Goal: Task Accomplishment & Management: Use online tool/utility

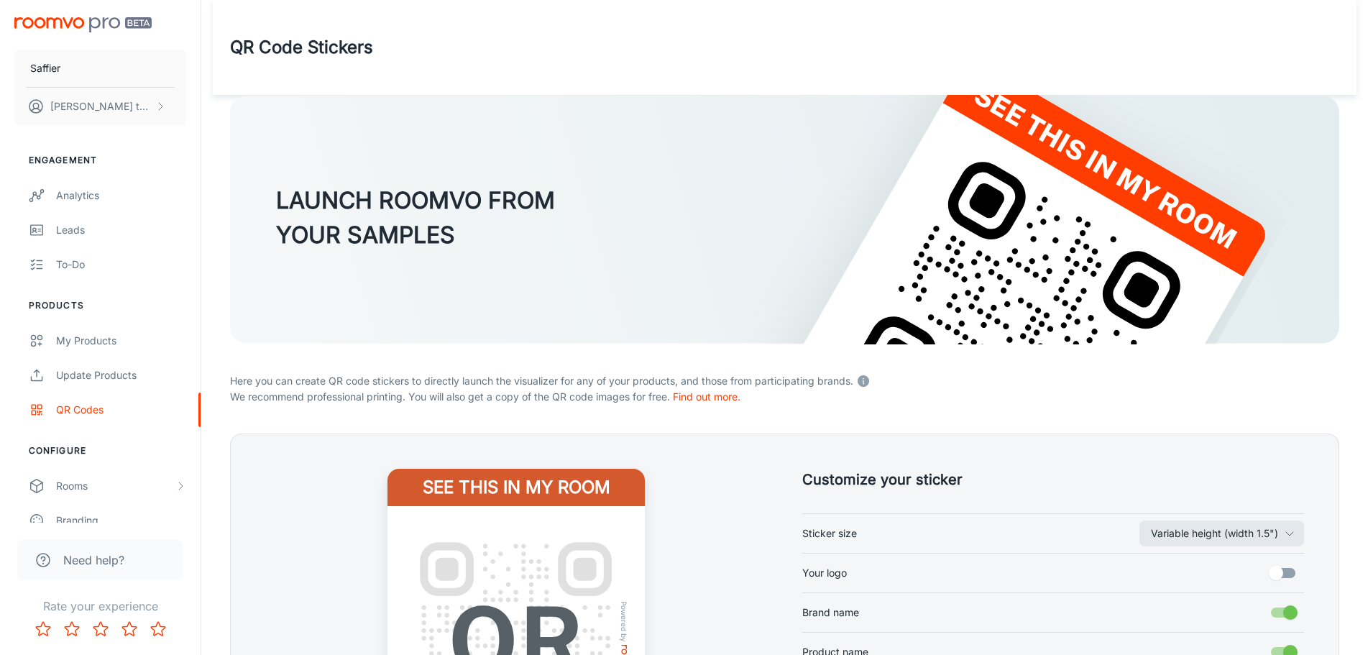
scroll to position [280, 0]
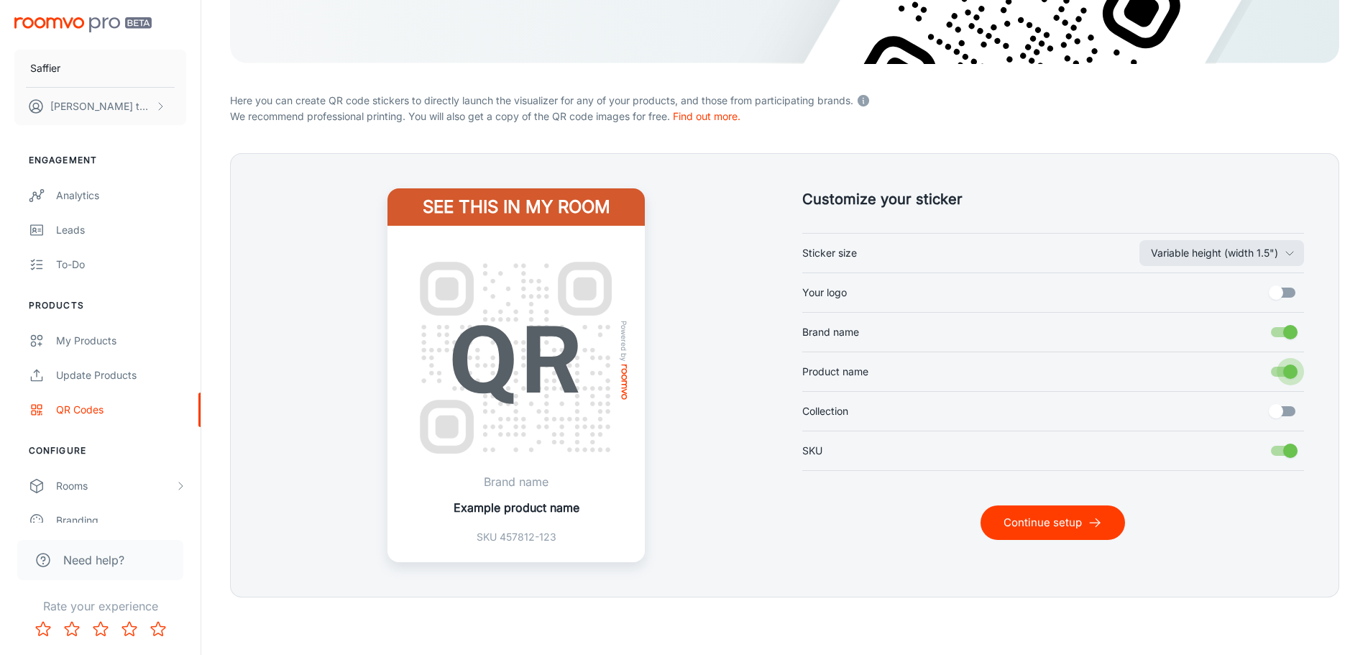
click at [1283, 370] on input "Product name" at bounding box center [1290, 371] width 82 height 27
checkbox input "false"
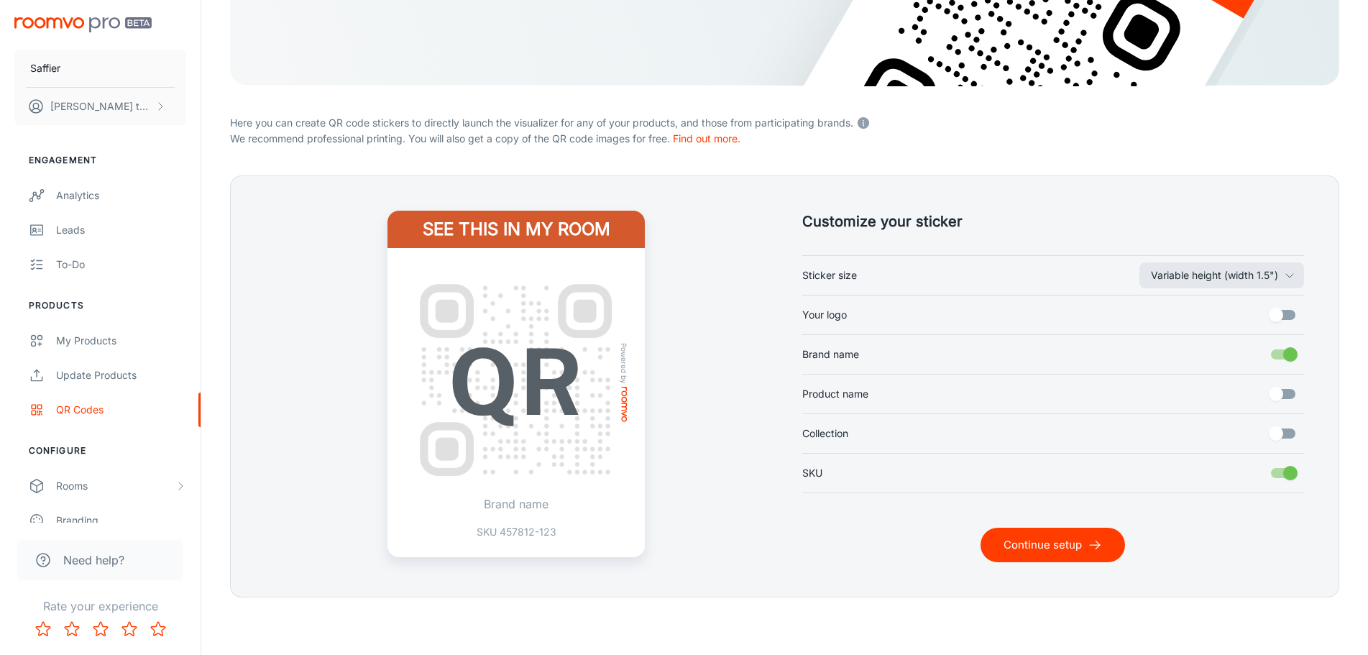
scroll to position [258, 0]
click at [1283, 325] on input "Your logo" at bounding box center [1276, 314] width 82 height 27
checkbox input "true"
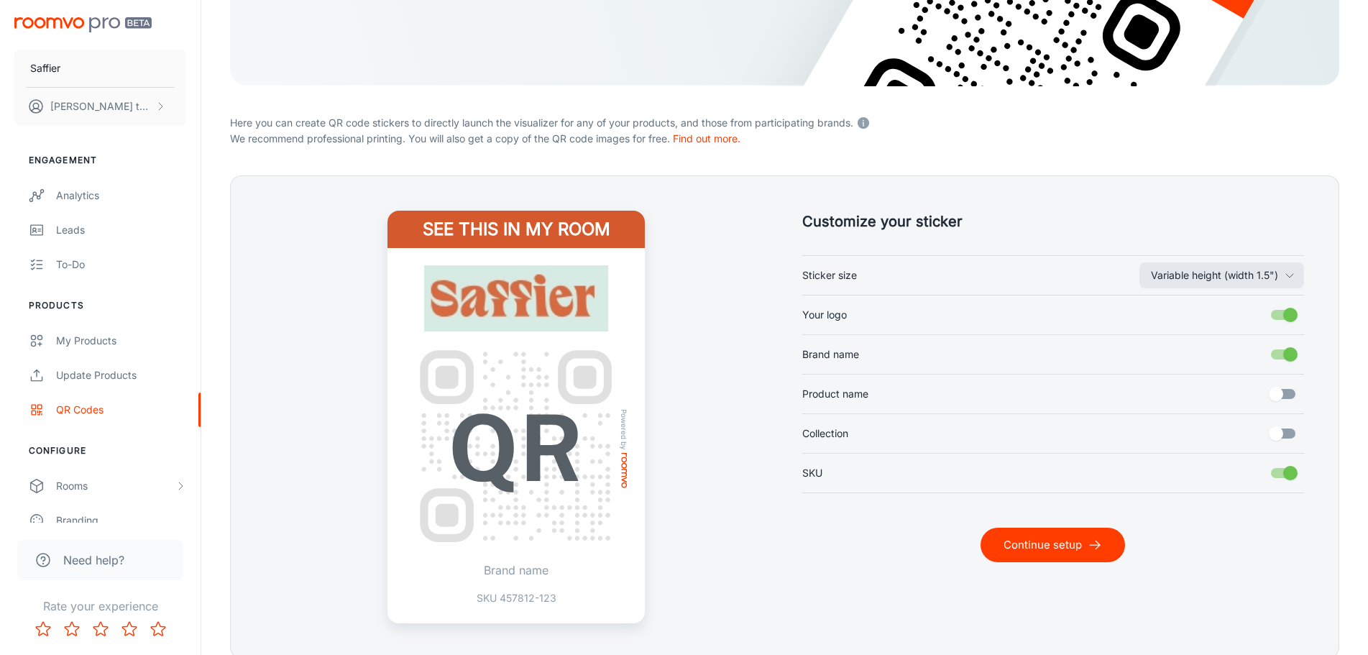
click at [1287, 350] on input "Brand name" at bounding box center [1290, 354] width 82 height 27
checkbox input "false"
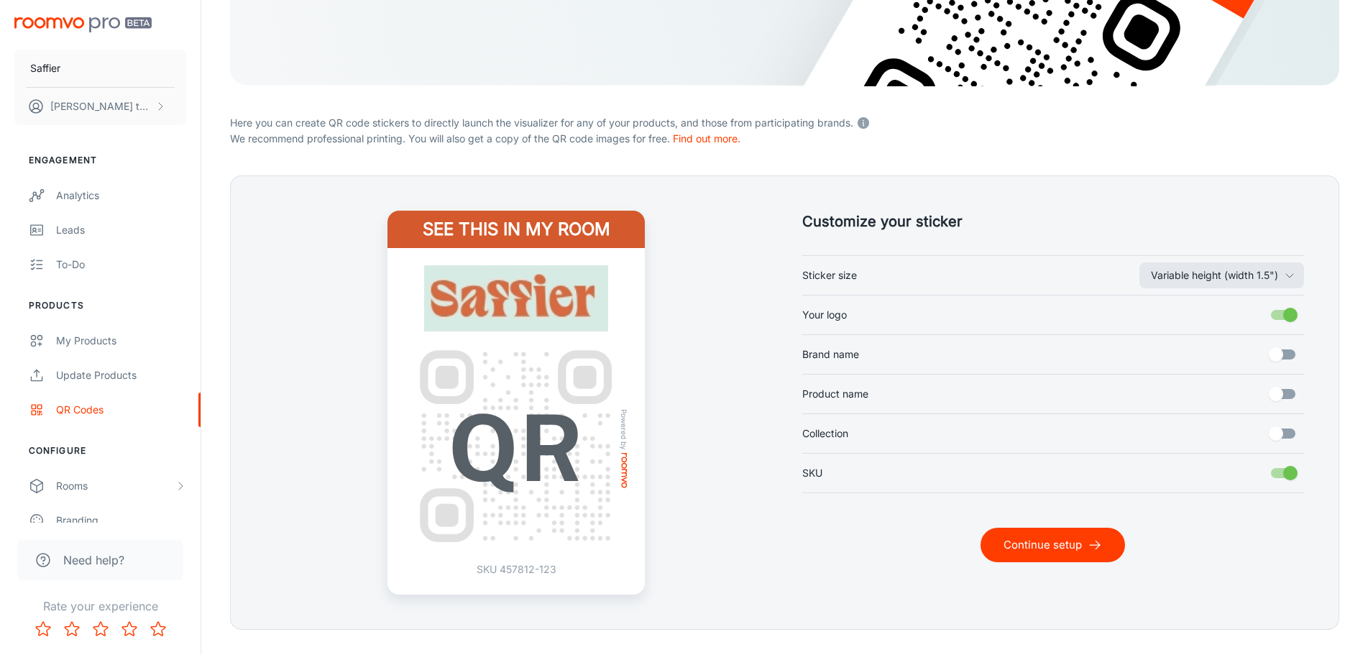
click at [1286, 327] on input "Your logo" at bounding box center [1290, 314] width 82 height 27
checkbox input "false"
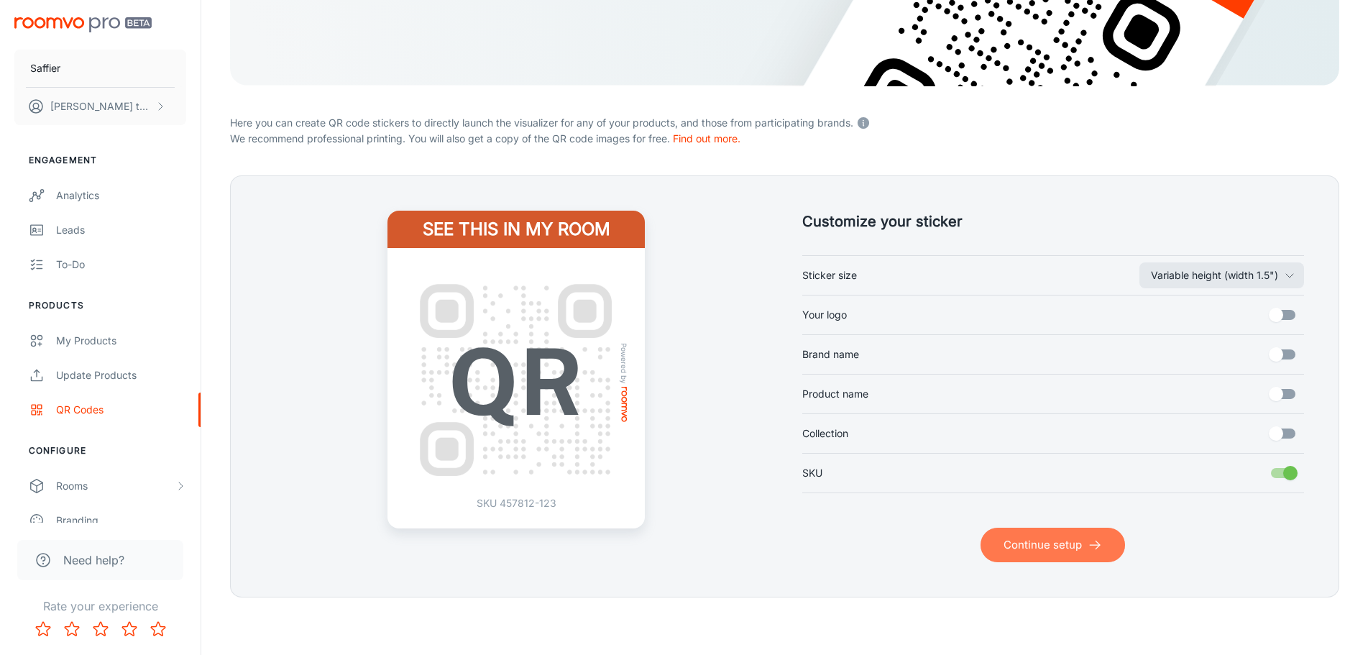
click at [1082, 543] on button "Continue setup" at bounding box center [1052, 544] width 144 height 34
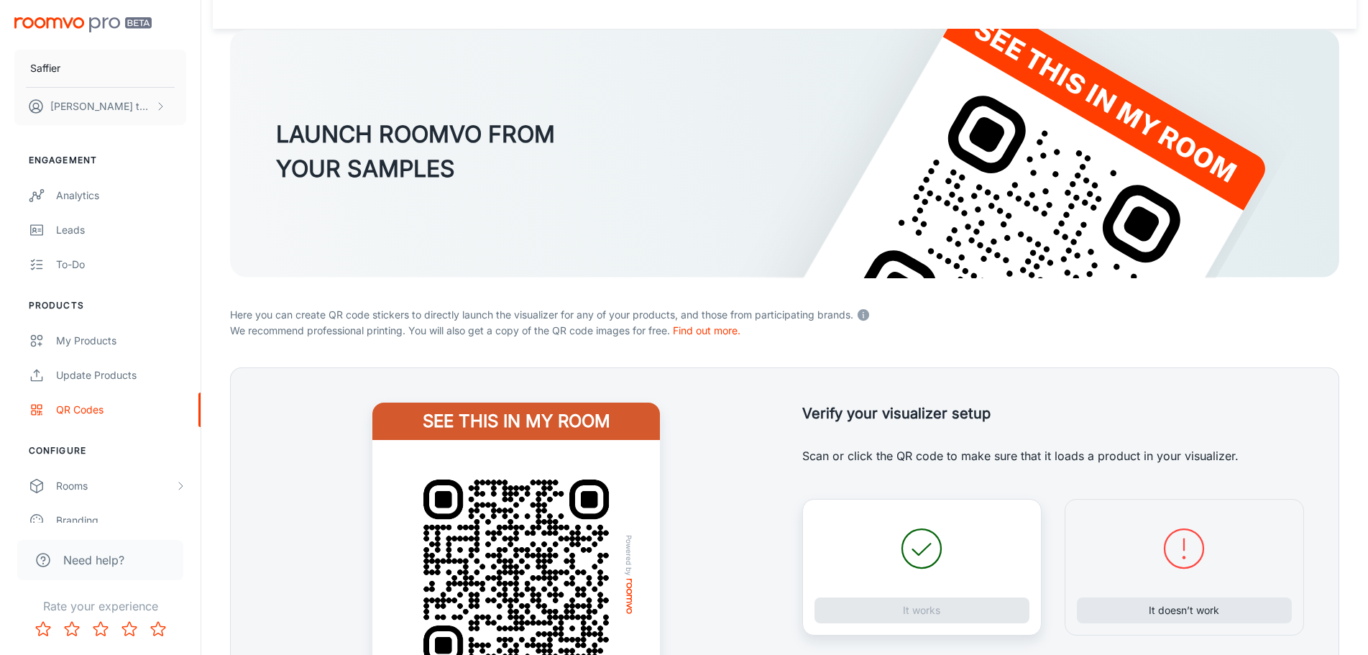
scroll to position [224, 0]
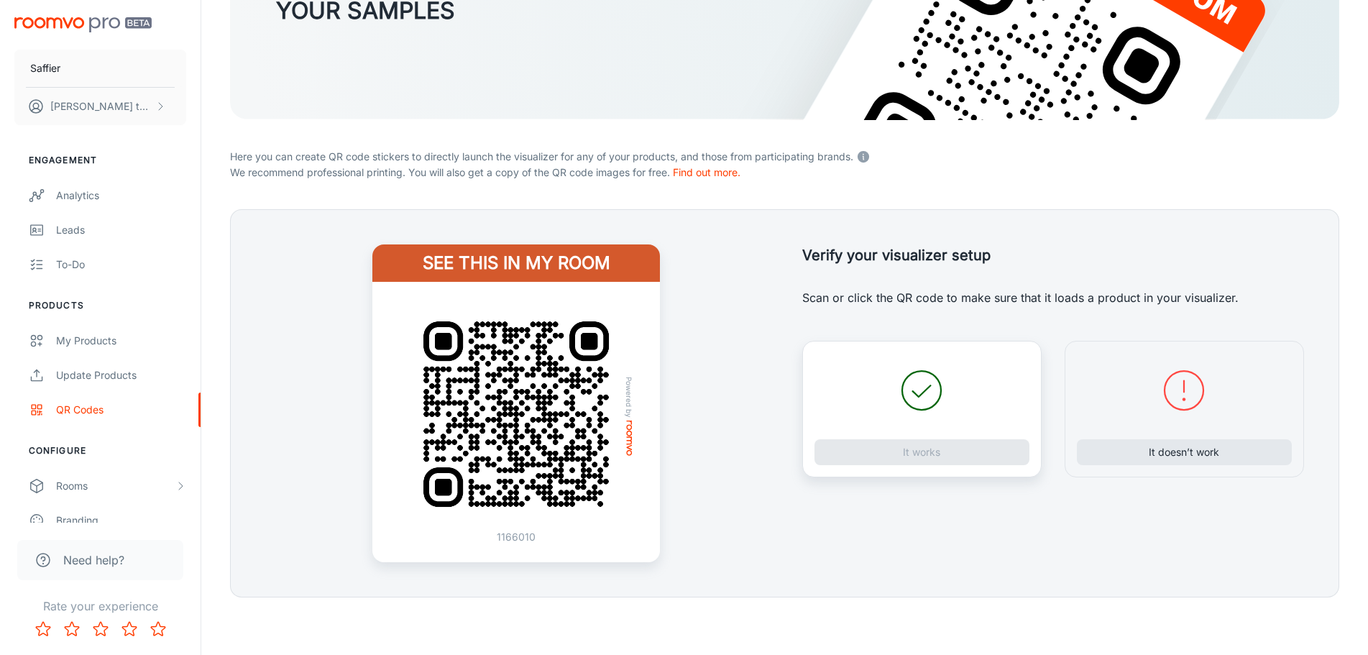
click at [922, 453] on div "It works" at bounding box center [921, 409] width 239 height 137
click at [1196, 299] on p "Scan or click the QR code to make sure that it loads a product in your visualiz…" at bounding box center [1053, 297] width 502 height 17
click at [934, 446] on button "It works" at bounding box center [921, 452] width 215 height 26
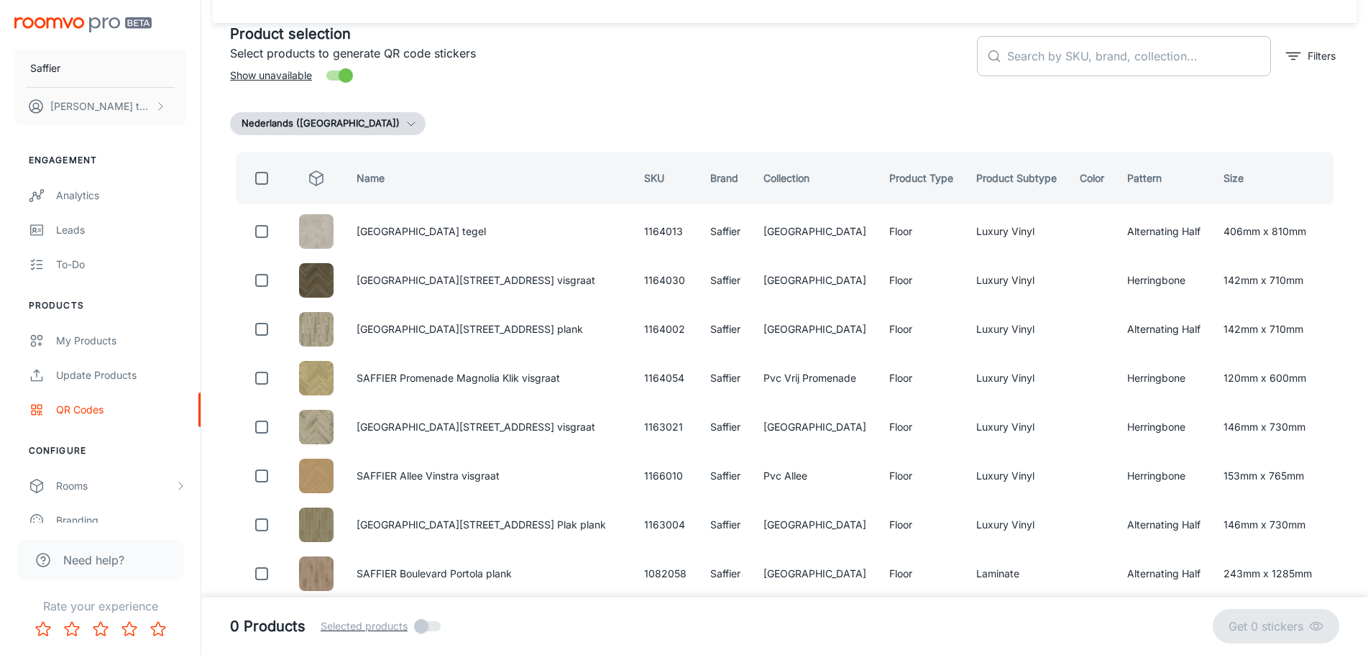
scroll to position [0, 0]
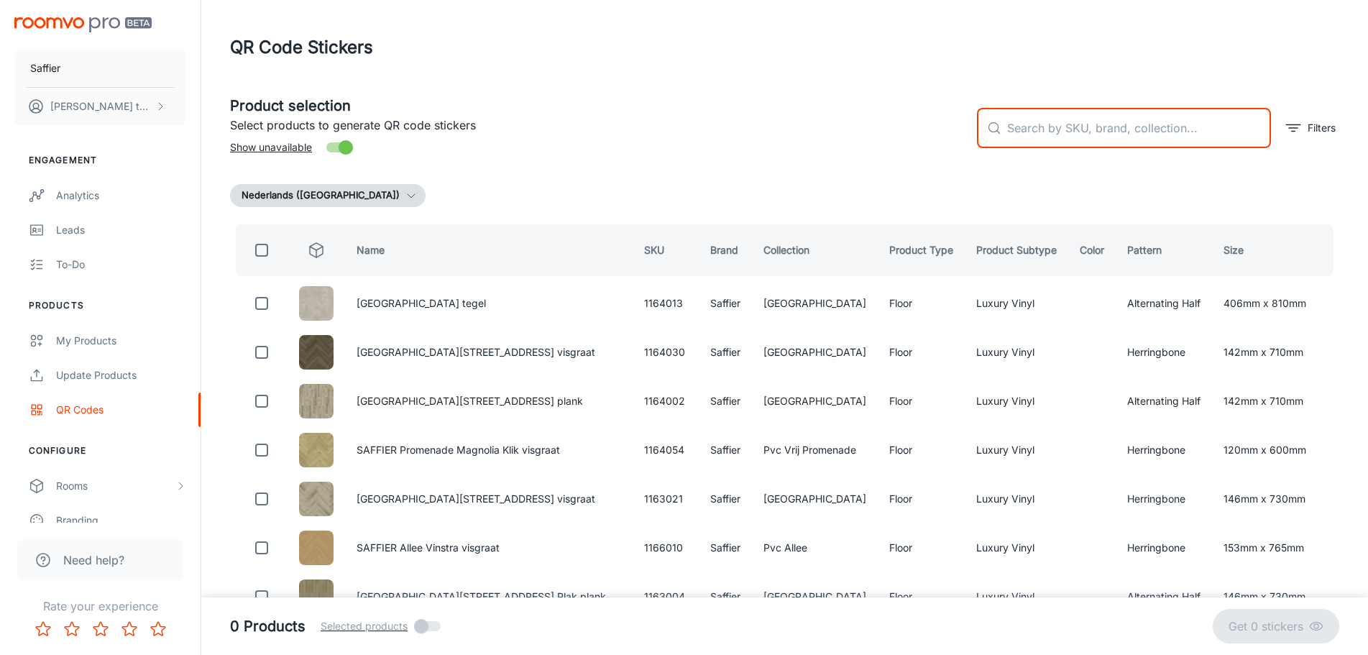
click at [1079, 128] on input "text" at bounding box center [1139, 128] width 264 height 40
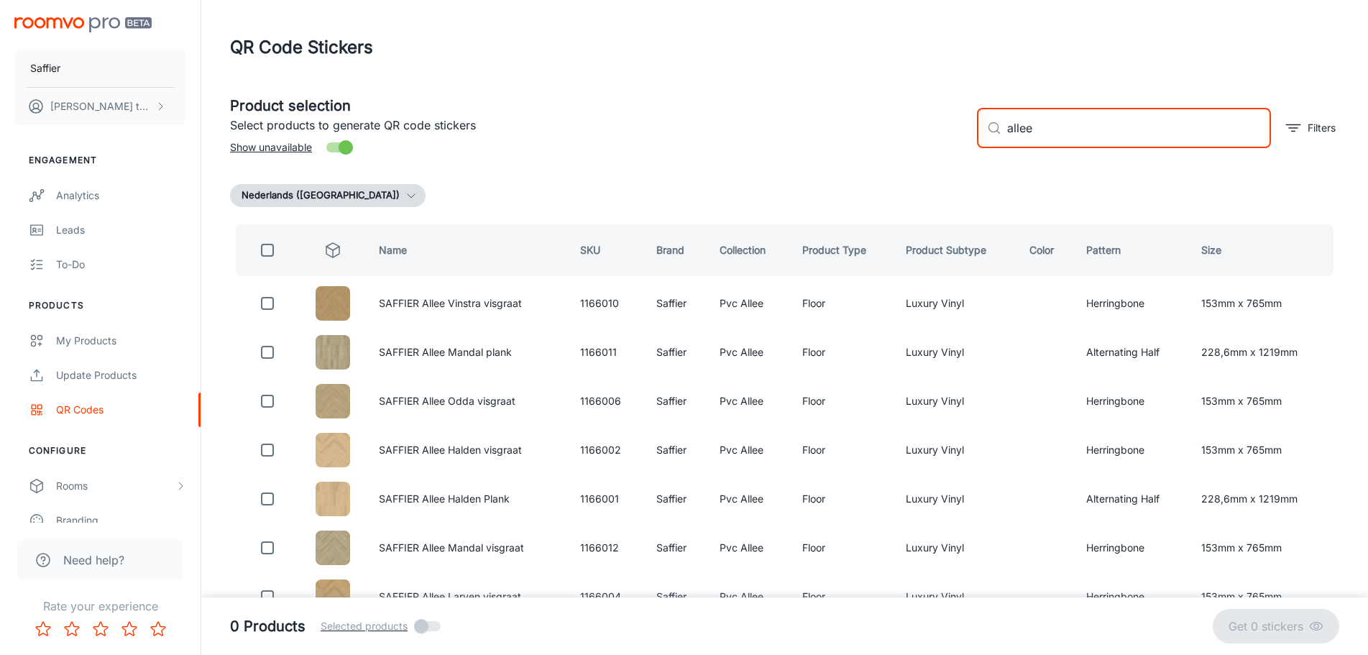
type input "allee"
click at [264, 257] on input "checkbox" at bounding box center [267, 250] width 29 height 29
checkbox input "true"
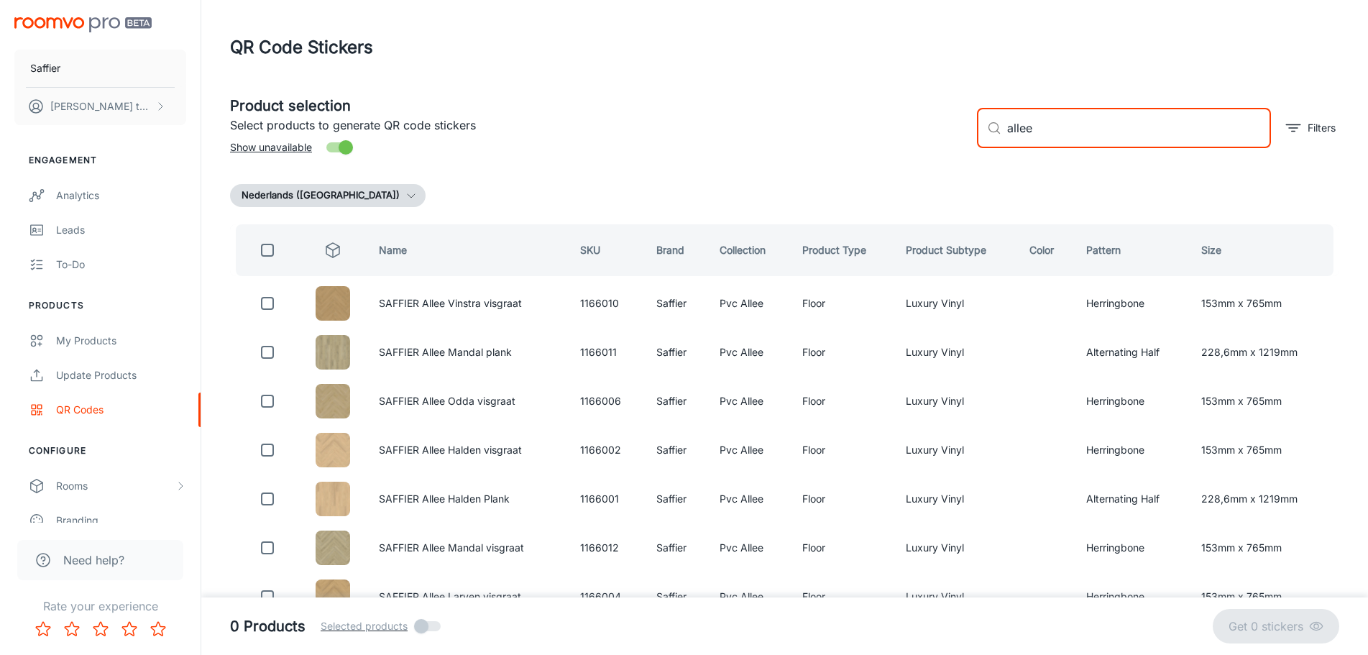
checkbox input "true"
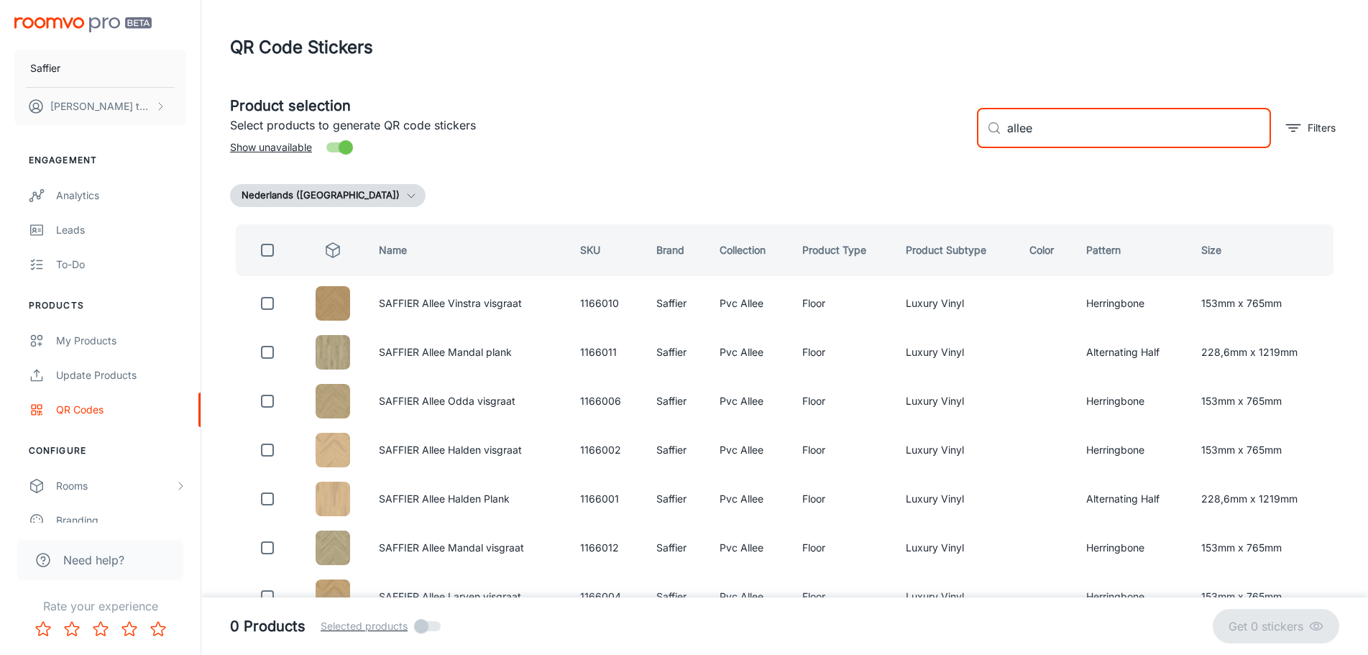
checkbox input "true"
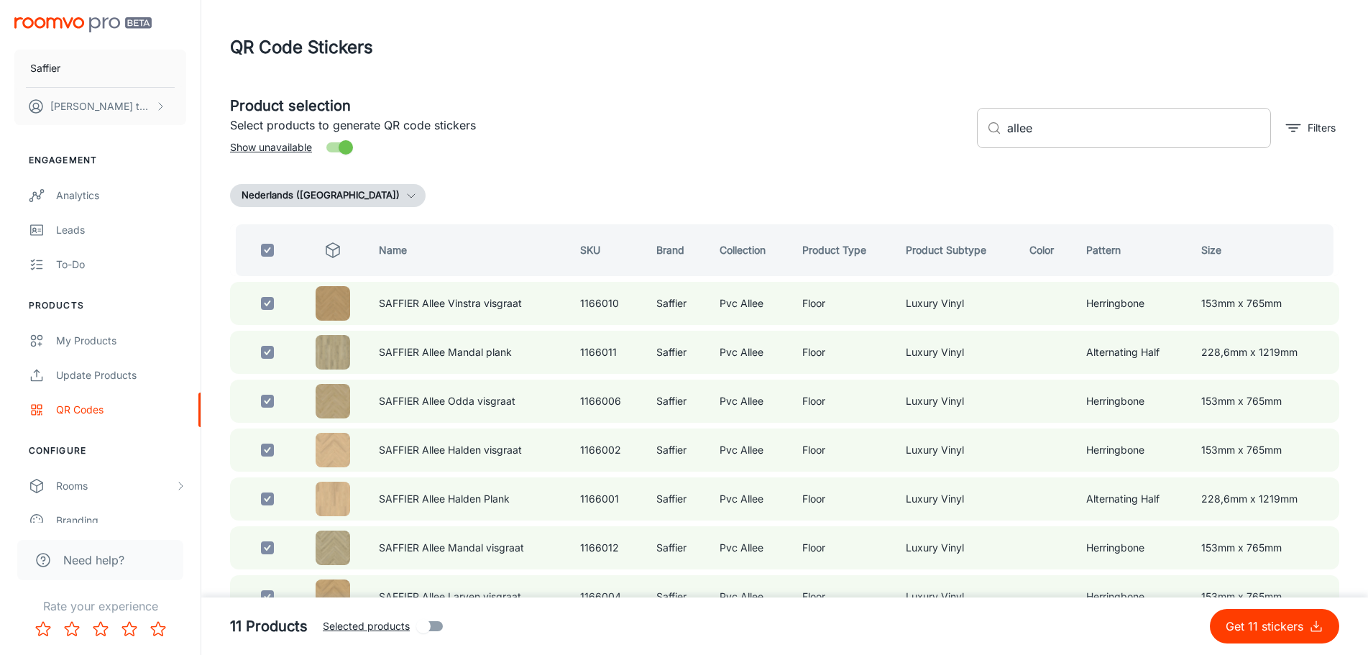
click at [1065, 133] on input "allee" at bounding box center [1139, 128] width 264 height 40
type input "prom"
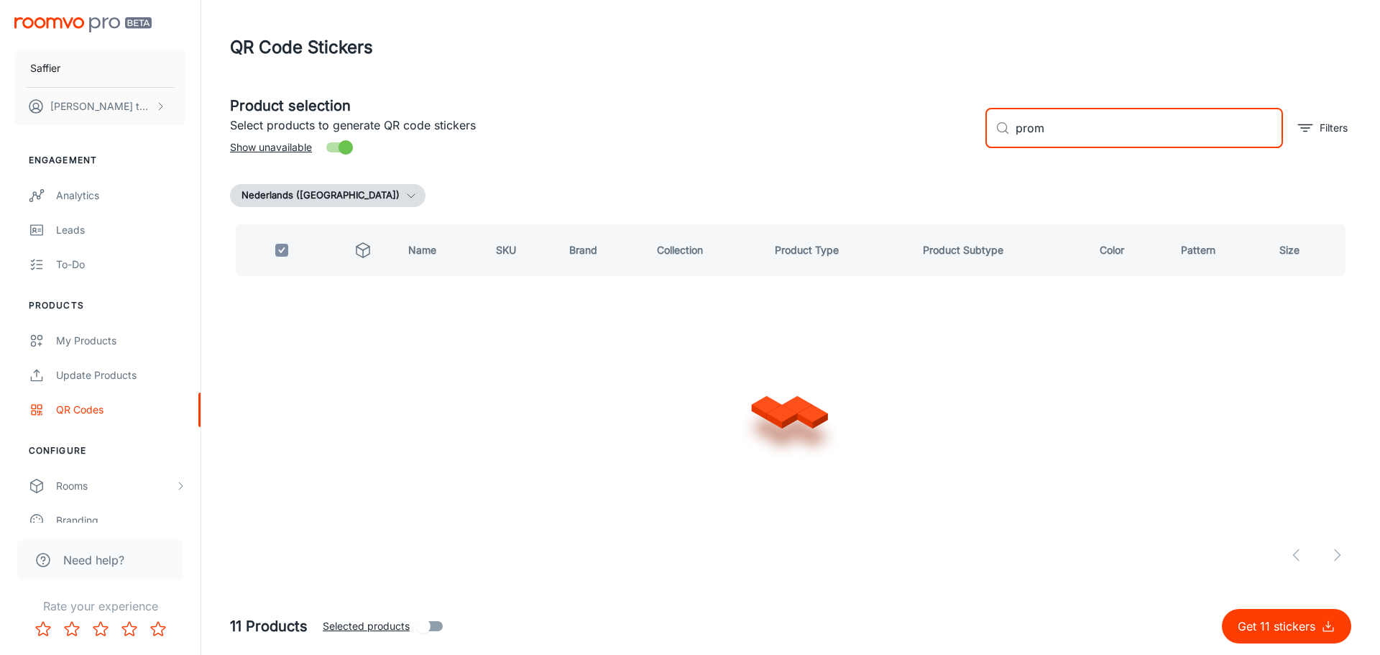
checkbox input "false"
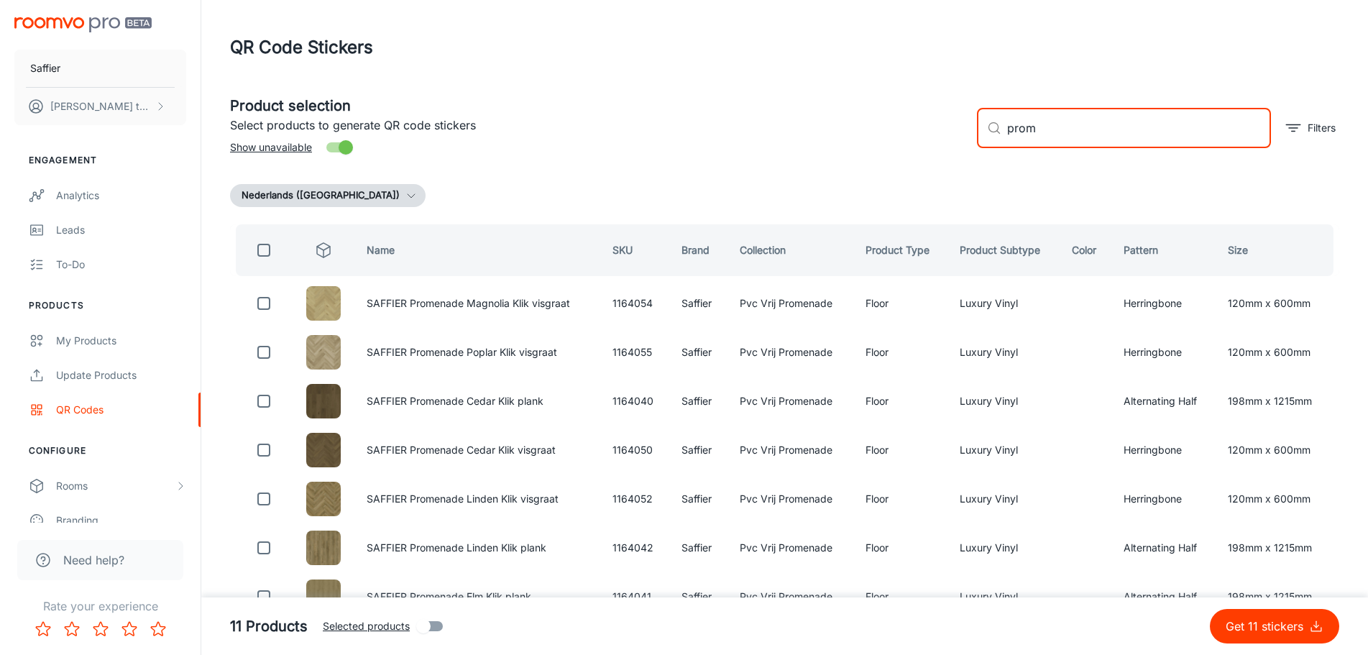
type input "prom"
click at [269, 249] on input "checkbox" at bounding box center [263, 250] width 29 height 29
checkbox input "true"
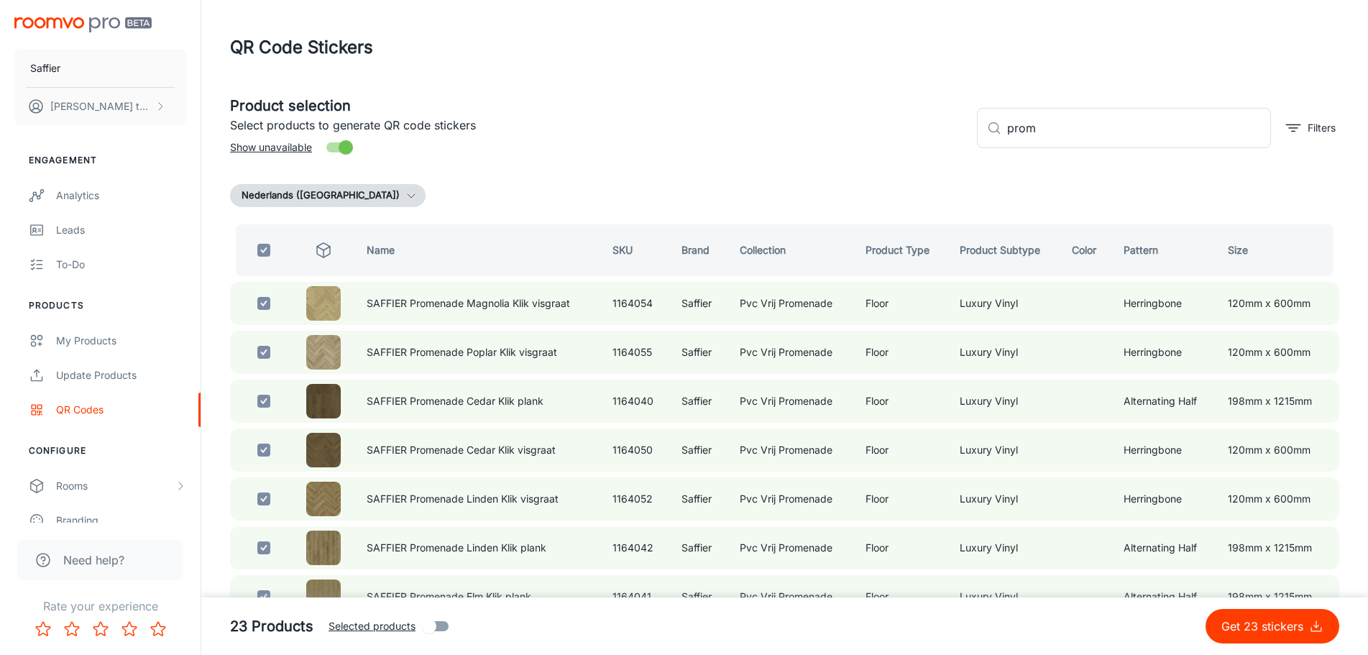
checkbox input "true"
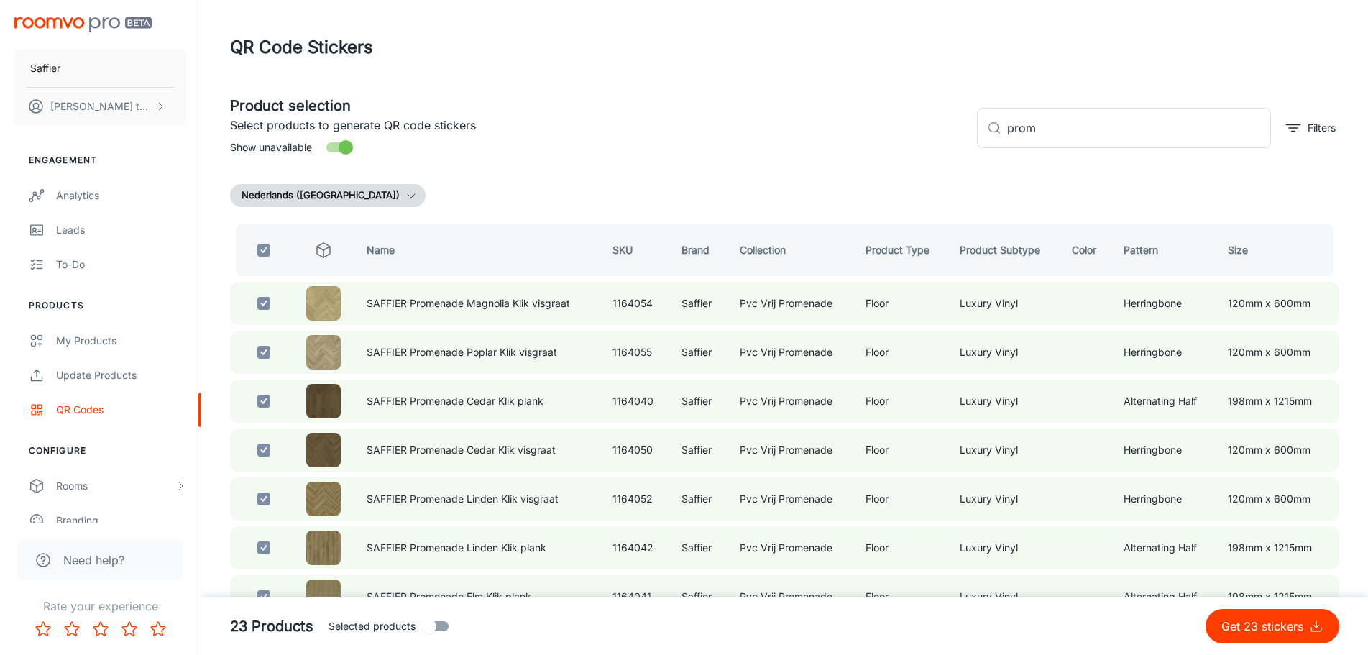
checkbox input "true"
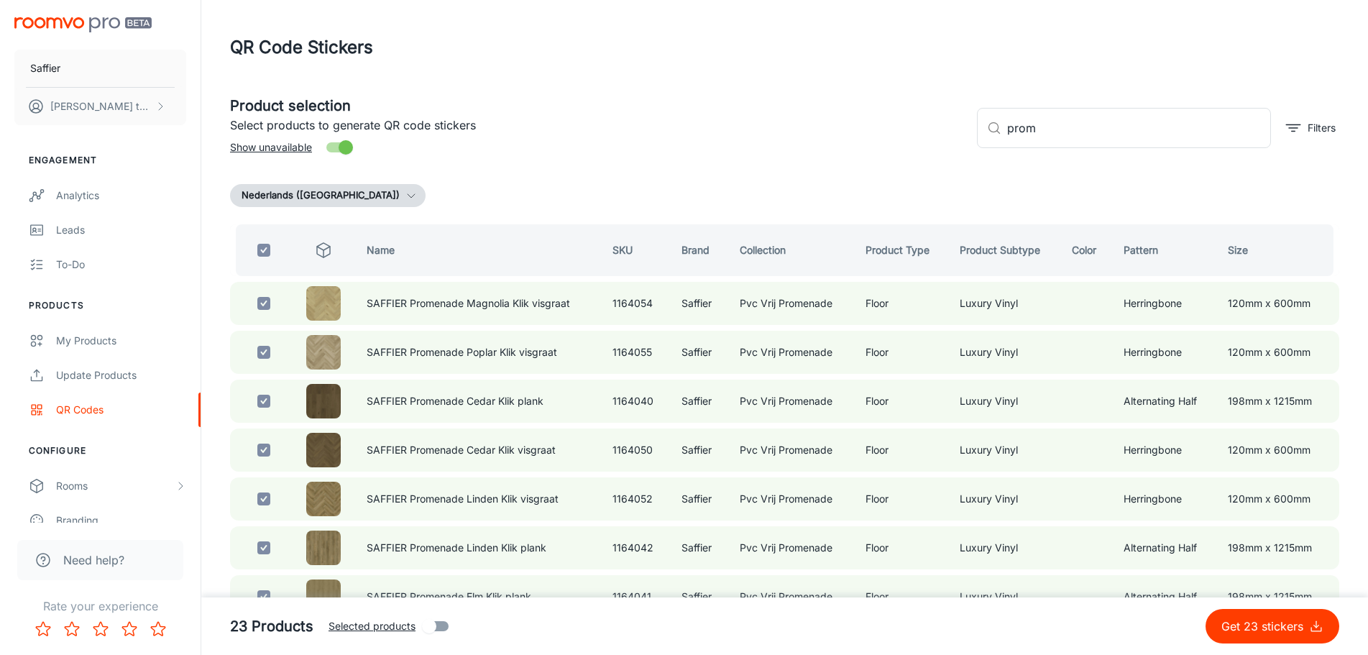
checkbox input "true"
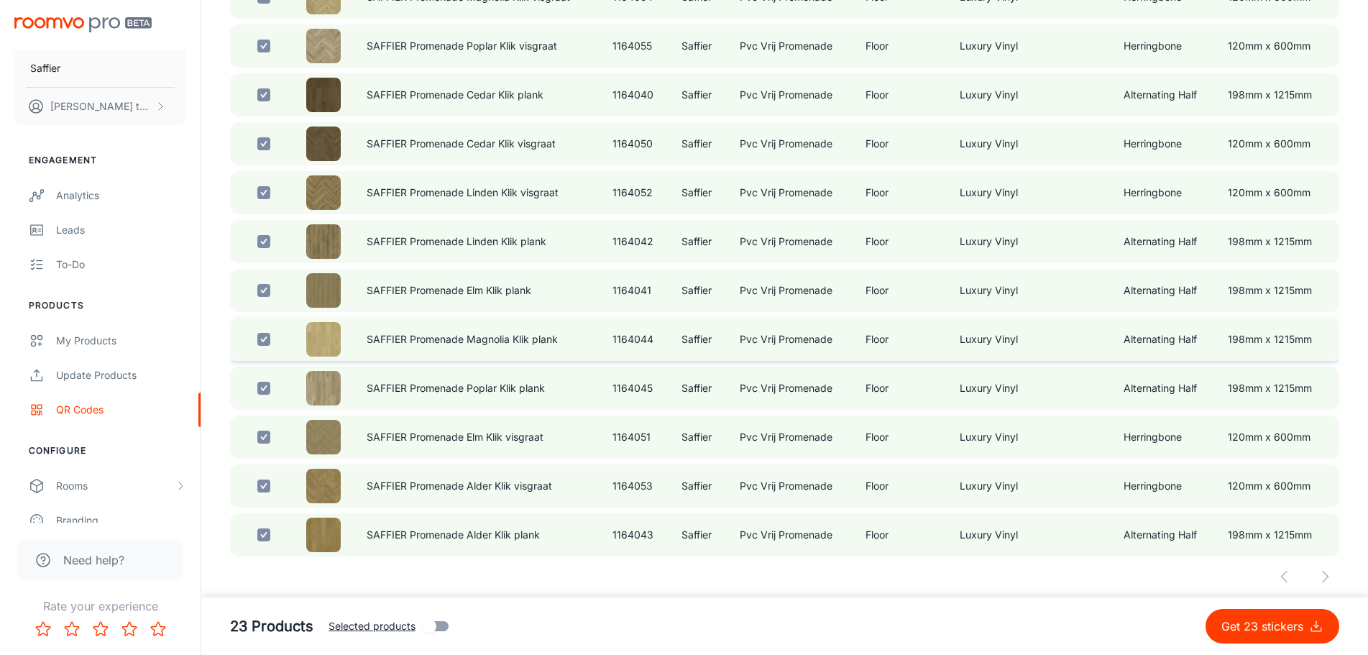
scroll to position [311, 0]
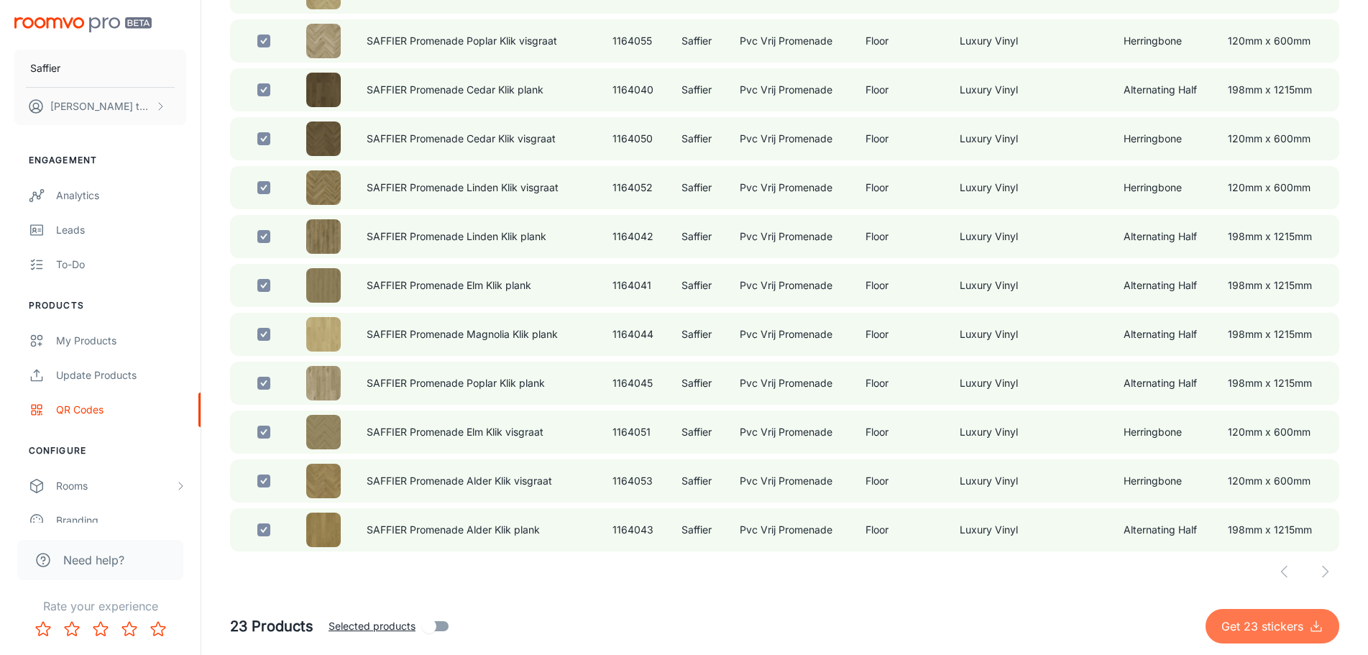
click at [1309, 629] on icon "submit" at bounding box center [1316, 626] width 14 height 14
checkbox input "false"
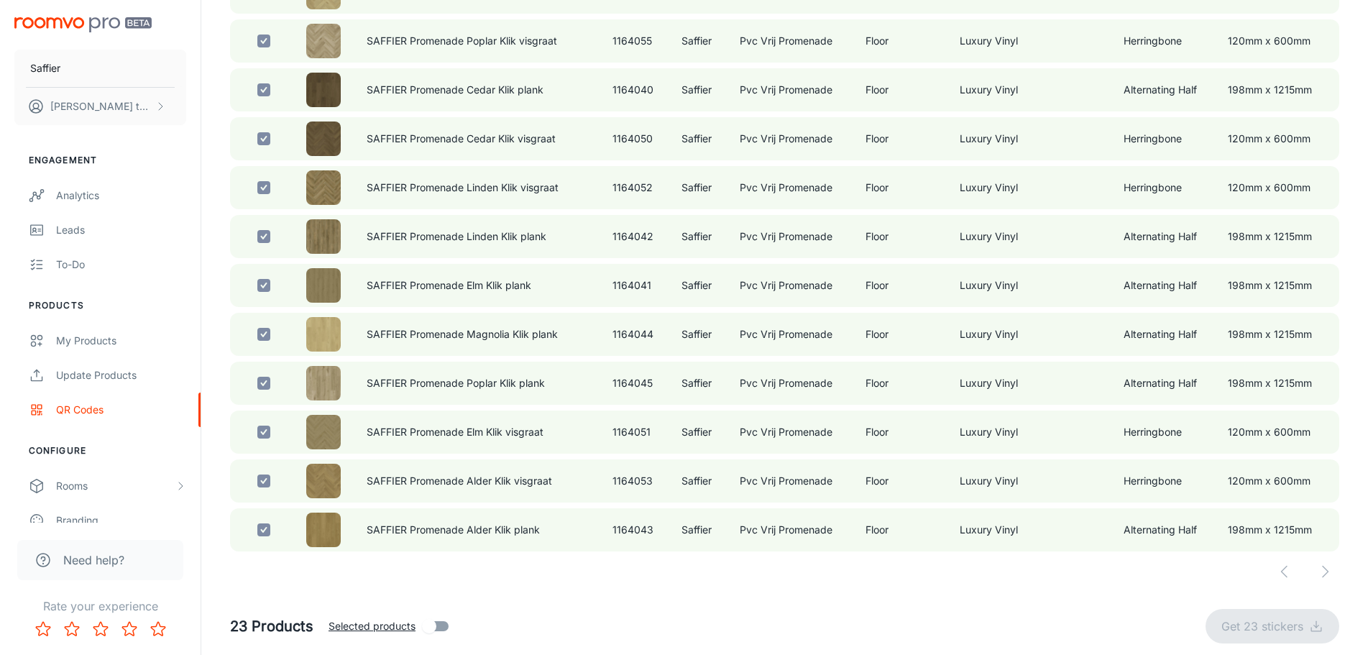
checkbox input "false"
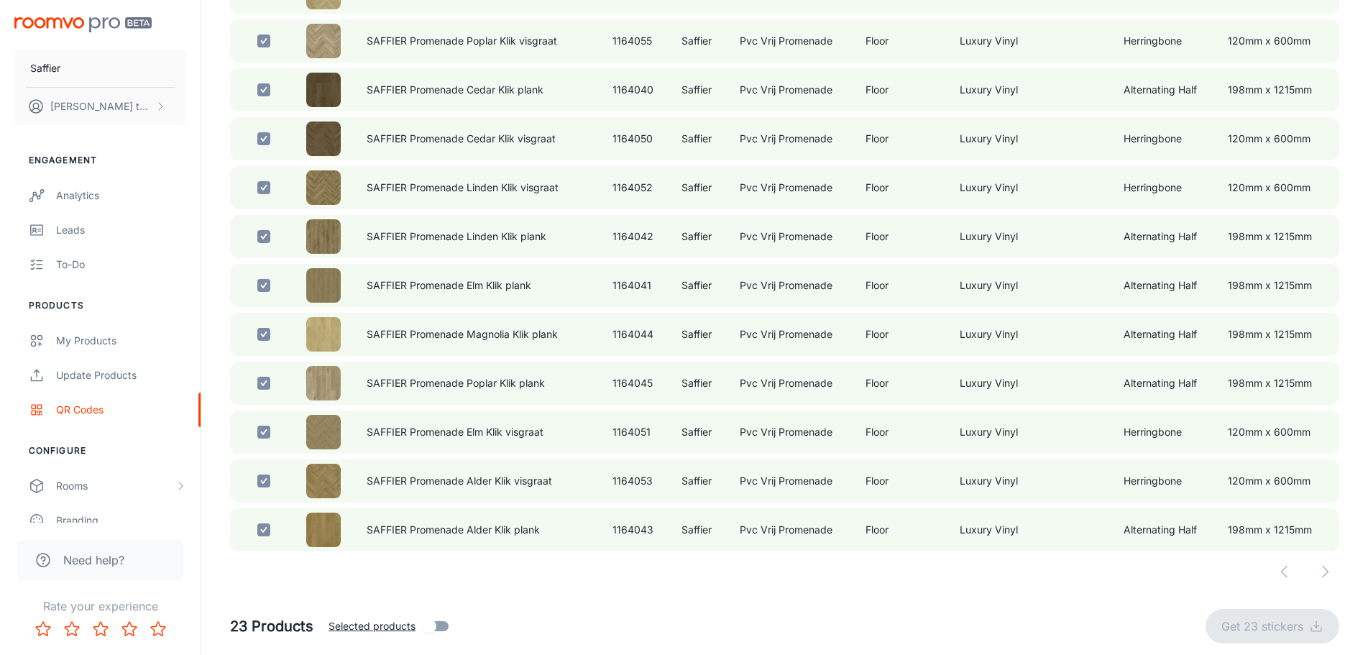
checkbox input "false"
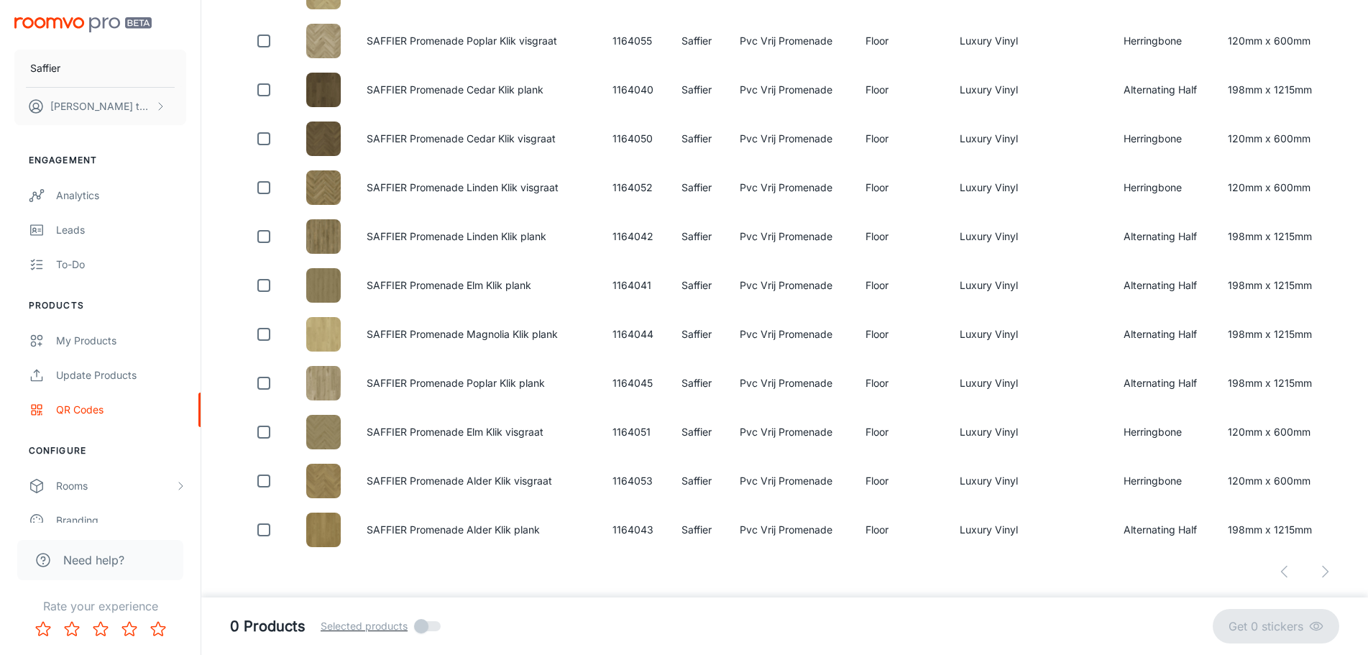
scroll to position [0, 0]
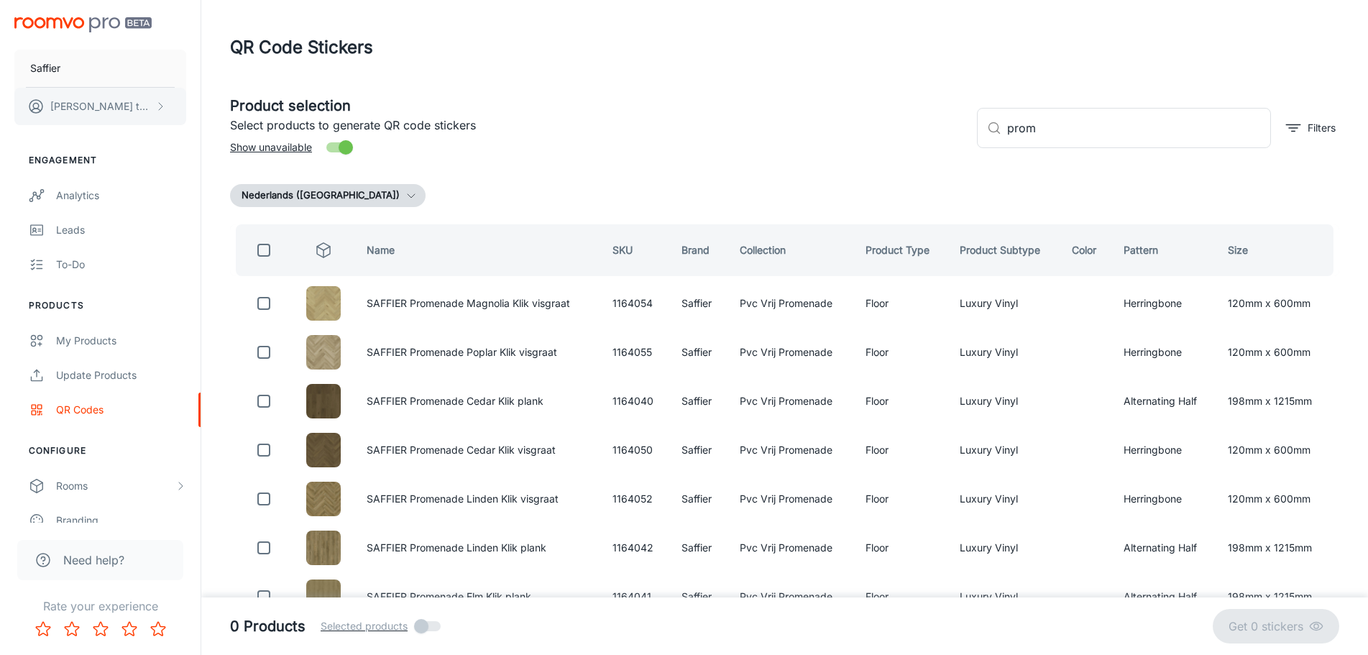
click at [148, 104] on button "[PERSON_NAME]" at bounding box center [100, 106] width 172 height 37
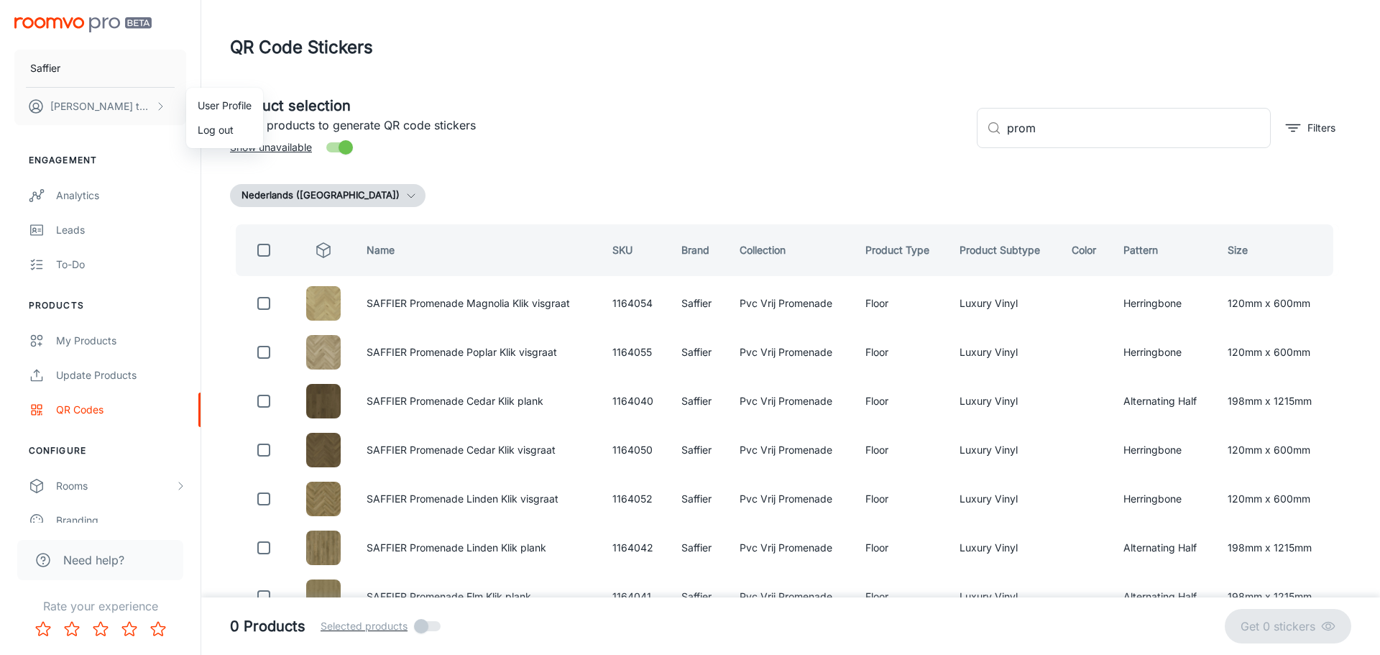
click at [147, 134] on div at bounding box center [690, 327] width 1380 height 655
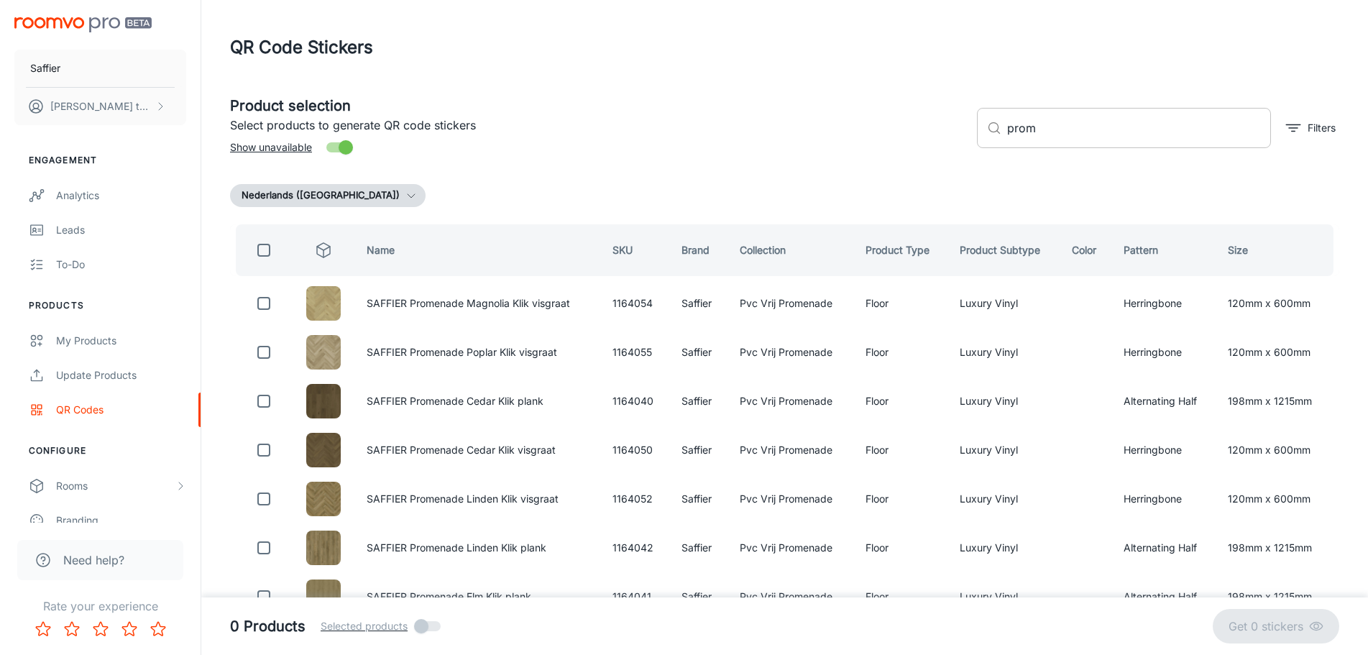
click at [1067, 120] on input "prom" at bounding box center [1139, 128] width 264 height 40
type input "estra"
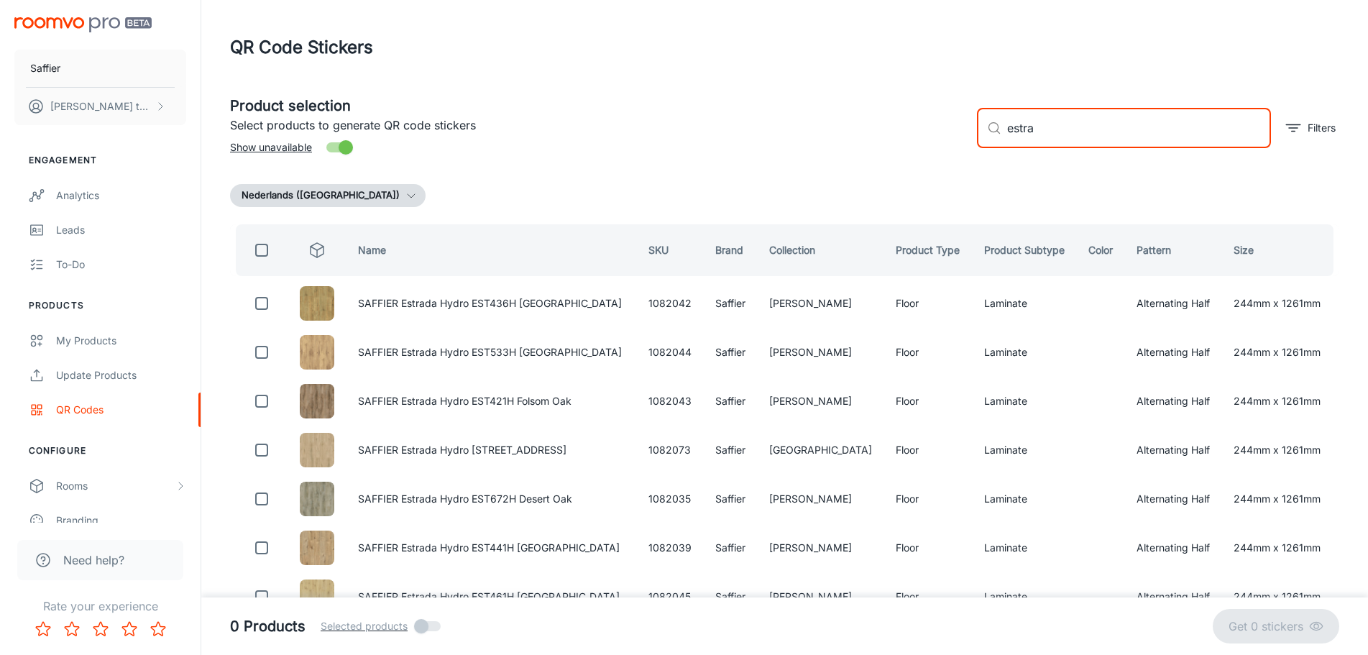
click at [262, 248] on input "checkbox" at bounding box center [261, 250] width 29 height 29
checkbox input "true"
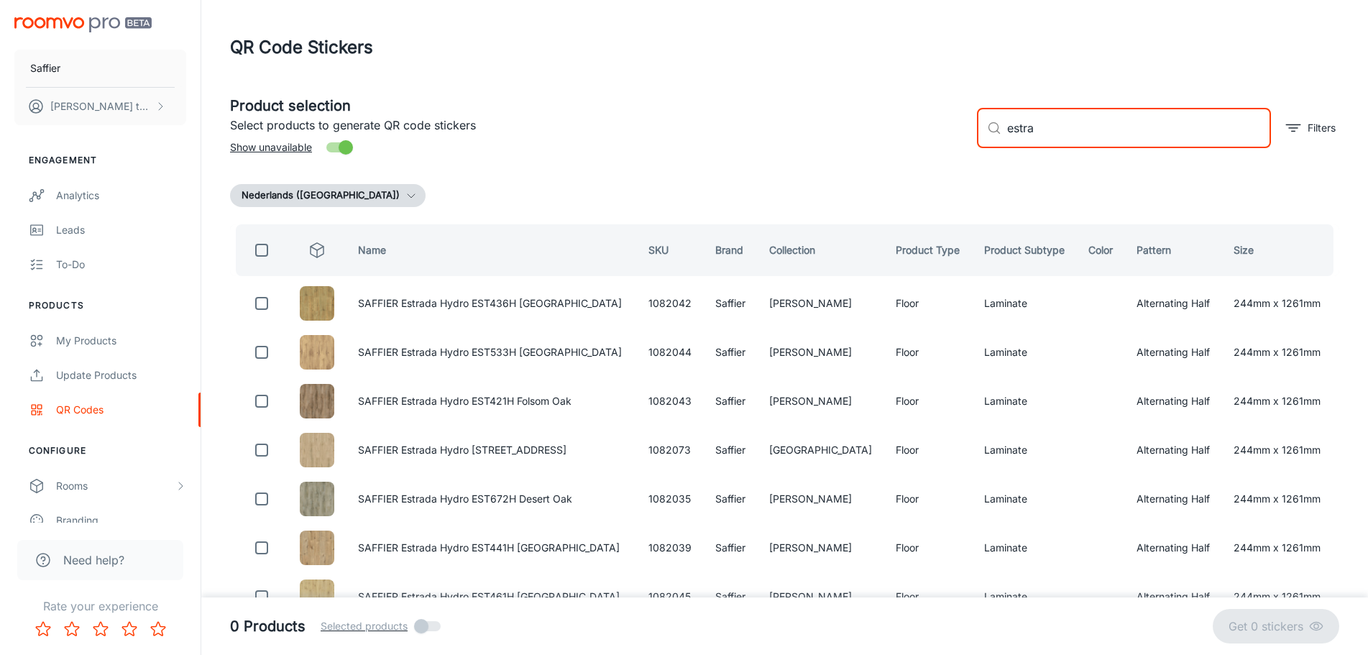
checkbox input "true"
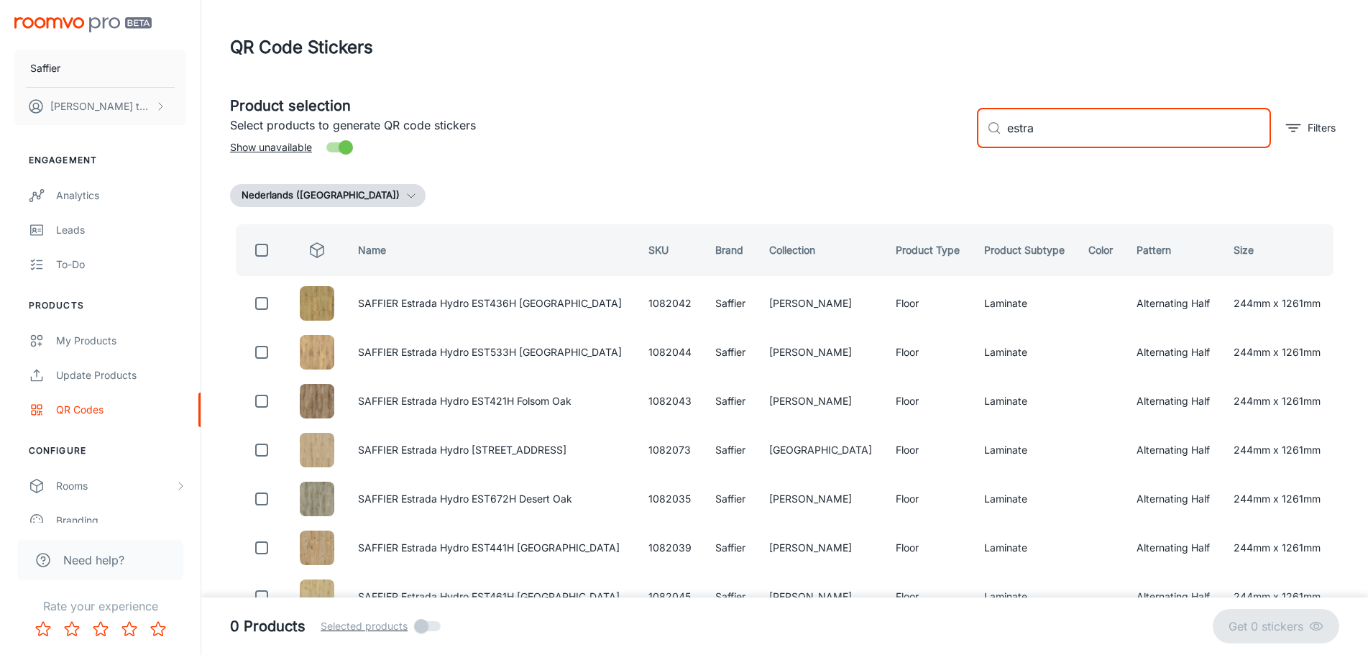
checkbox input "true"
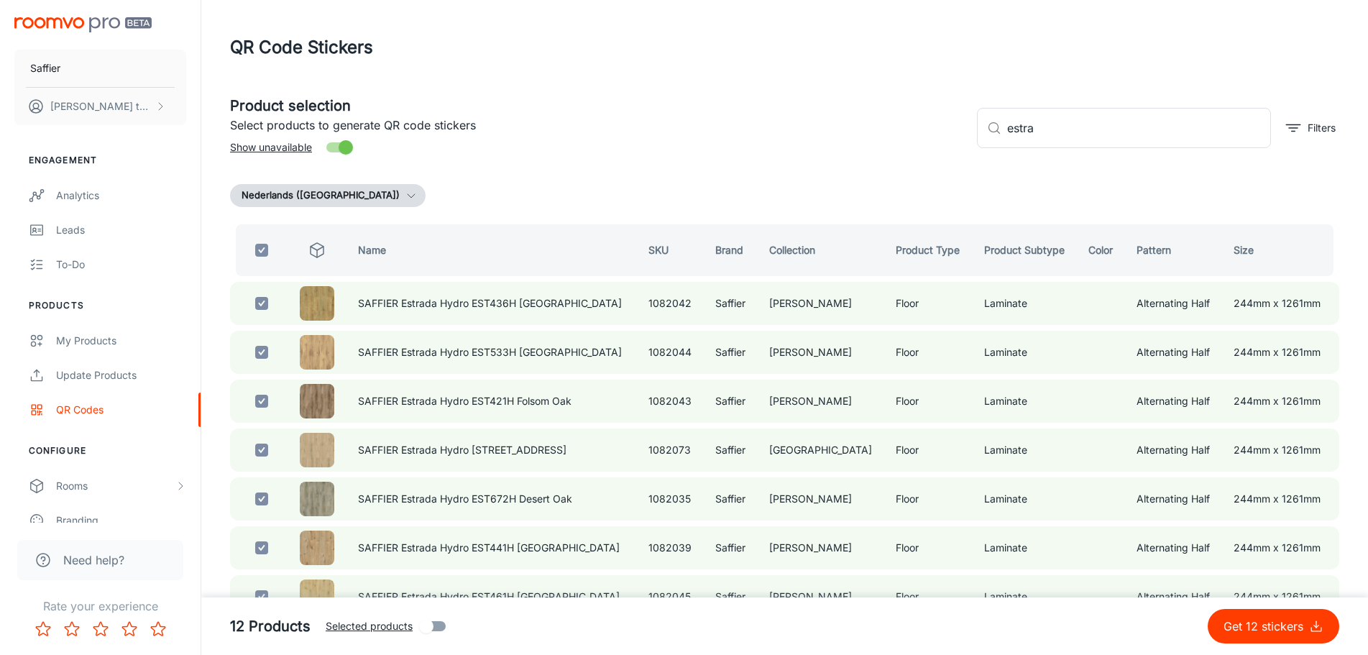
click at [1302, 625] on p "Get 12 stickers" at bounding box center [1266, 625] width 86 height 17
checkbox input "false"
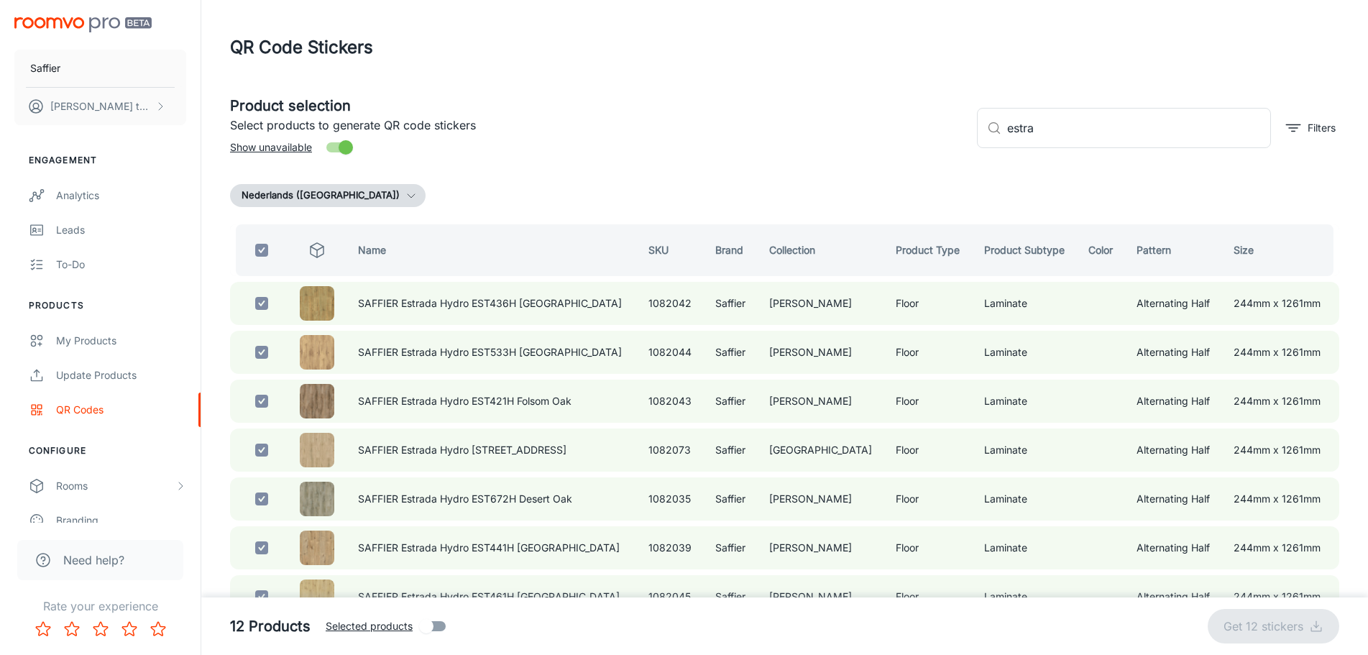
checkbox input "false"
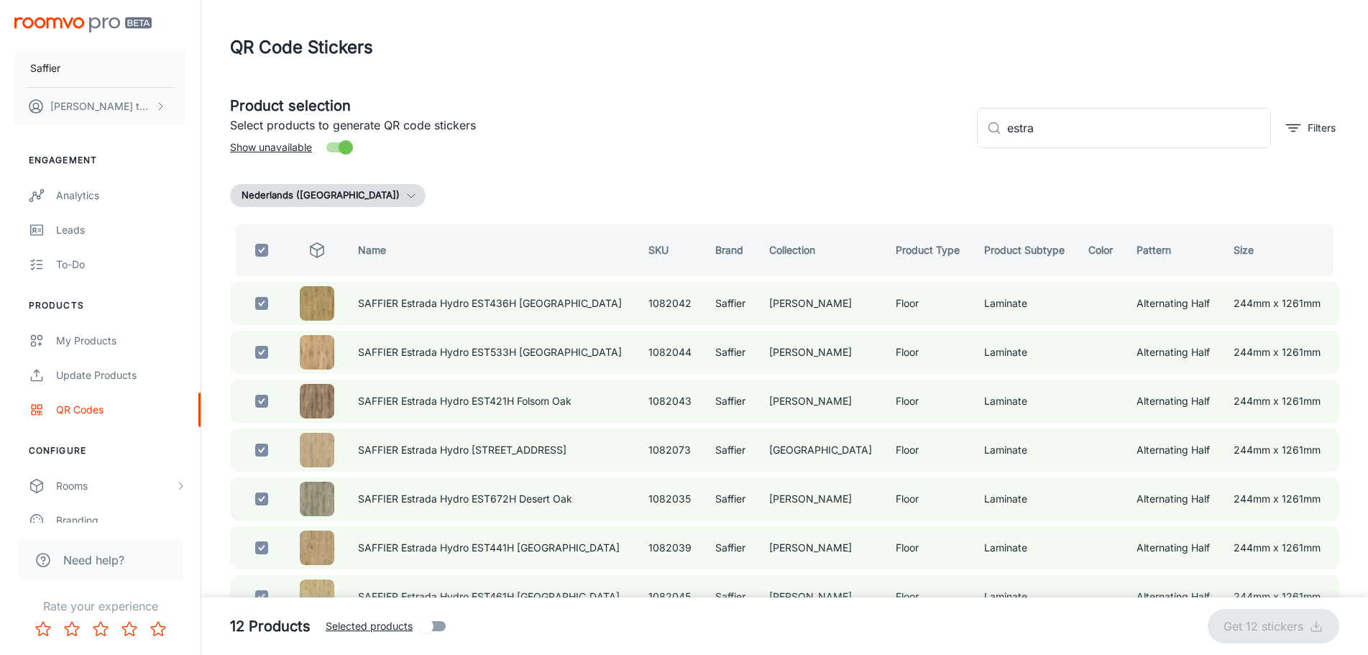
checkbox input "false"
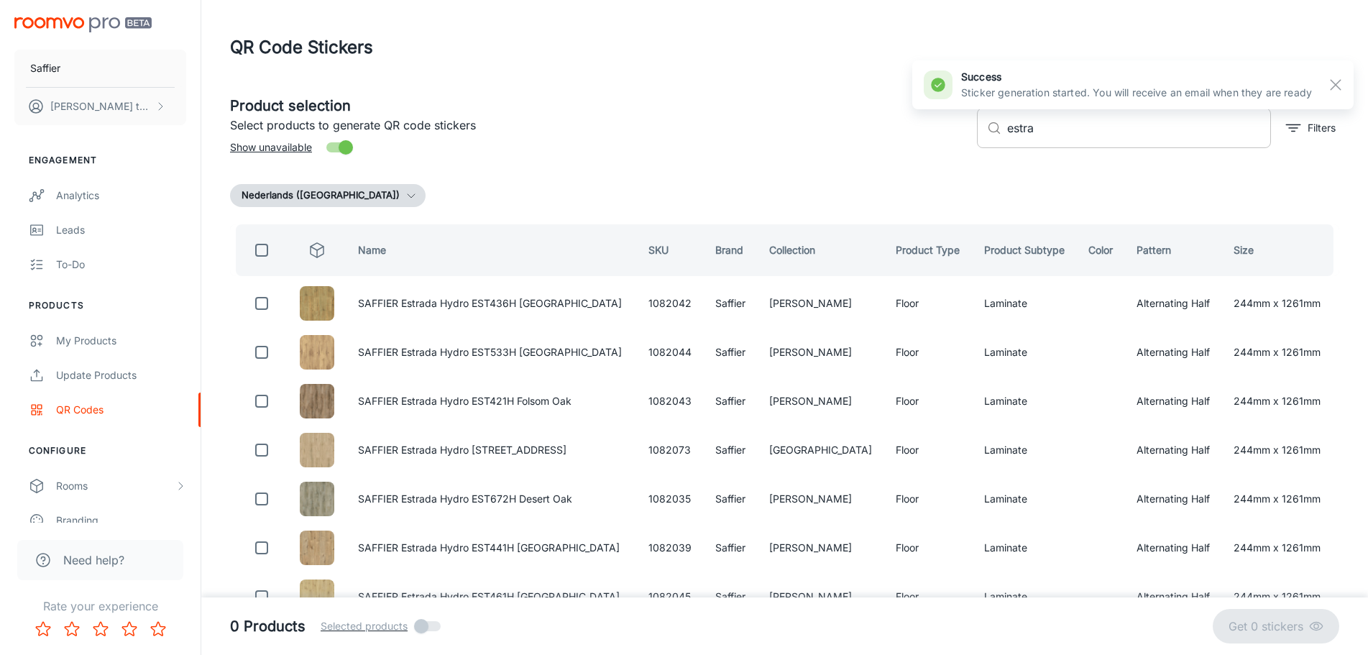
click at [1083, 140] on input "estra" at bounding box center [1139, 128] width 264 height 40
click at [1083, 139] on input "estra" at bounding box center [1139, 128] width 264 height 40
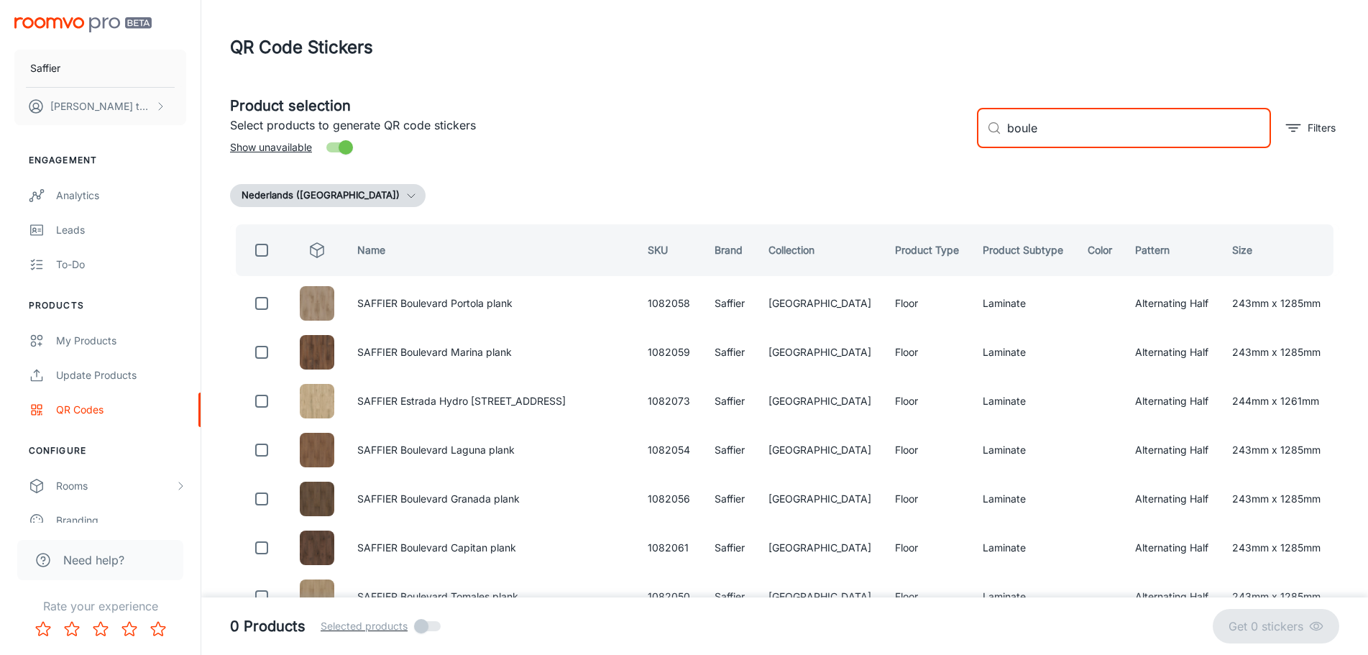
type input "boule"
click at [265, 250] on input "checkbox" at bounding box center [261, 250] width 29 height 29
checkbox input "true"
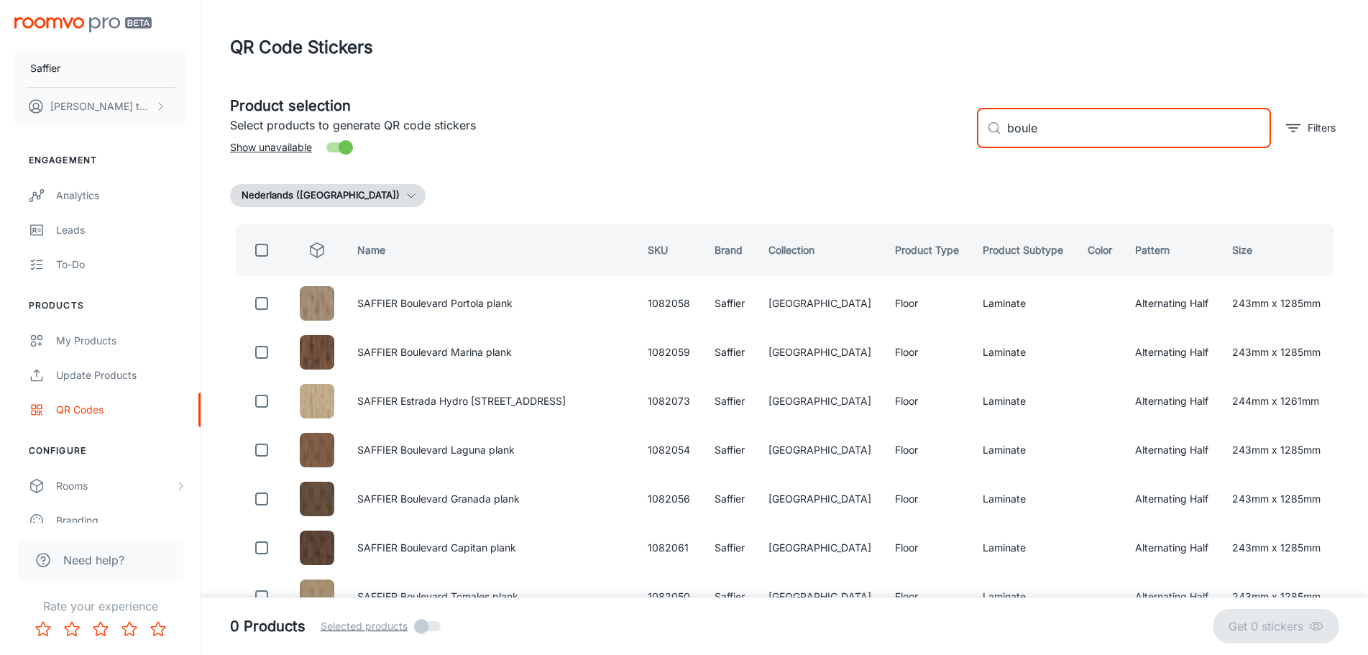
checkbox input "true"
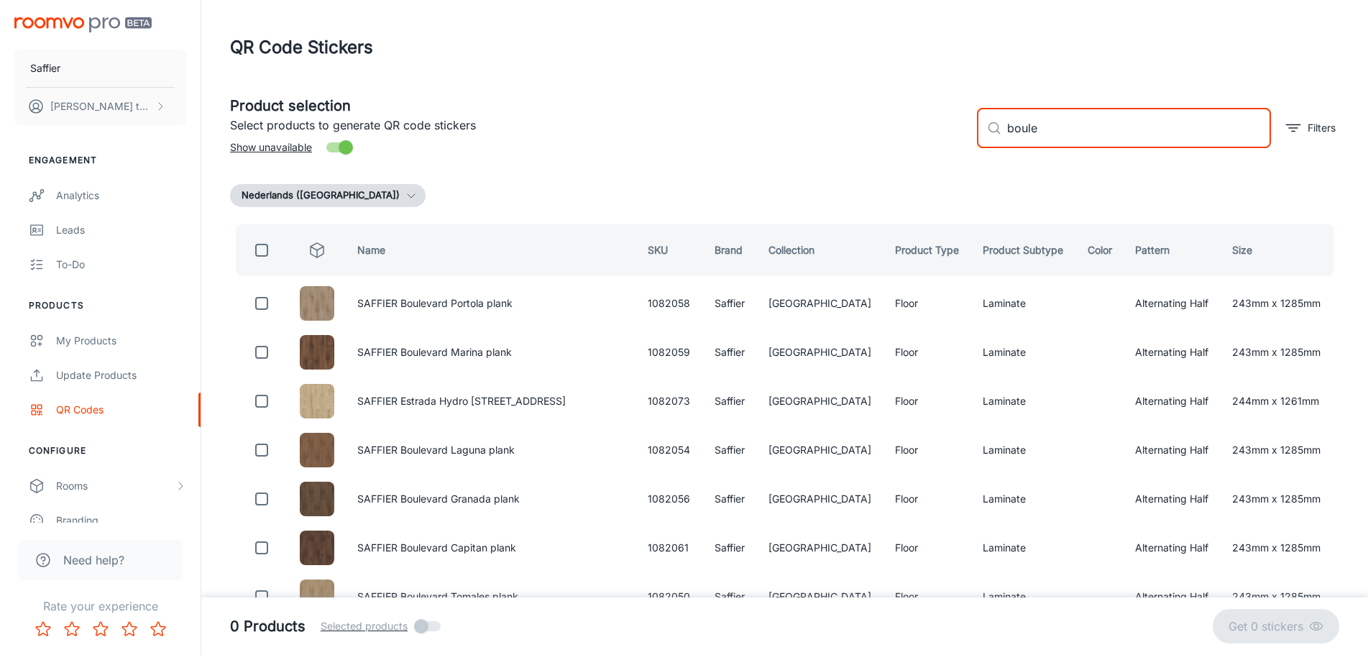
checkbox input "true"
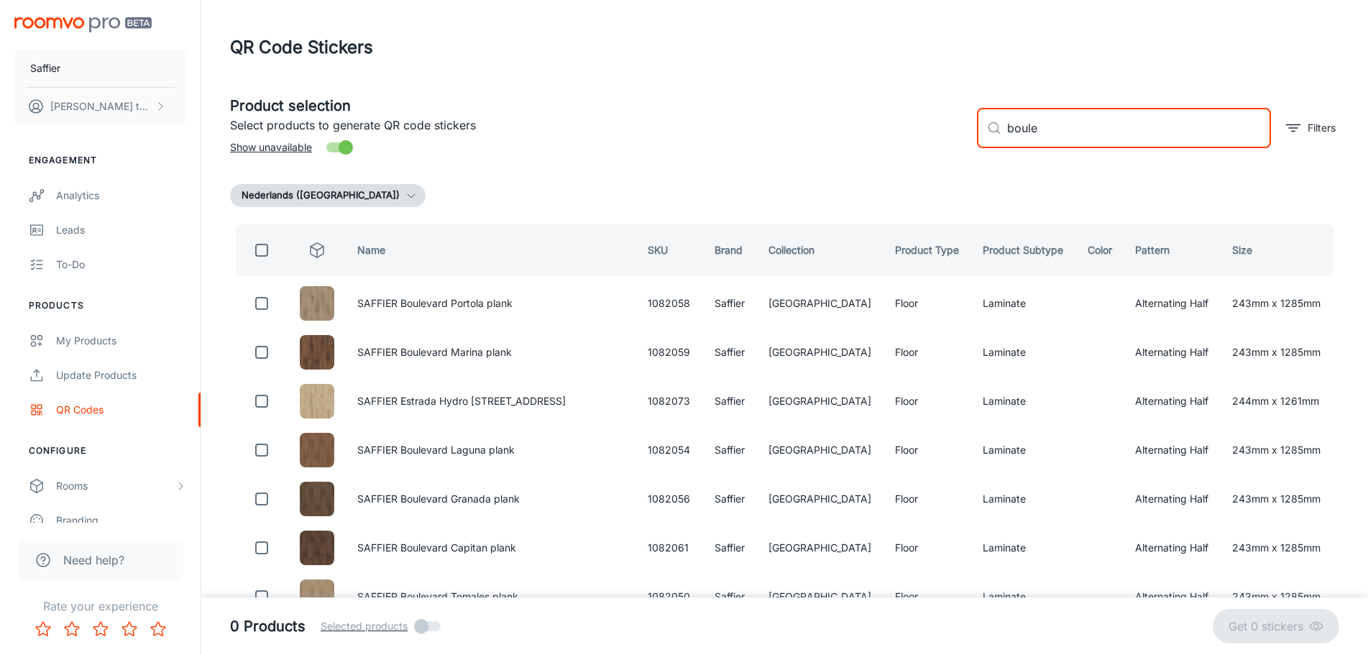
checkbox input "true"
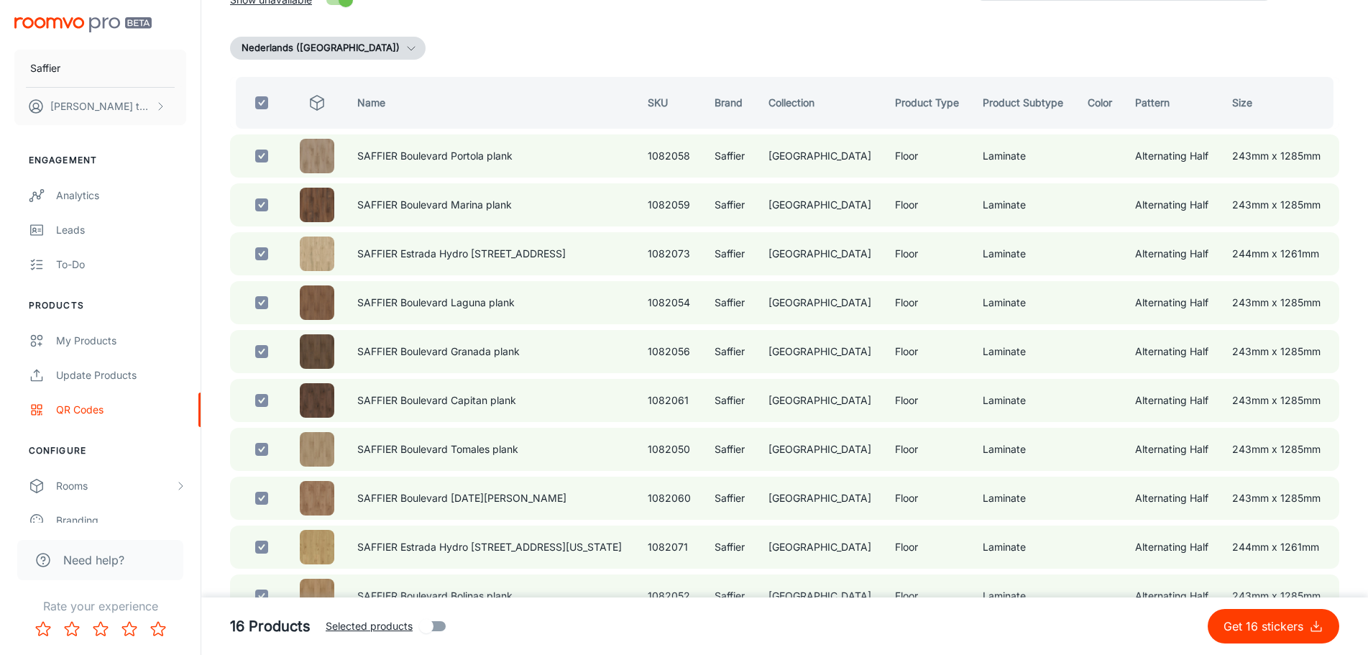
scroll to position [359, 0]
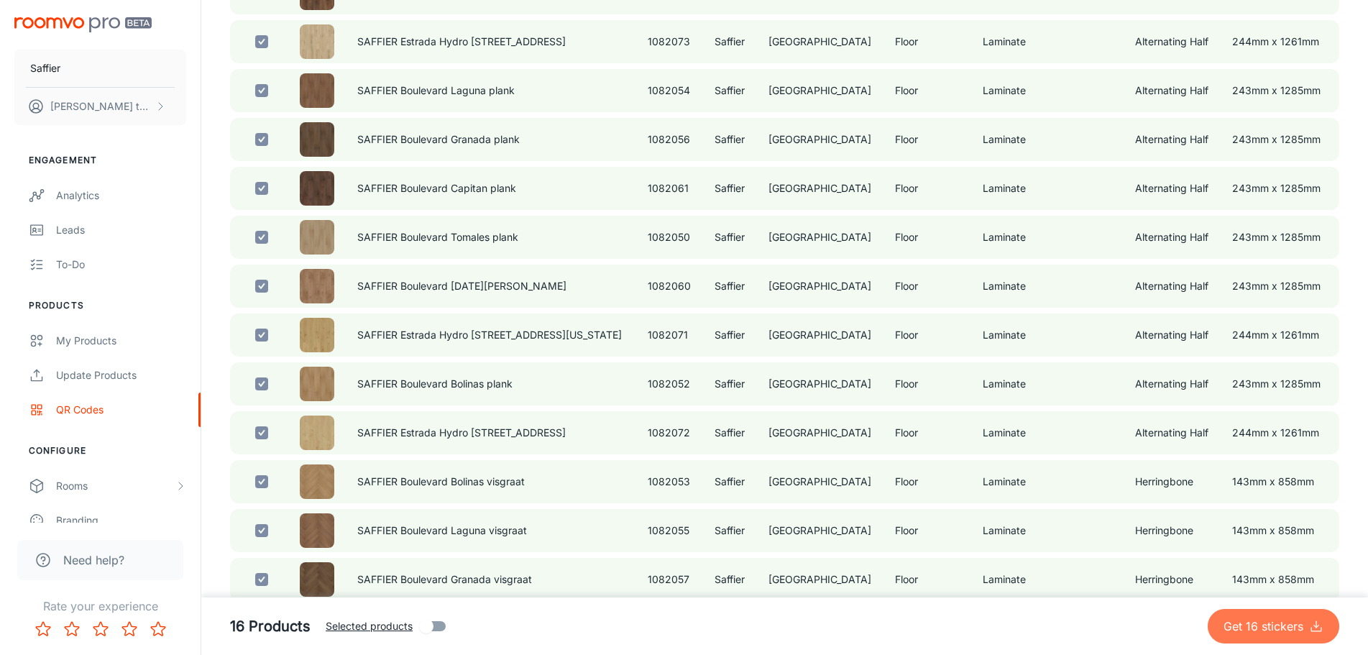
click at [1270, 617] on button "Get 16 stickers" at bounding box center [1273, 626] width 132 height 34
checkbox input "false"
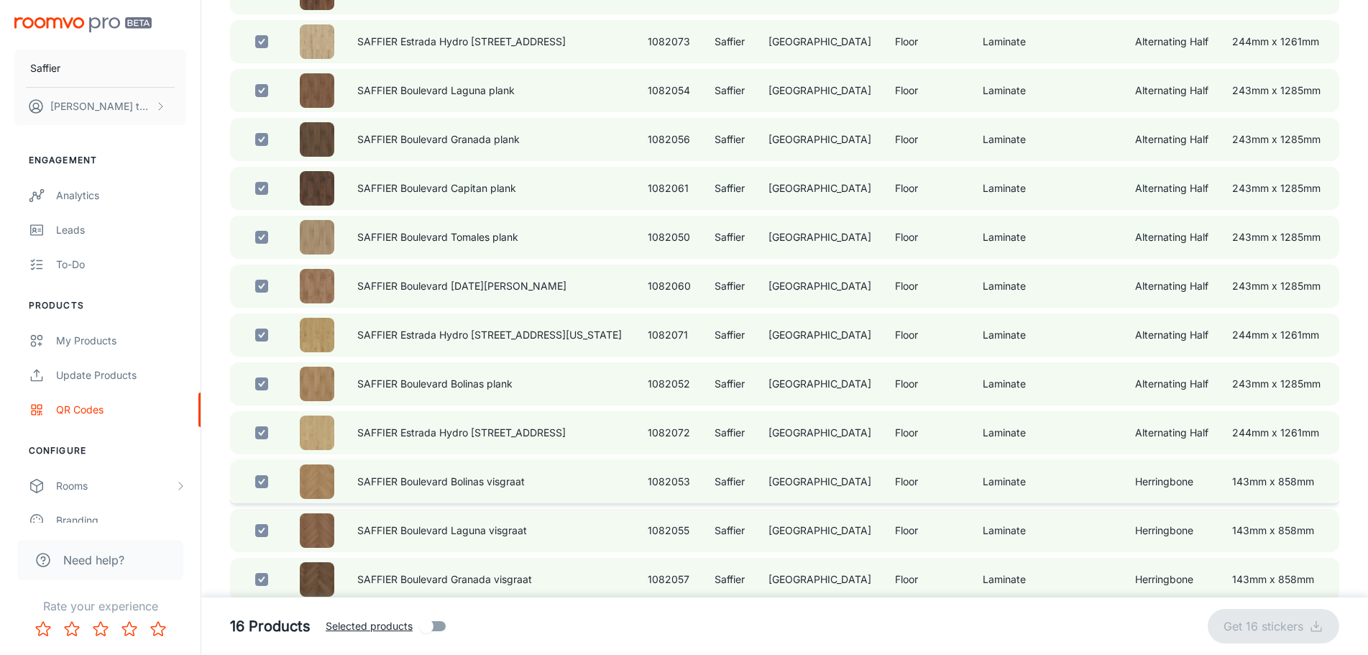
checkbox input "false"
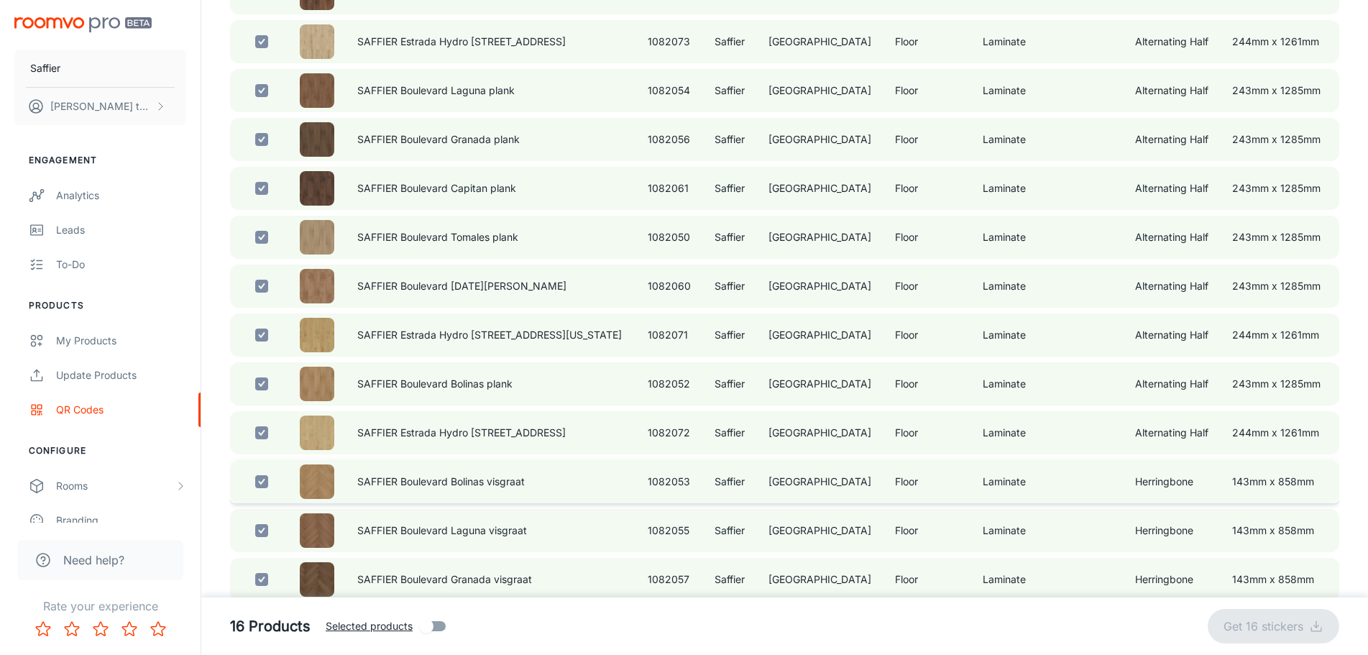
checkbox input "false"
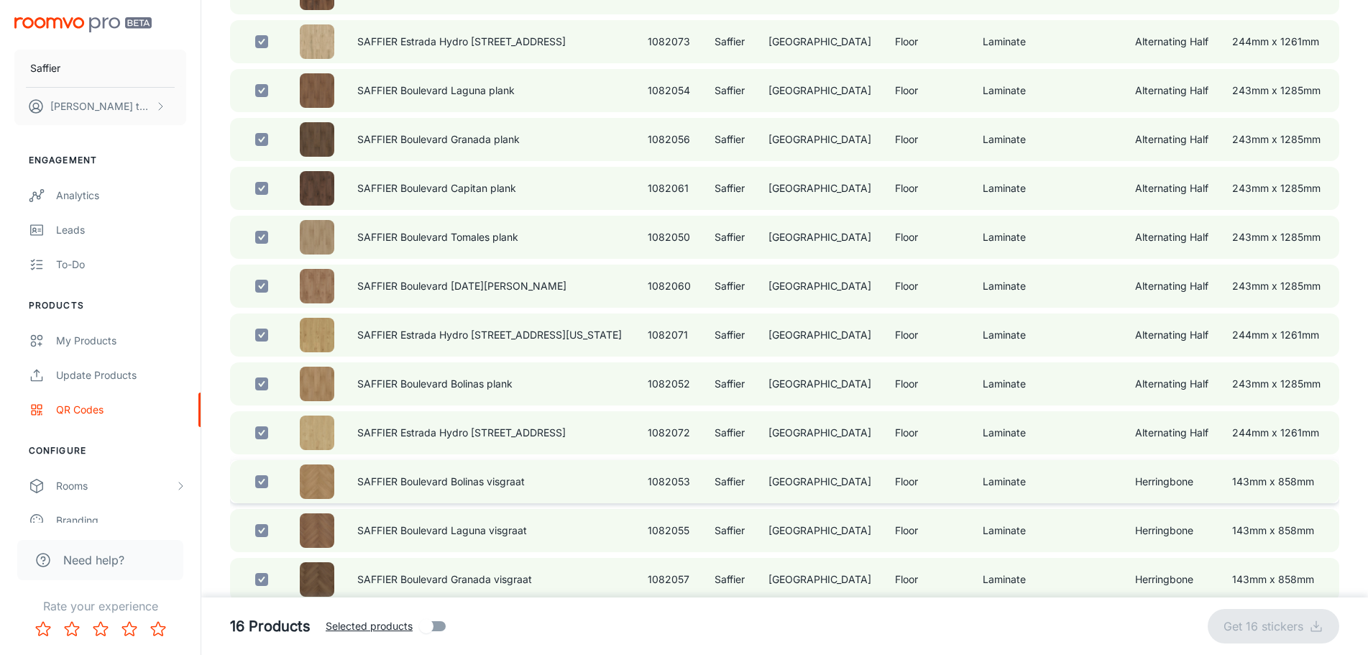
checkbox input "false"
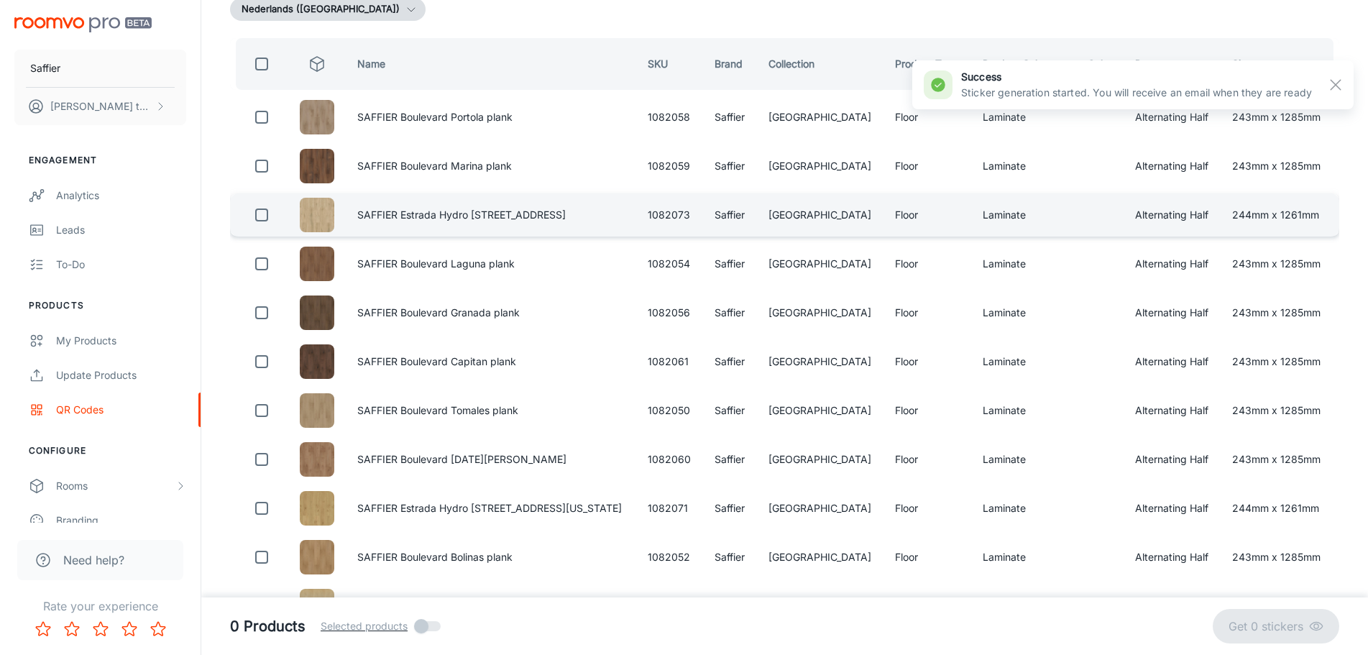
scroll to position [0, 0]
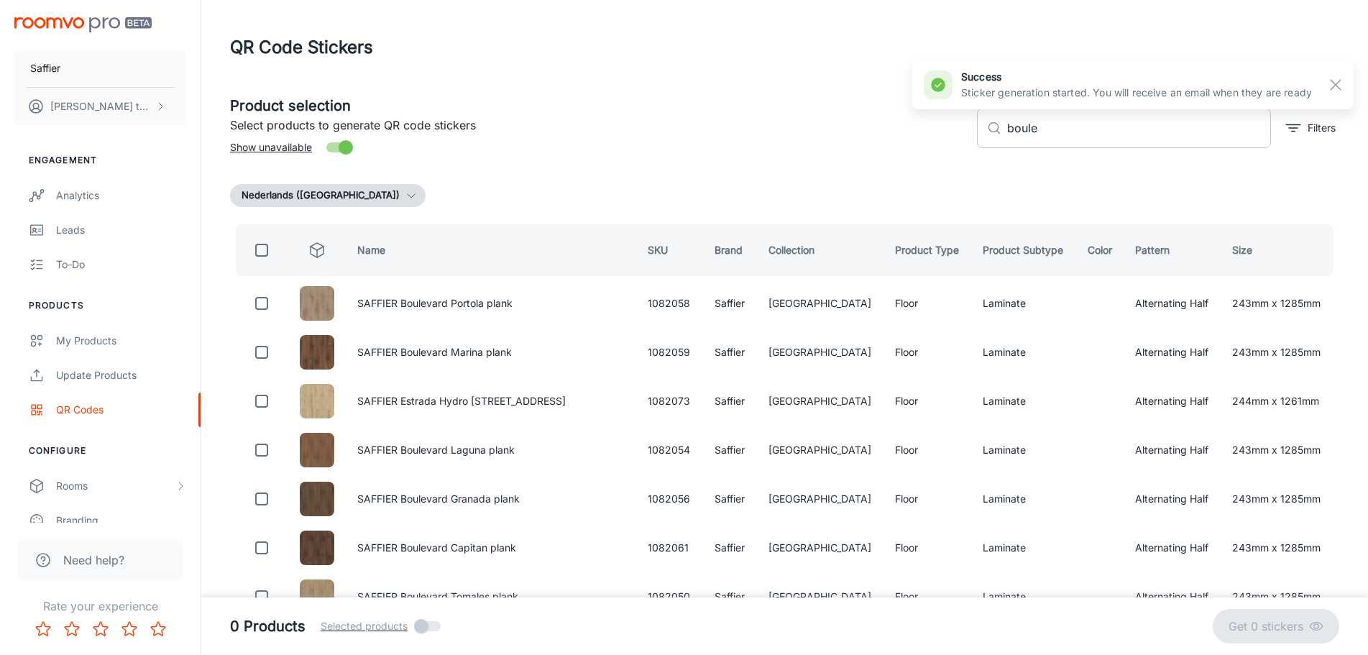
click at [1081, 129] on input "boule" at bounding box center [1139, 128] width 264 height 40
click at [1080, 129] on input "boule" at bounding box center [1139, 128] width 264 height 40
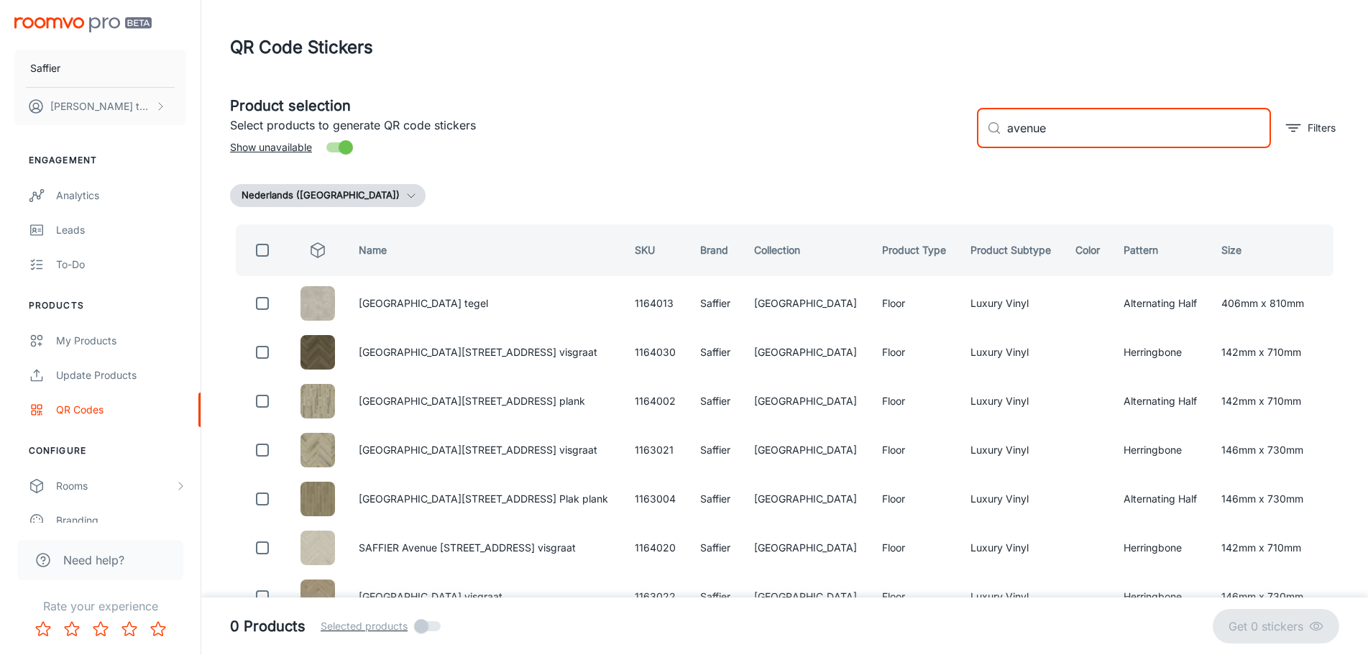
type input "avenue"
click at [274, 254] on input "checkbox" at bounding box center [262, 250] width 29 height 29
checkbox input "true"
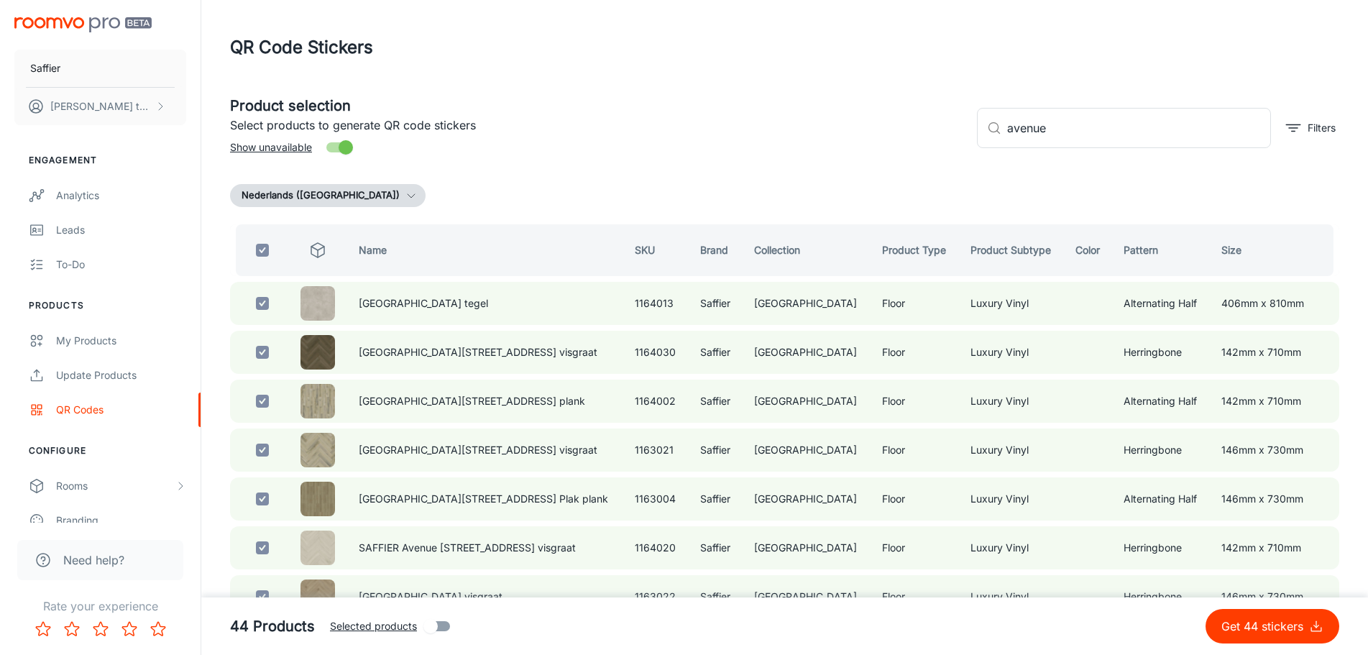
checkbox input "true"
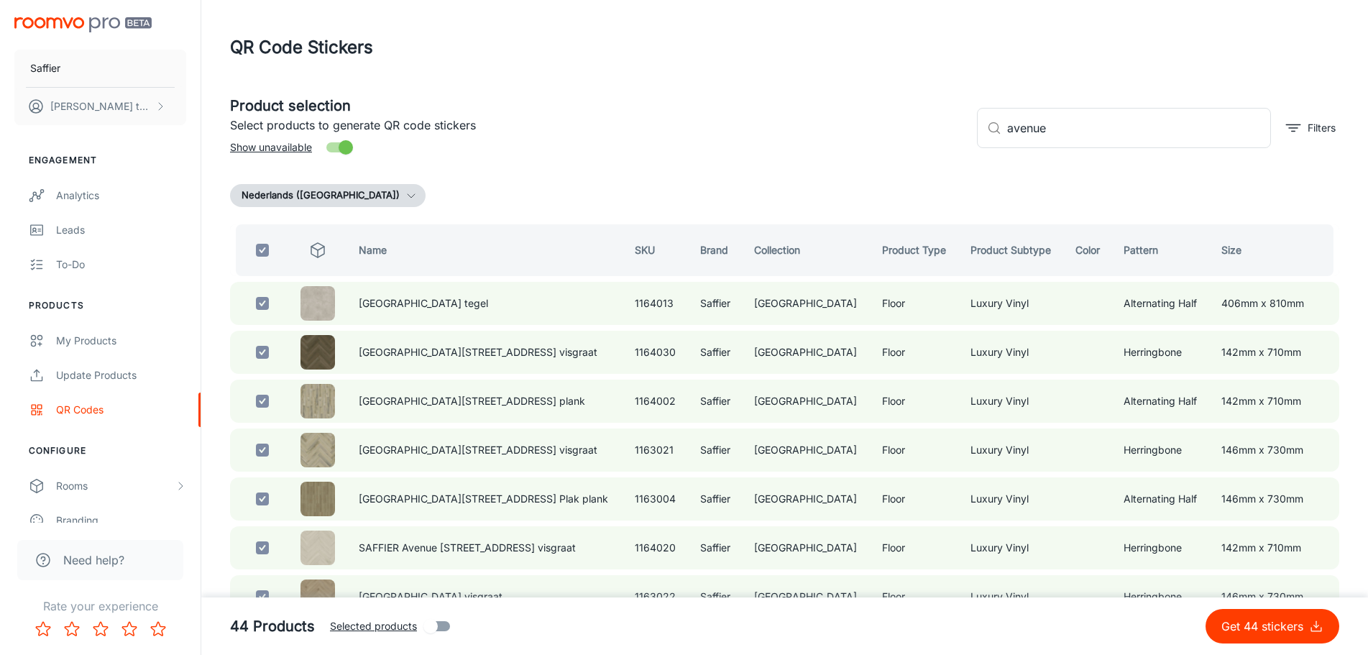
checkbox input "true"
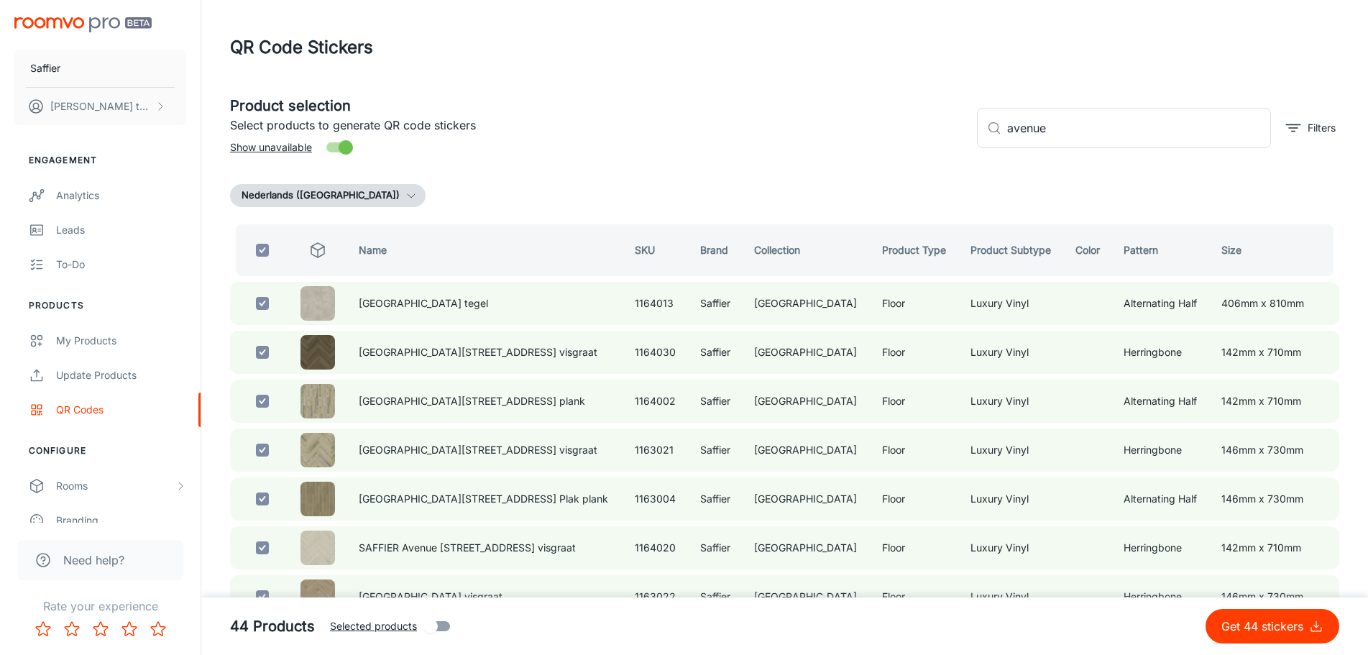
checkbox input "true"
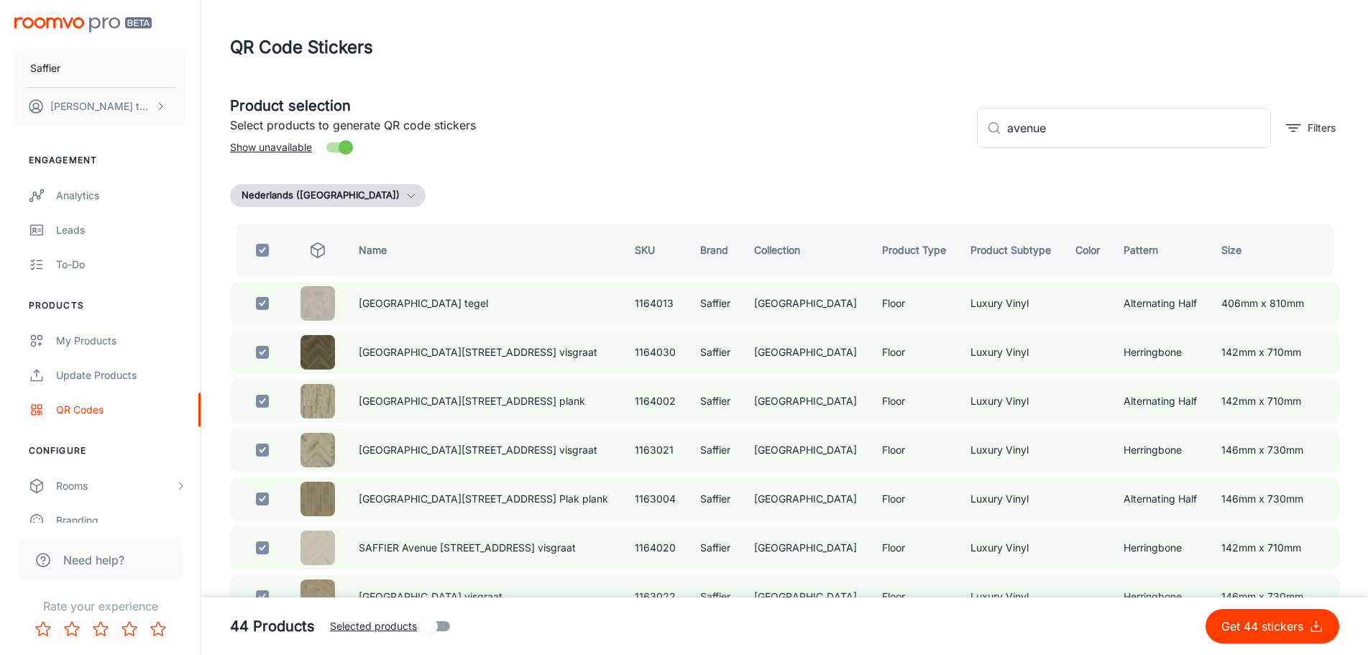
checkbox input "true"
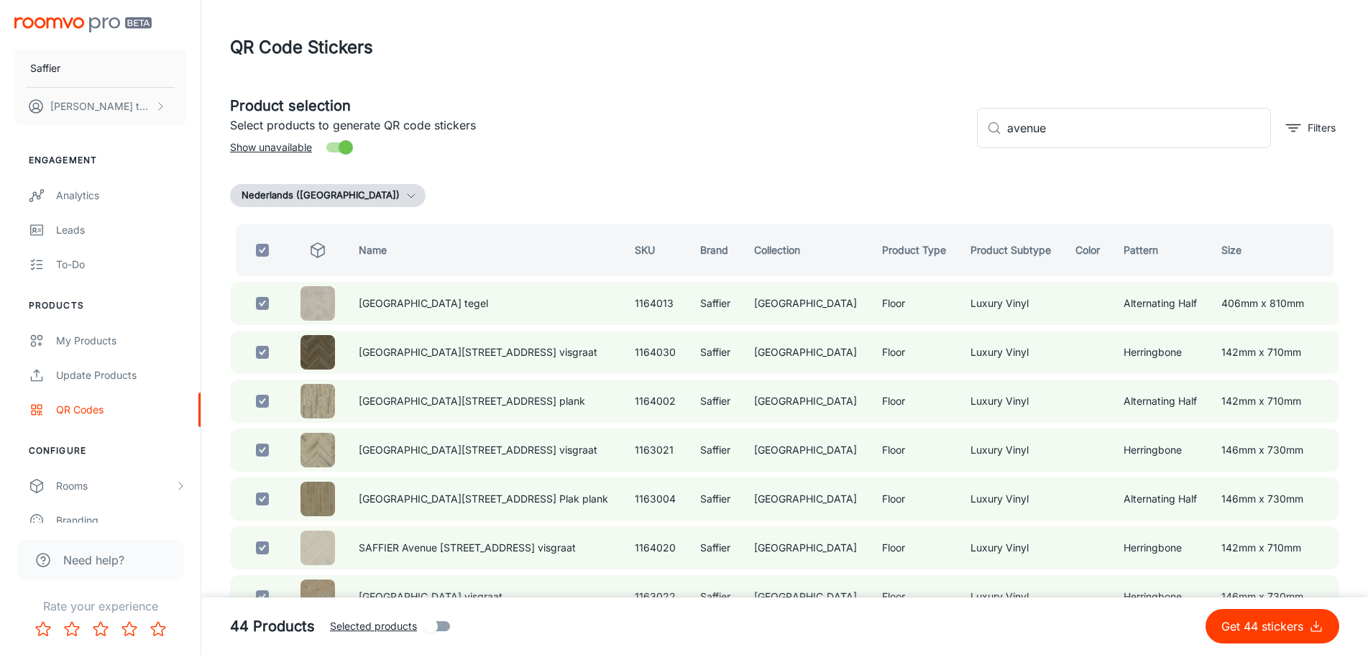
checkbox input "true"
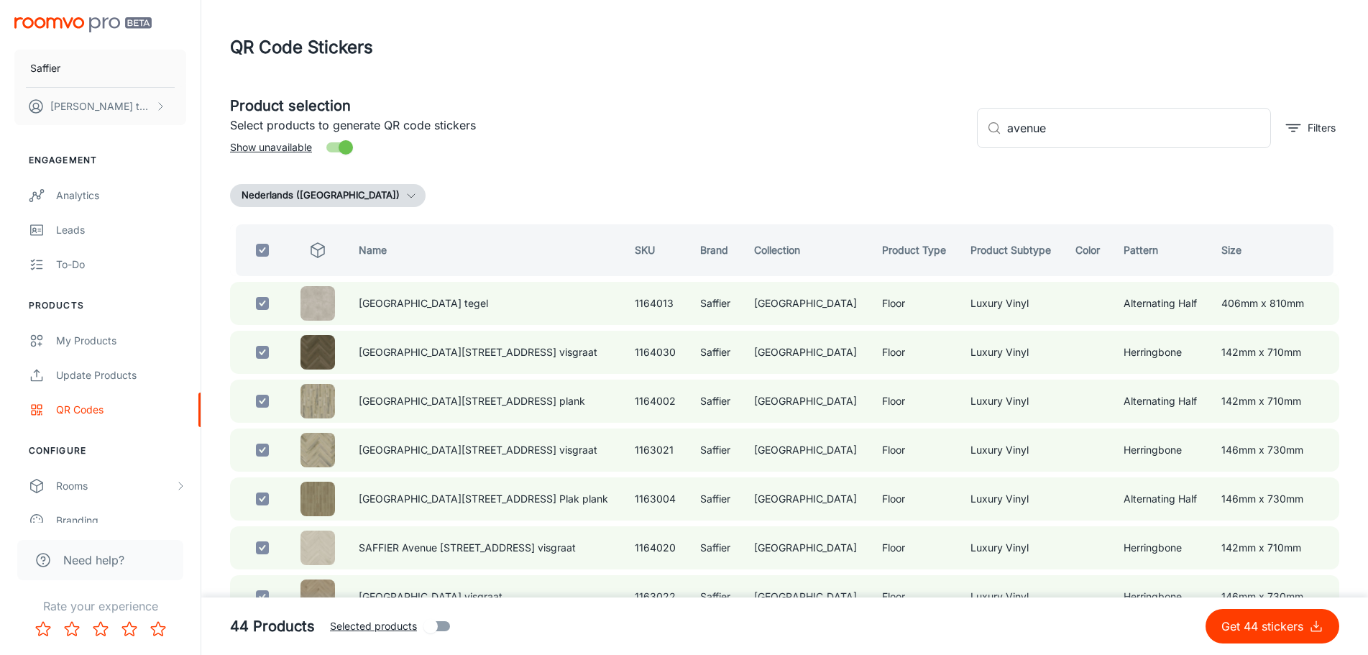
checkbox input "true"
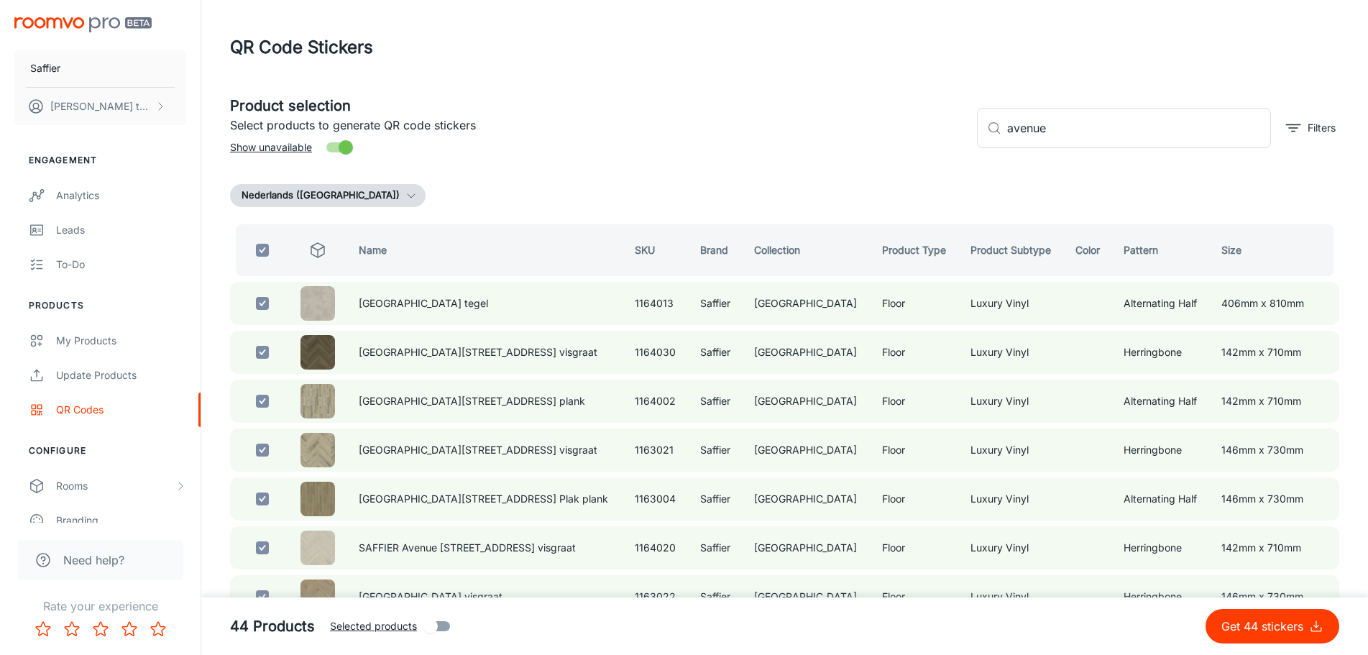
checkbox input "true"
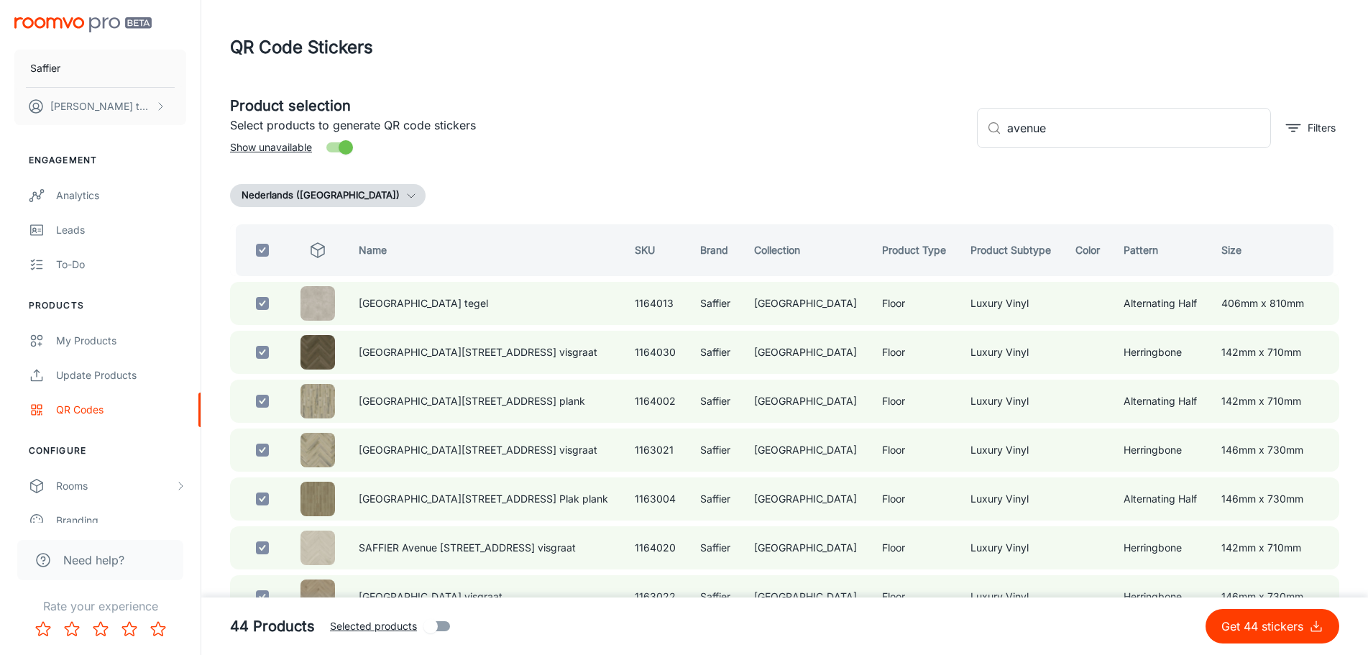
checkbox input "true"
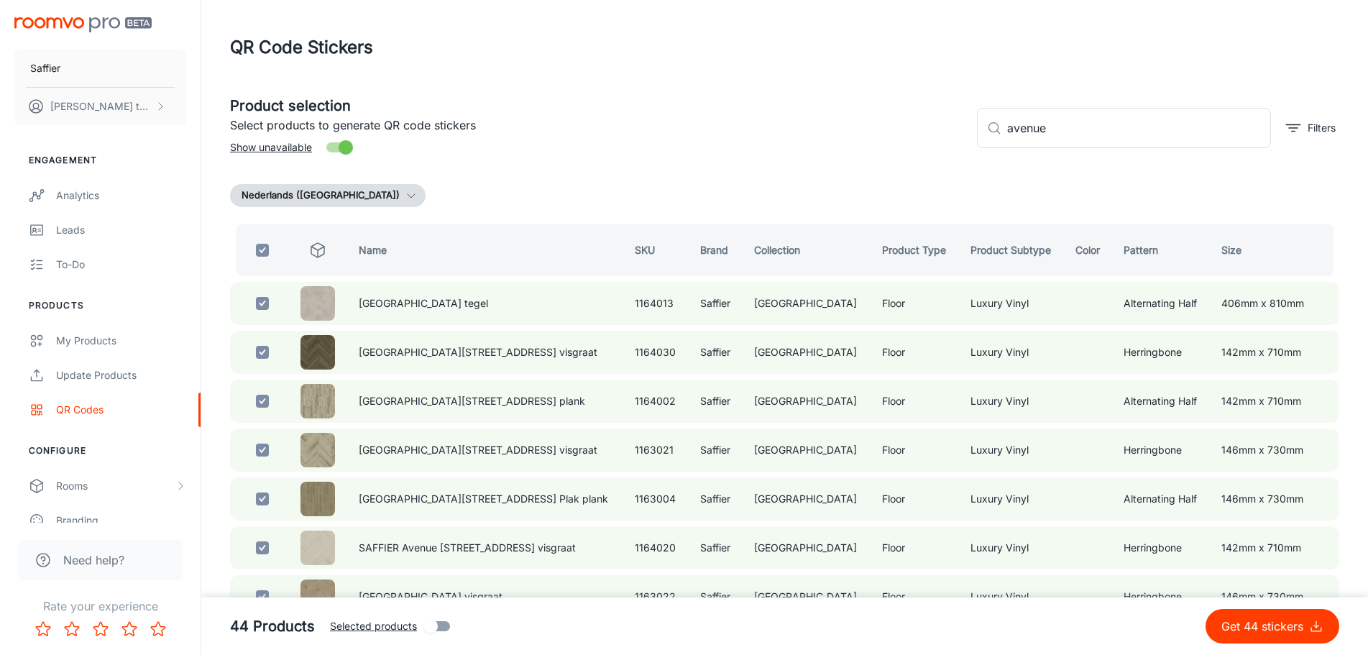
checkbox input "true"
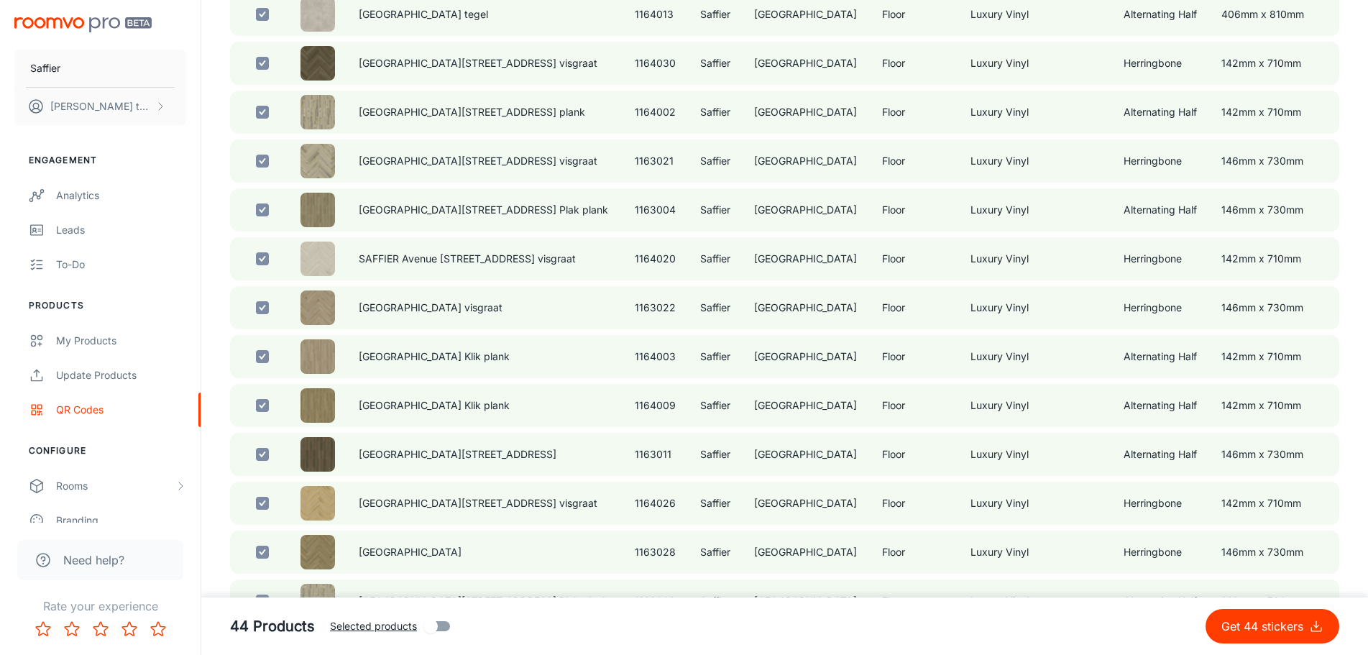
scroll to position [575, 0]
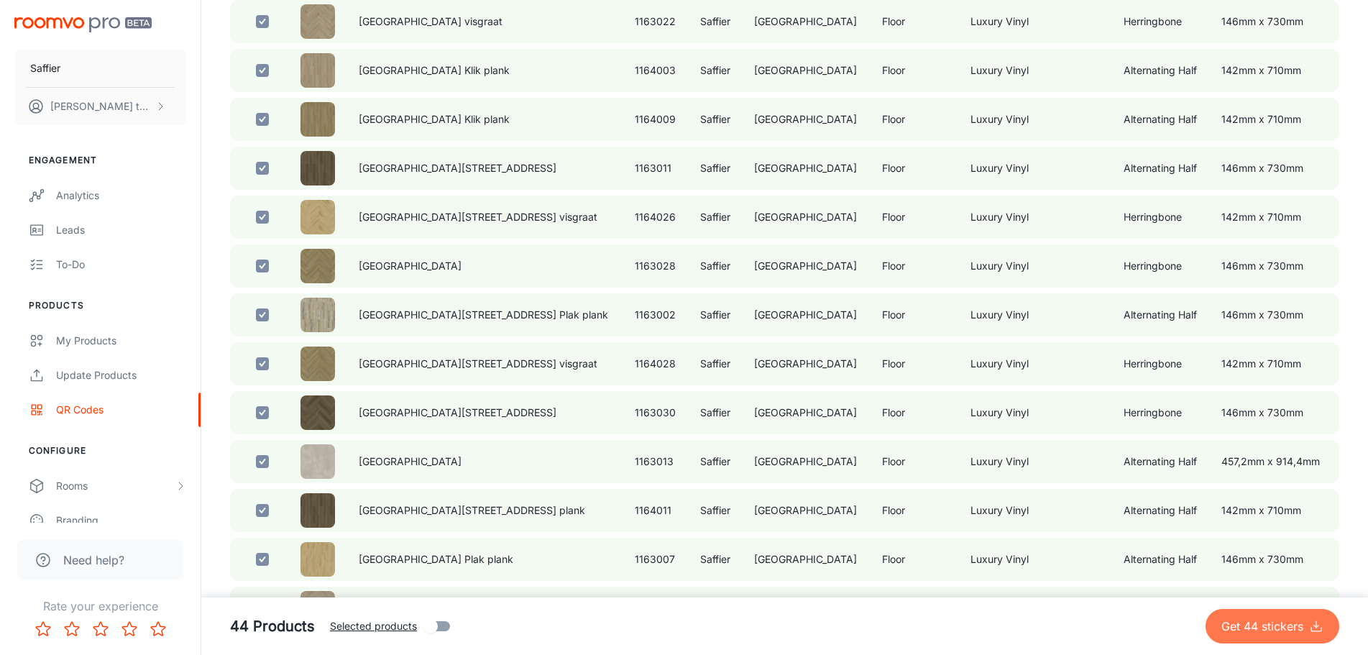
click at [1291, 627] on p "Get 44 stickers" at bounding box center [1265, 625] width 88 height 17
checkbox input "false"
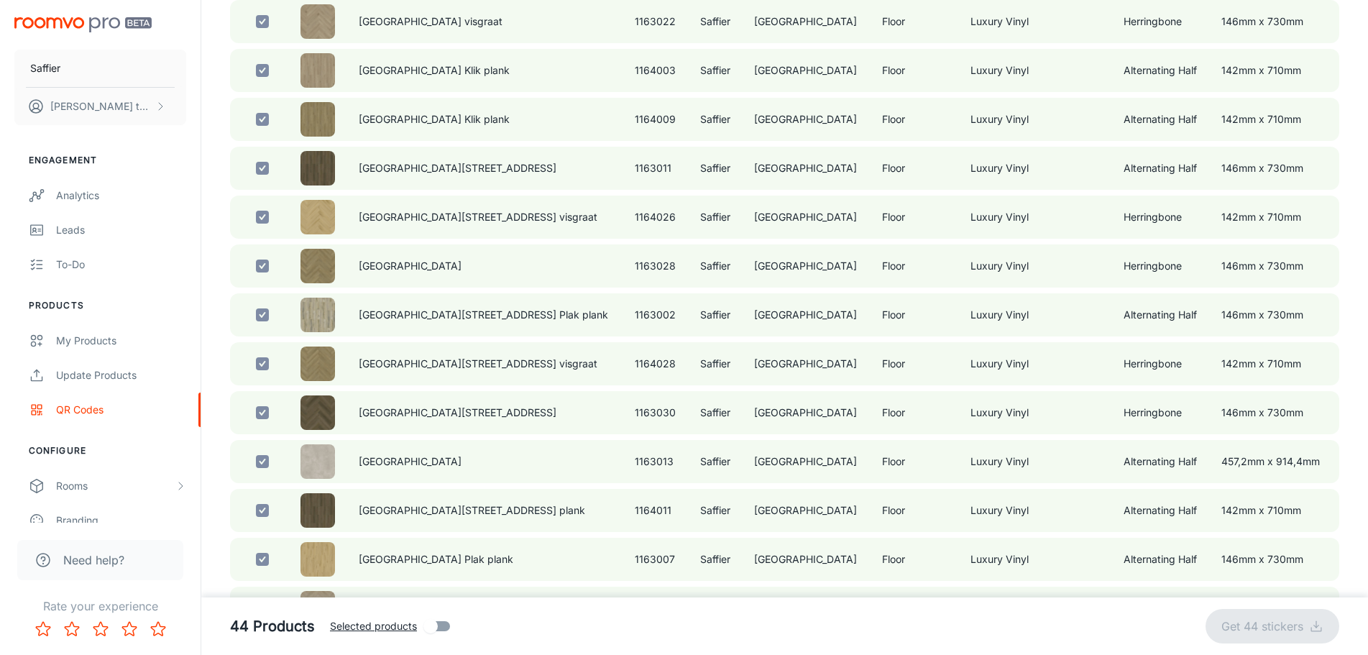
checkbox input "false"
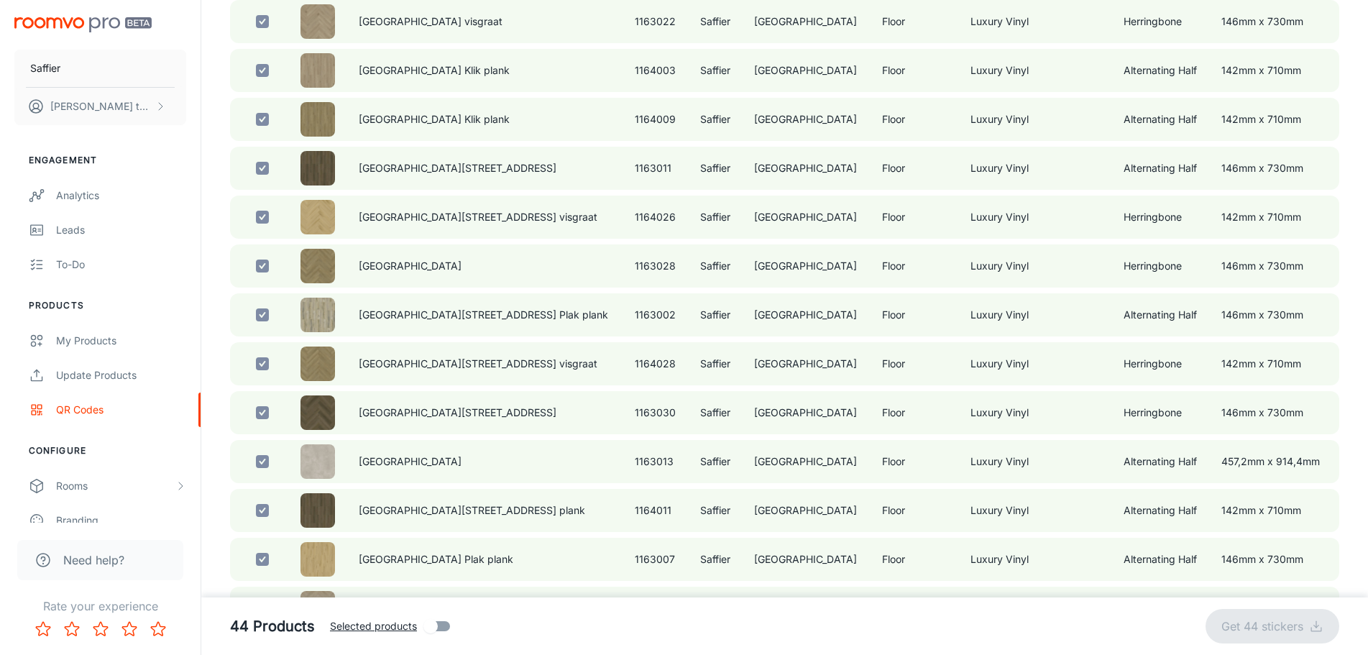
checkbox input "false"
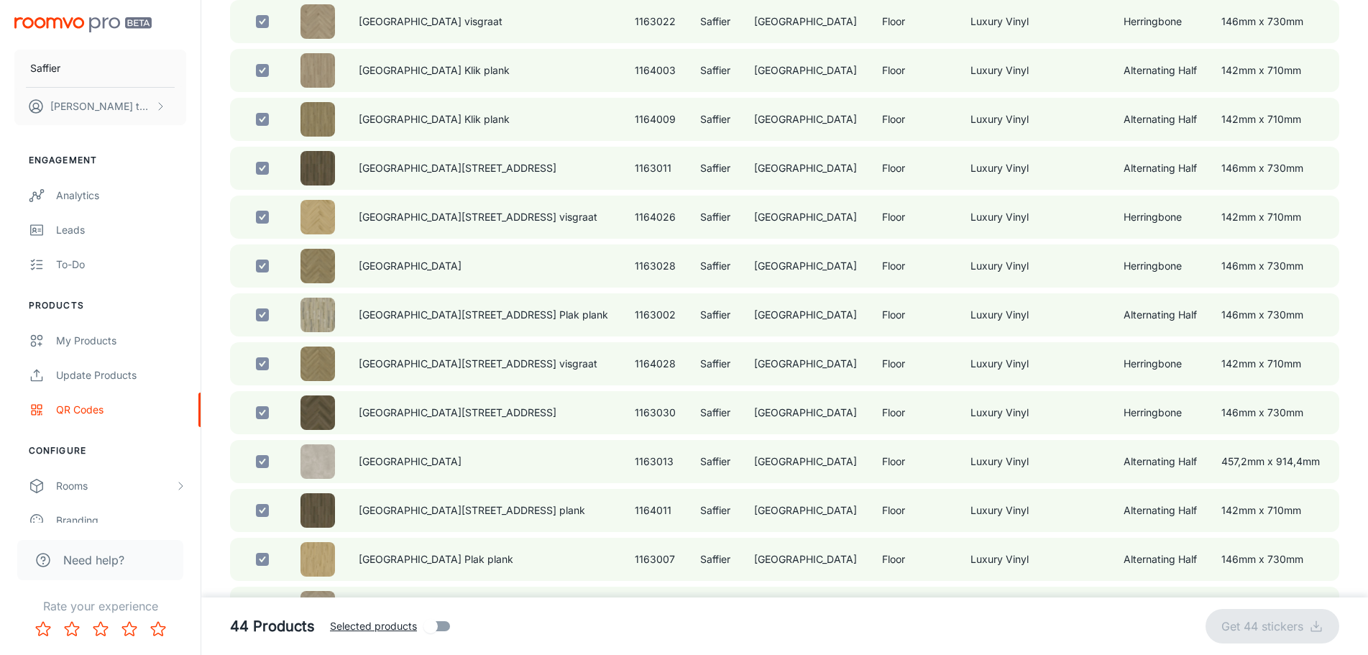
checkbox input "false"
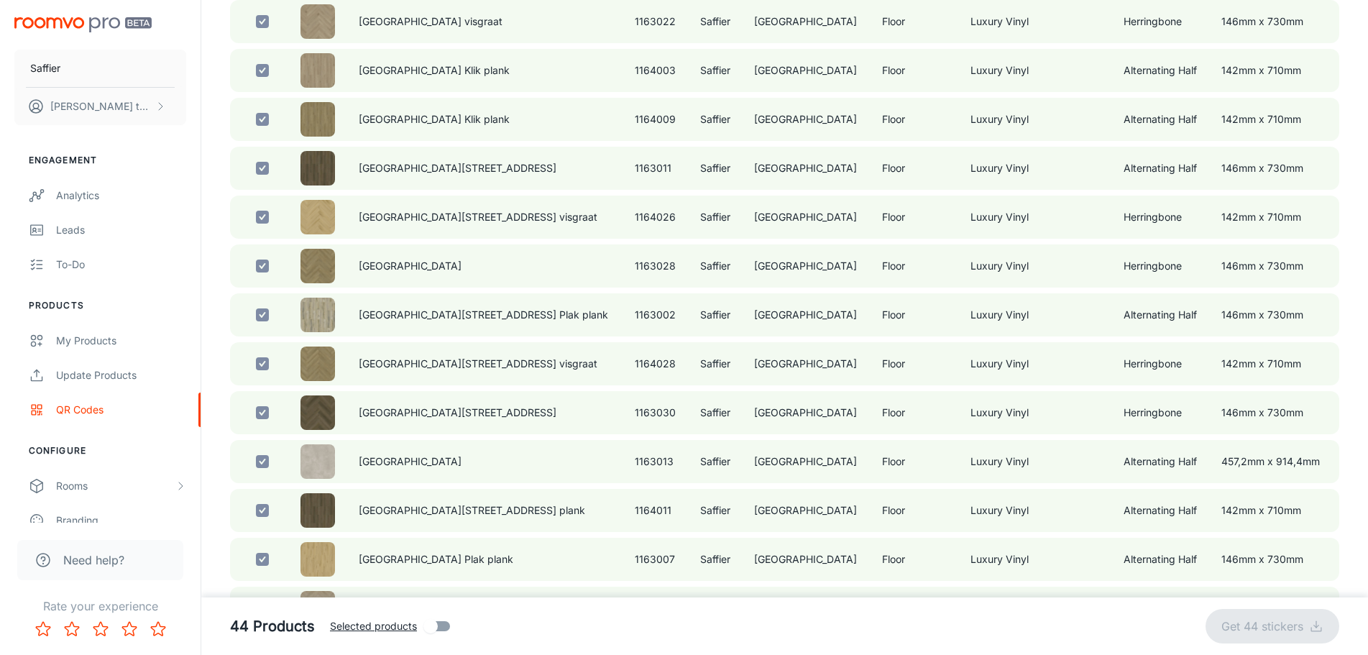
checkbox input "false"
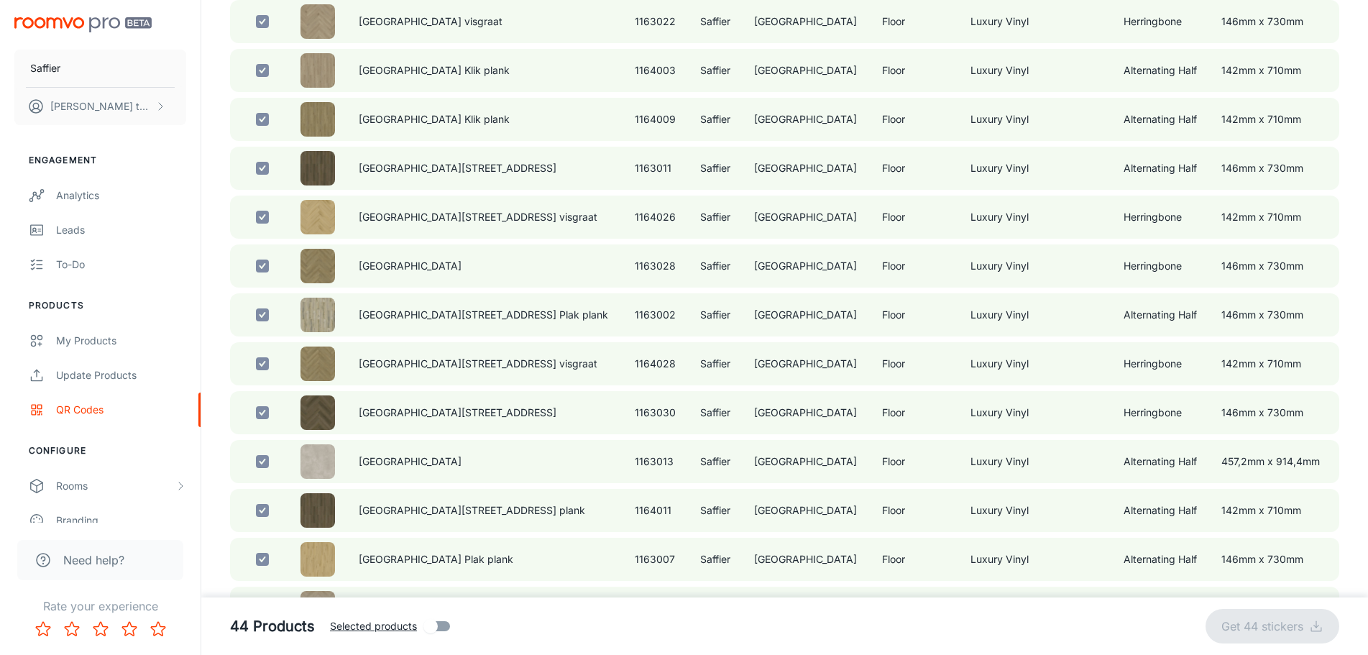
checkbox input "false"
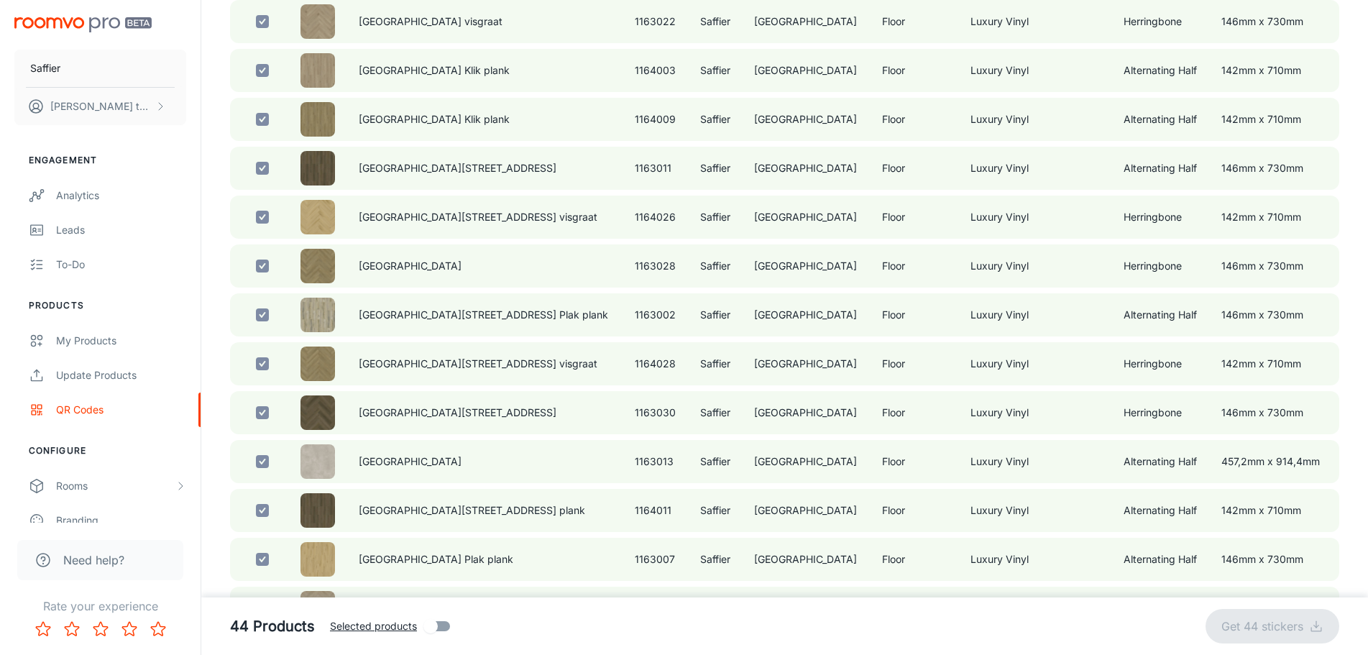
checkbox input "false"
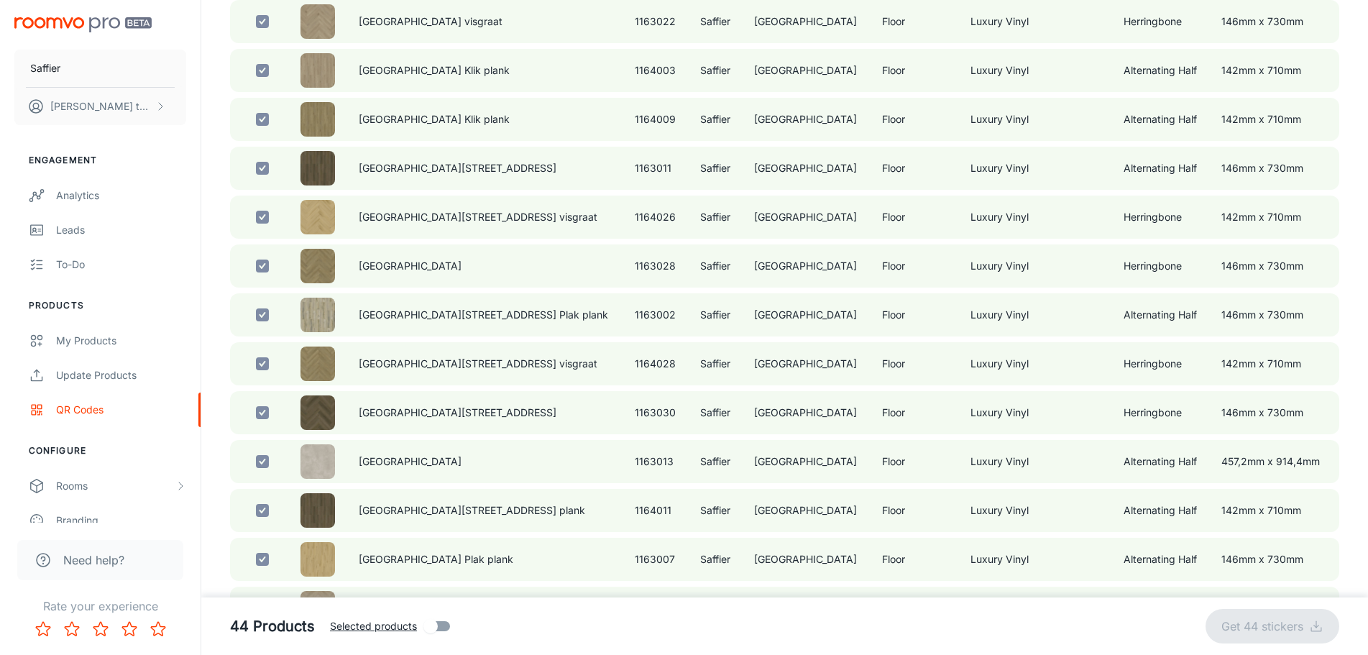
checkbox input "false"
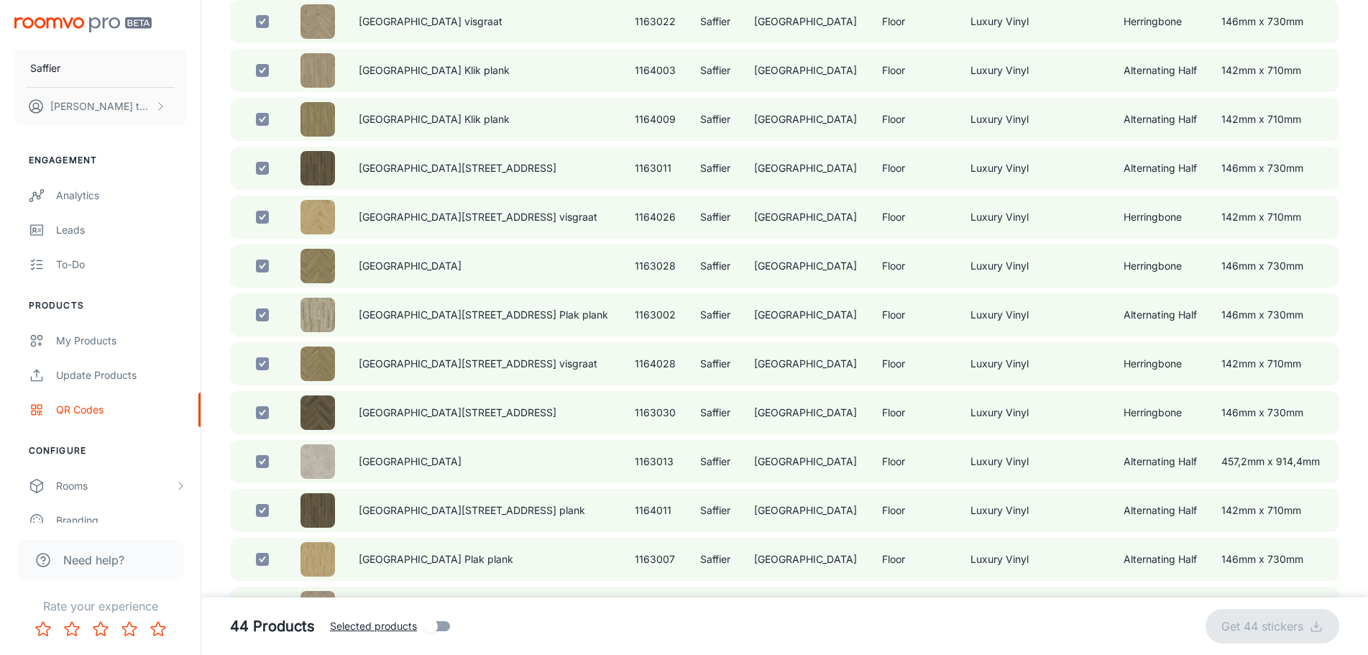
checkbox input "false"
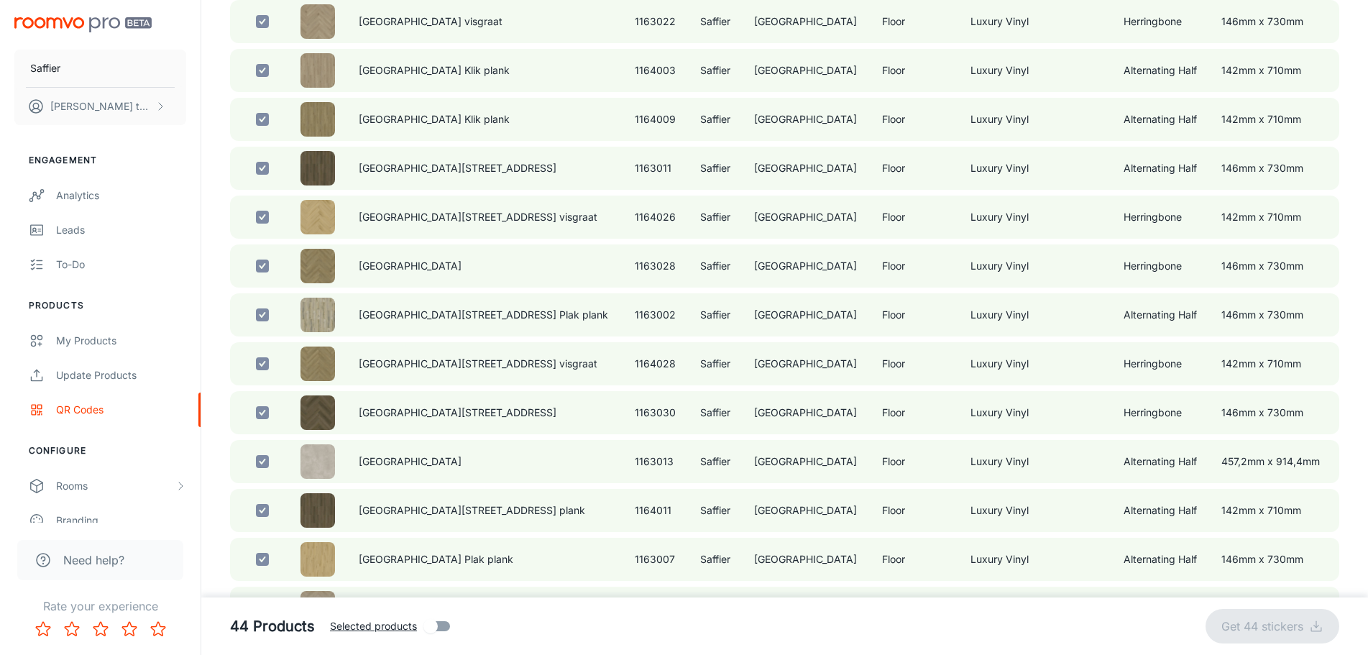
checkbox input "false"
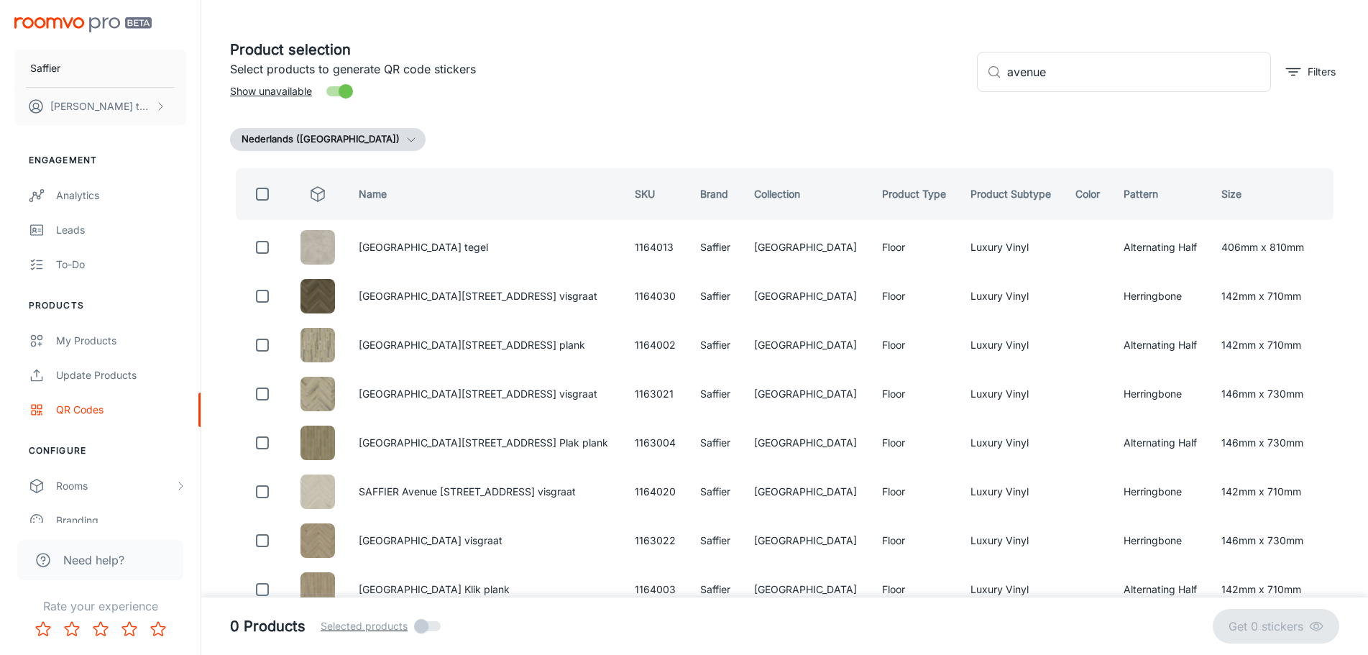
scroll to position [0, 0]
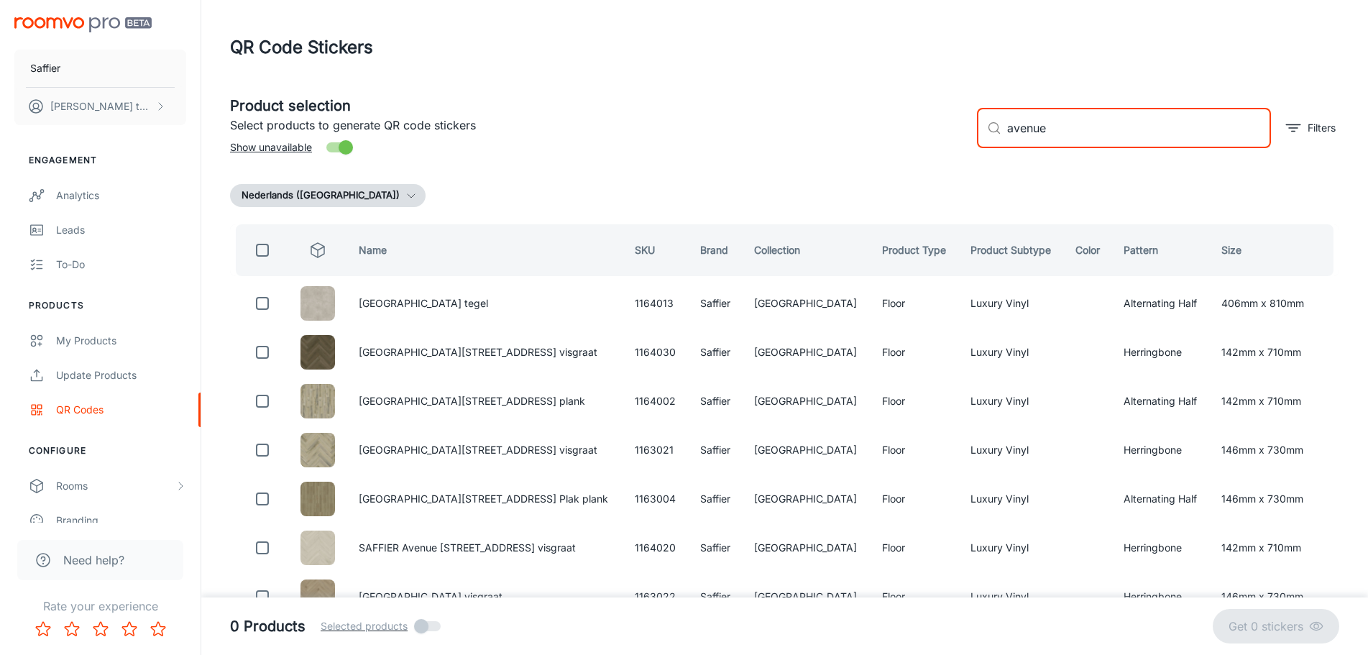
click at [1023, 128] on input "avenue" at bounding box center [1139, 128] width 264 height 40
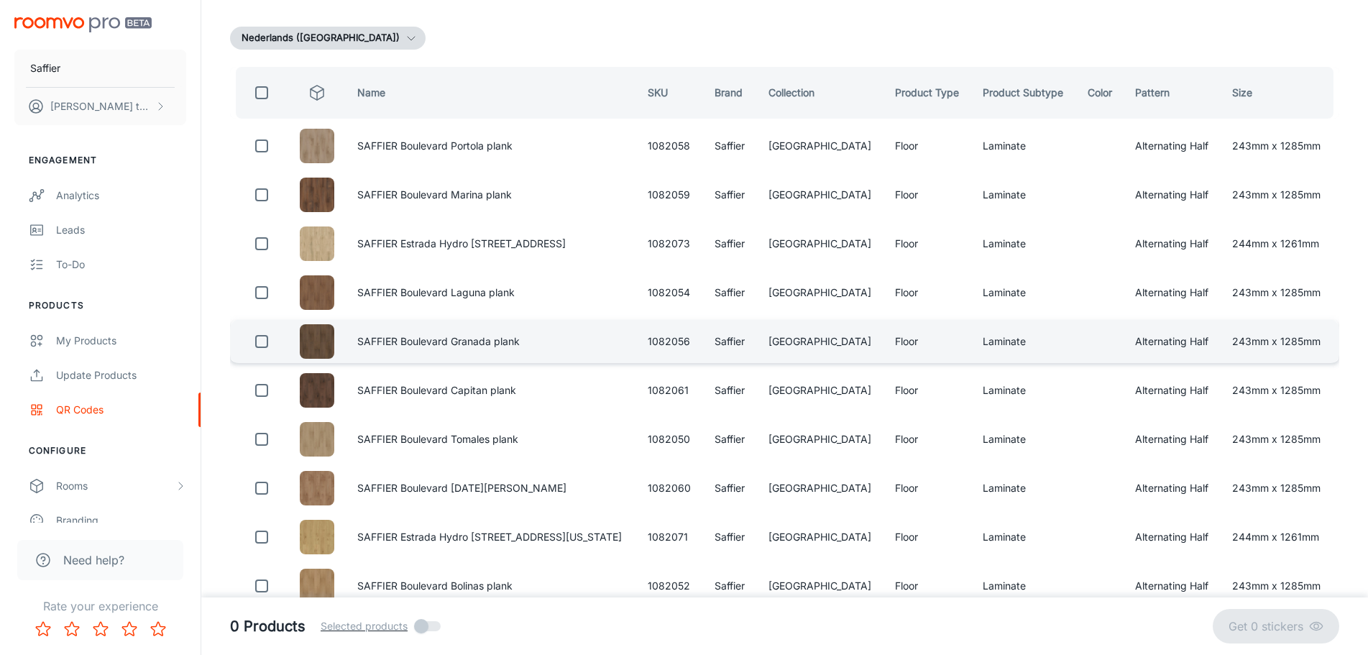
scroll to position [147, 0]
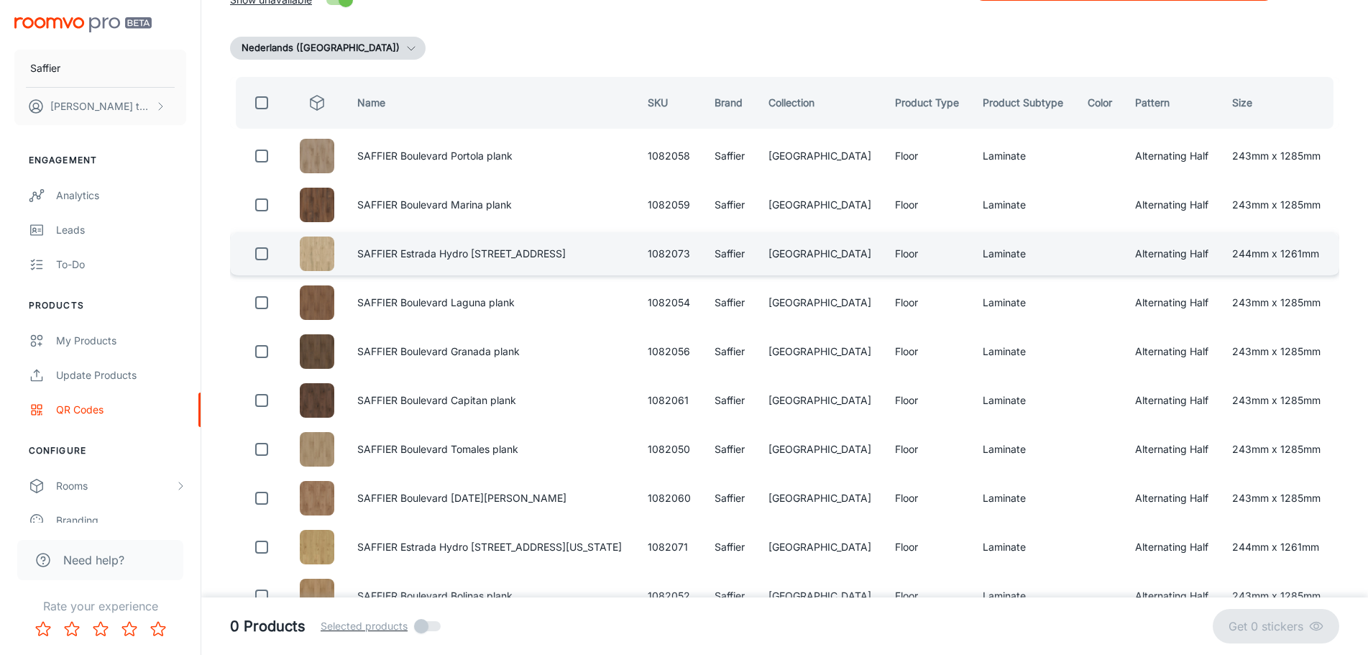
click at [659, 257] on td "1082073" at bounding box center [669, 253] width 67 height 43
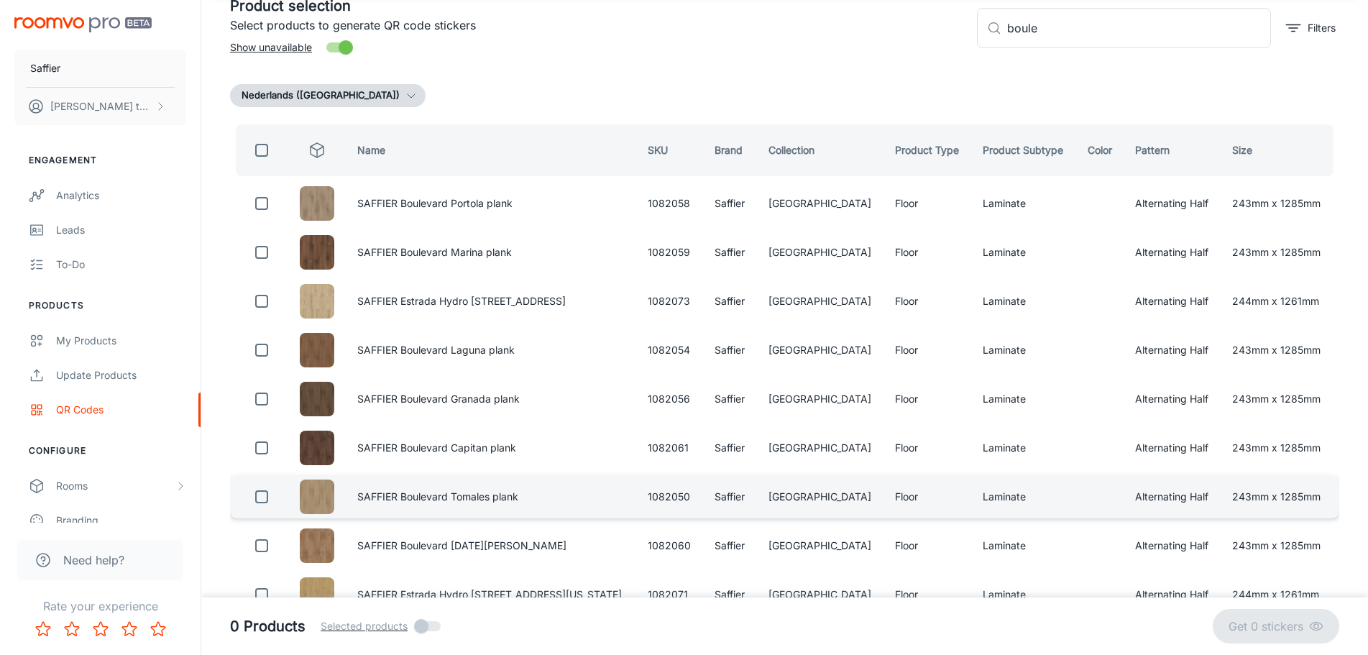
scroll to position [75, 0]
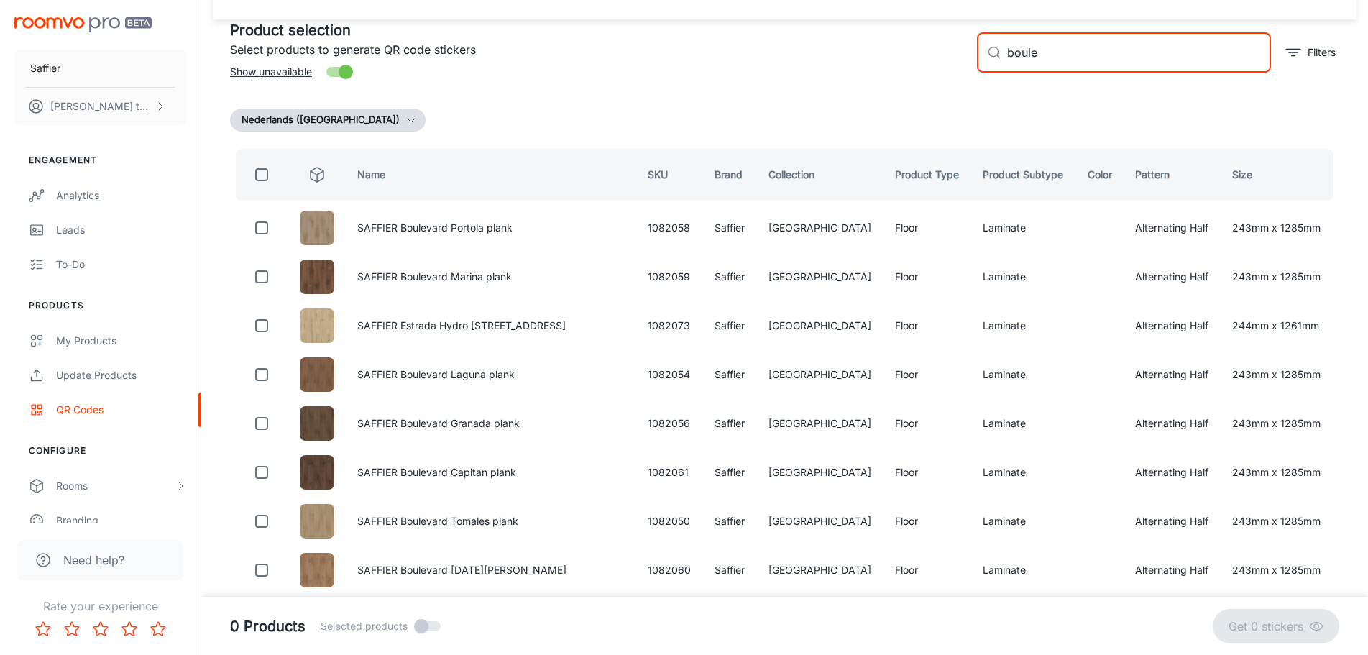
click at [1066, 56] on input "boule" at bounding box center [1139, 52] width 264 height 40
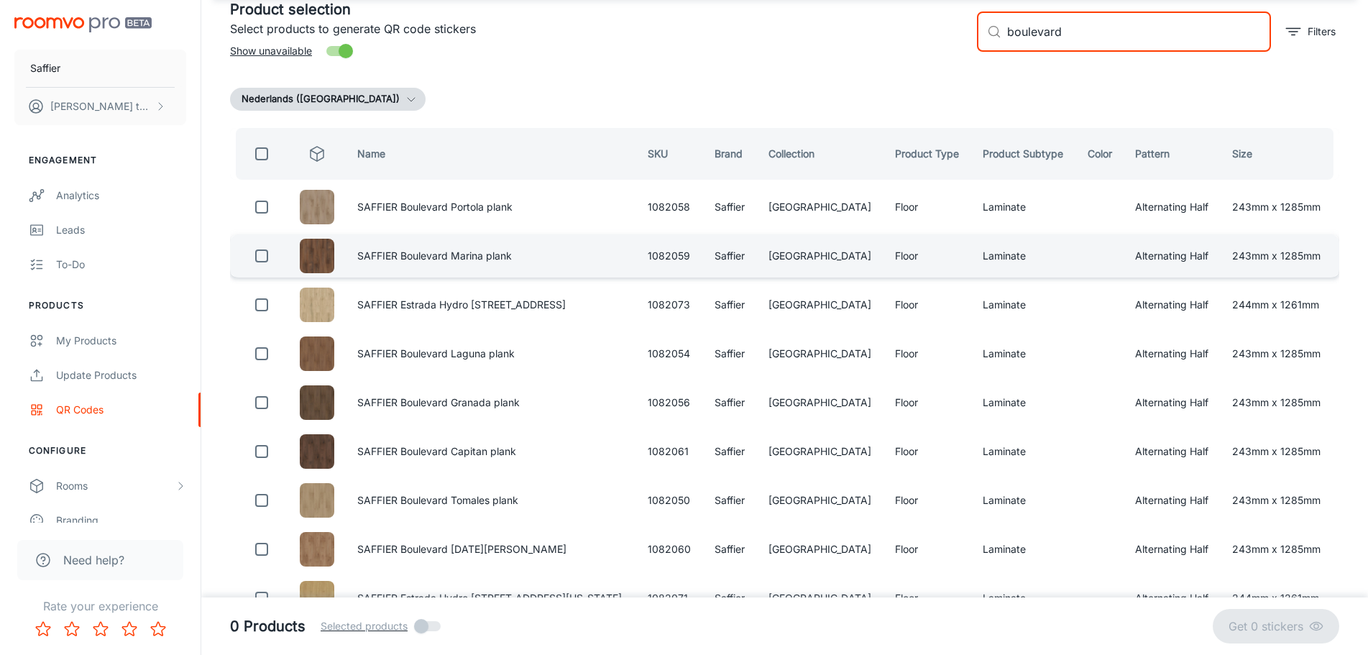
scroll to position [72, 0]
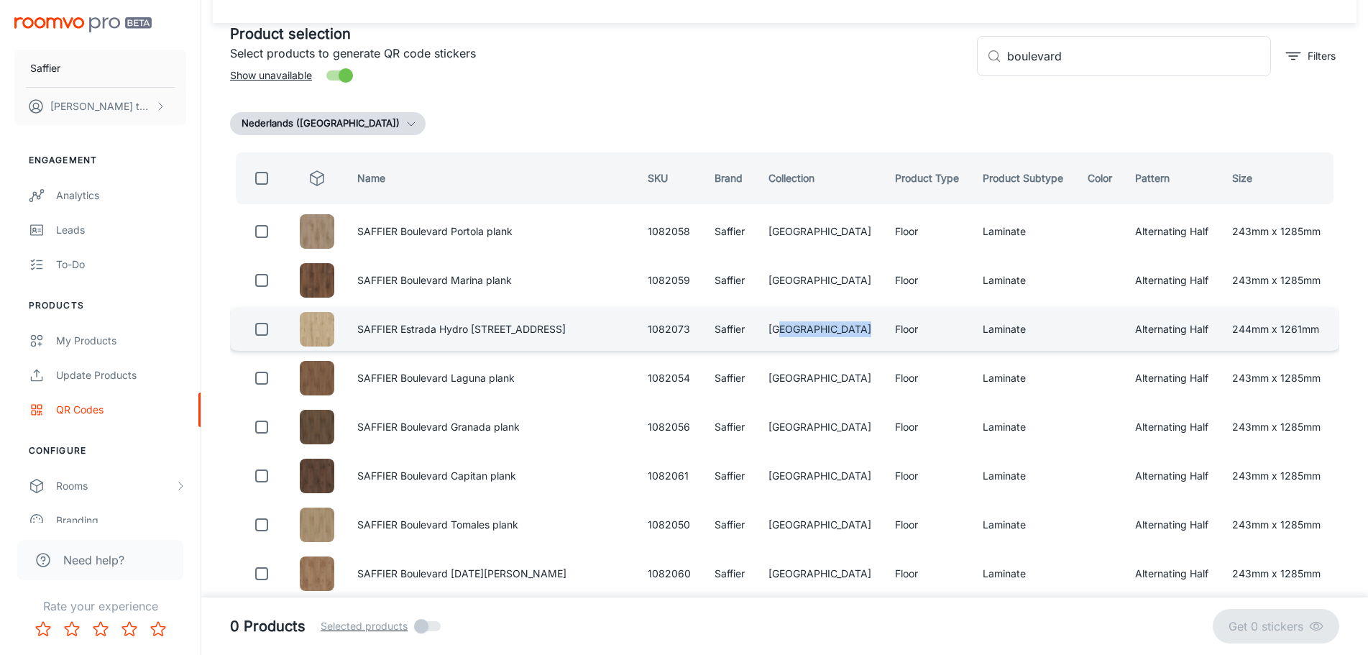
drag, startPoint x: 822, startPoint y: 328, endPoint x: 744, endPoint y: 333, distance: 77.8
click at [757, 333] on td "[GEOGRAPHIC_DATA]" at bounding box center [820, 329] width 127 height 43
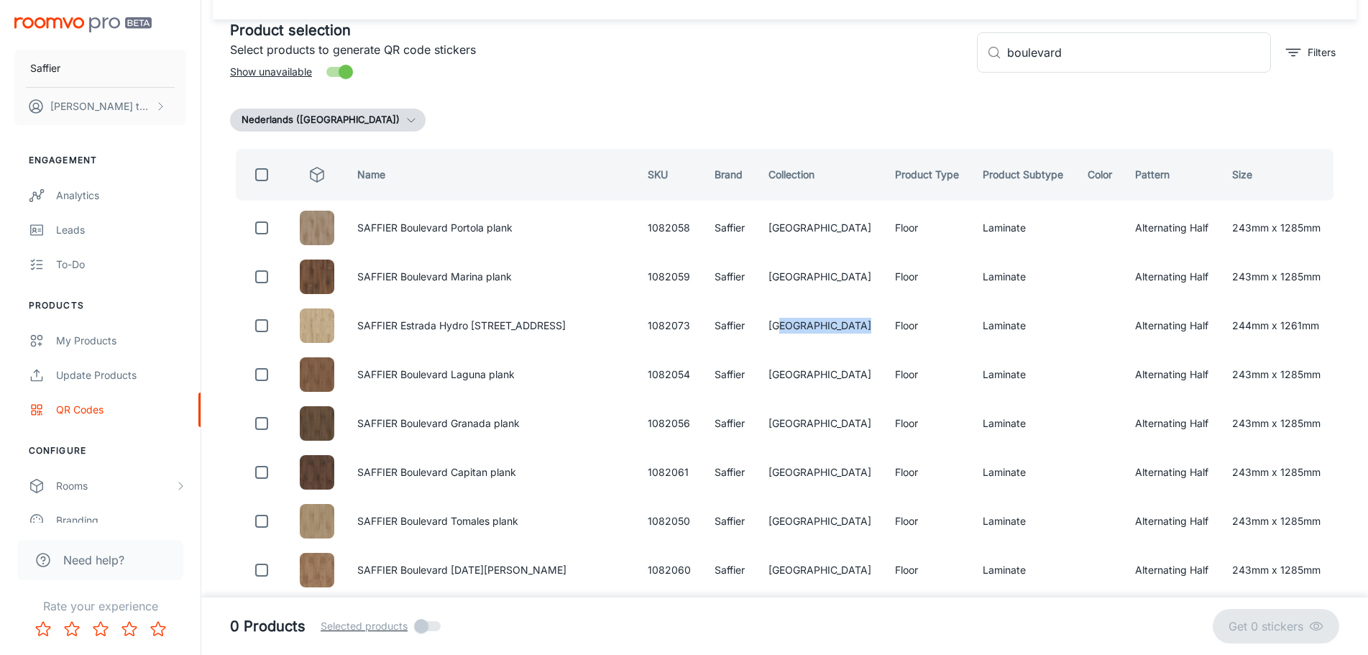
scroll to position [0, 0]
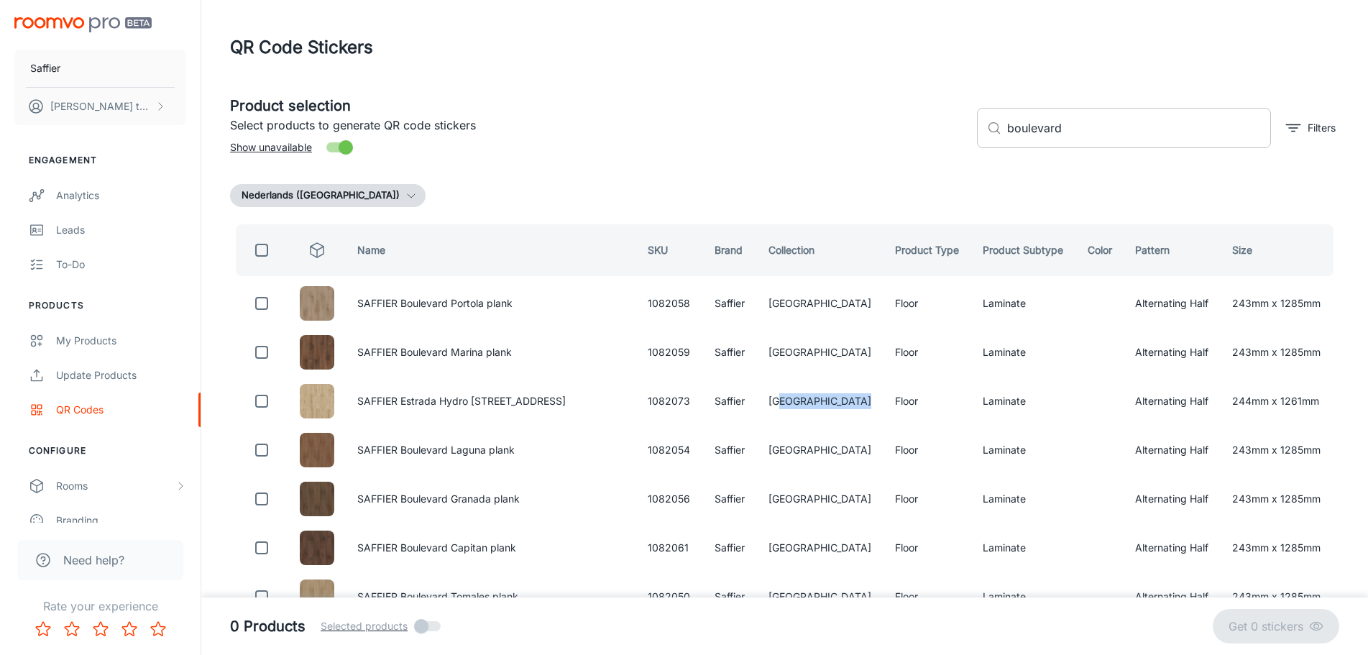
click at [1065, 124] on input "boulevard" at bounding box center [1139, 128] width 264 height 40
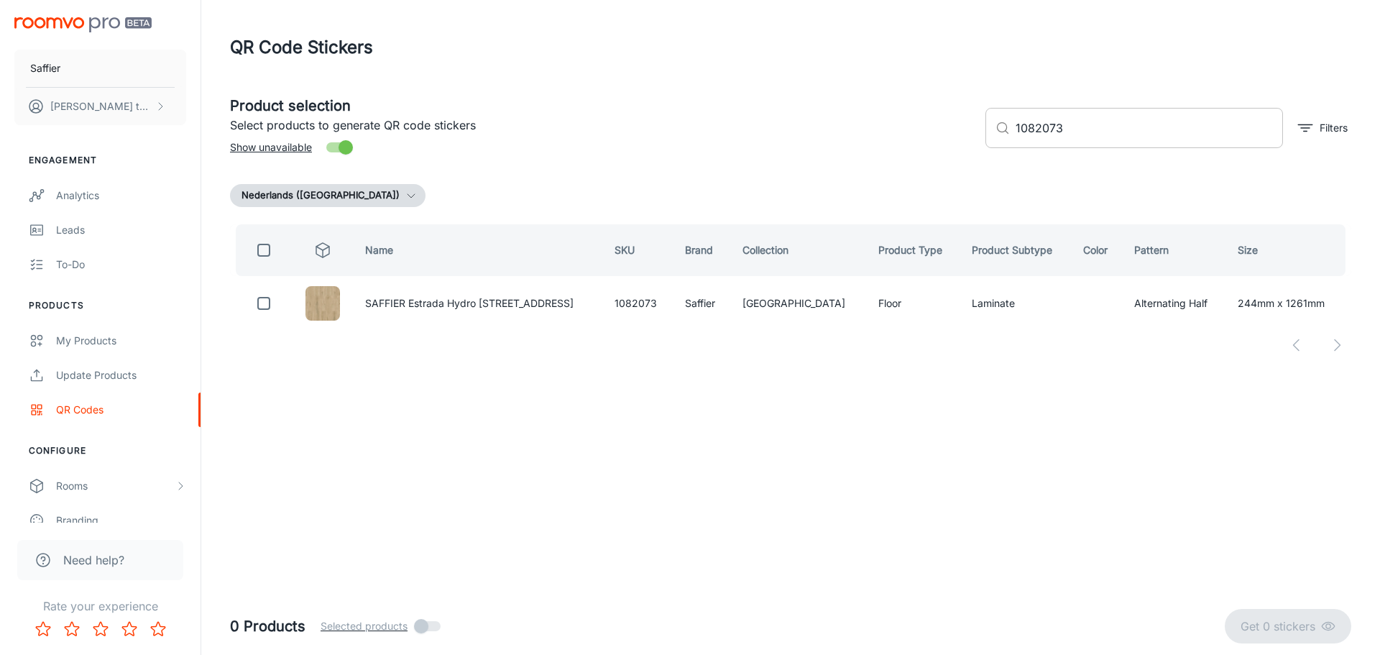
click at [1143, 119] on input "1082073" at bounding box center [1148, 128] width 267 height 40
click at [1076, 127] on input "1082073" at bounding box center [1148, 128] width 267 height 40
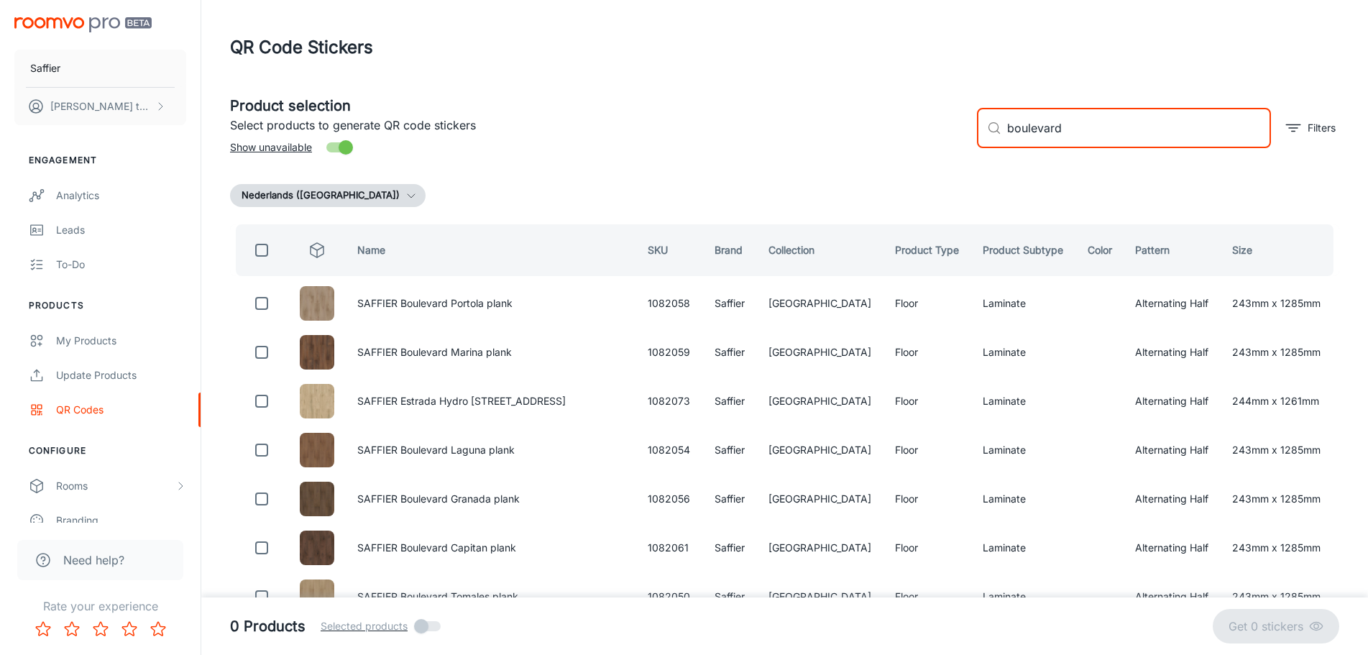
type input "boulevard"
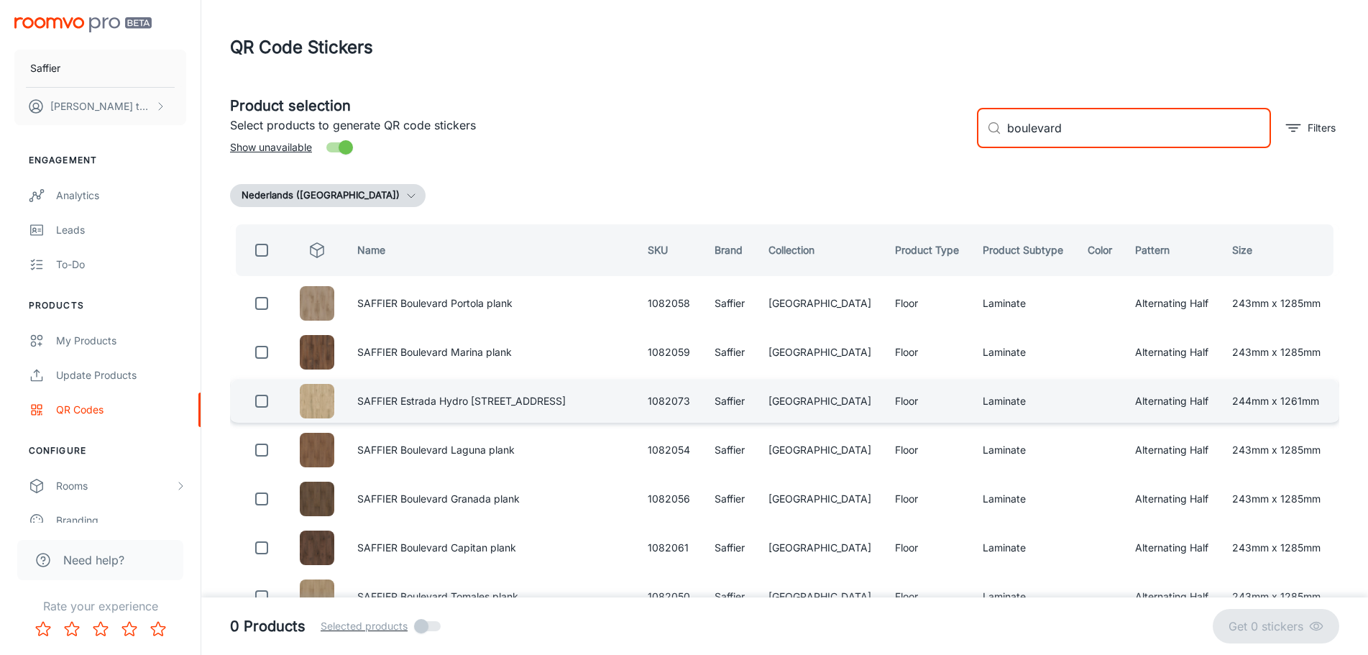
click at [512, 407] on td "SAFFIER Estrada Hydro [STREET_ADDRESS]" at bounding box center [491, 400] width 290 height 43
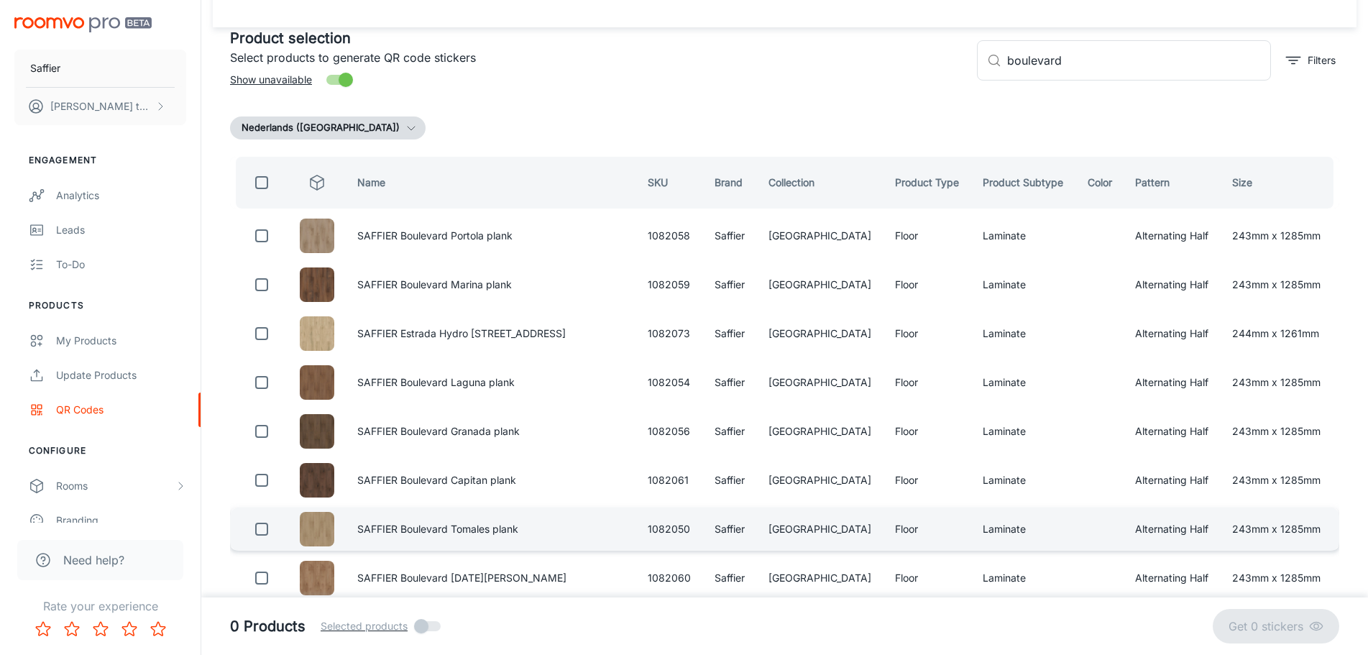
scroll to position [144, 0]
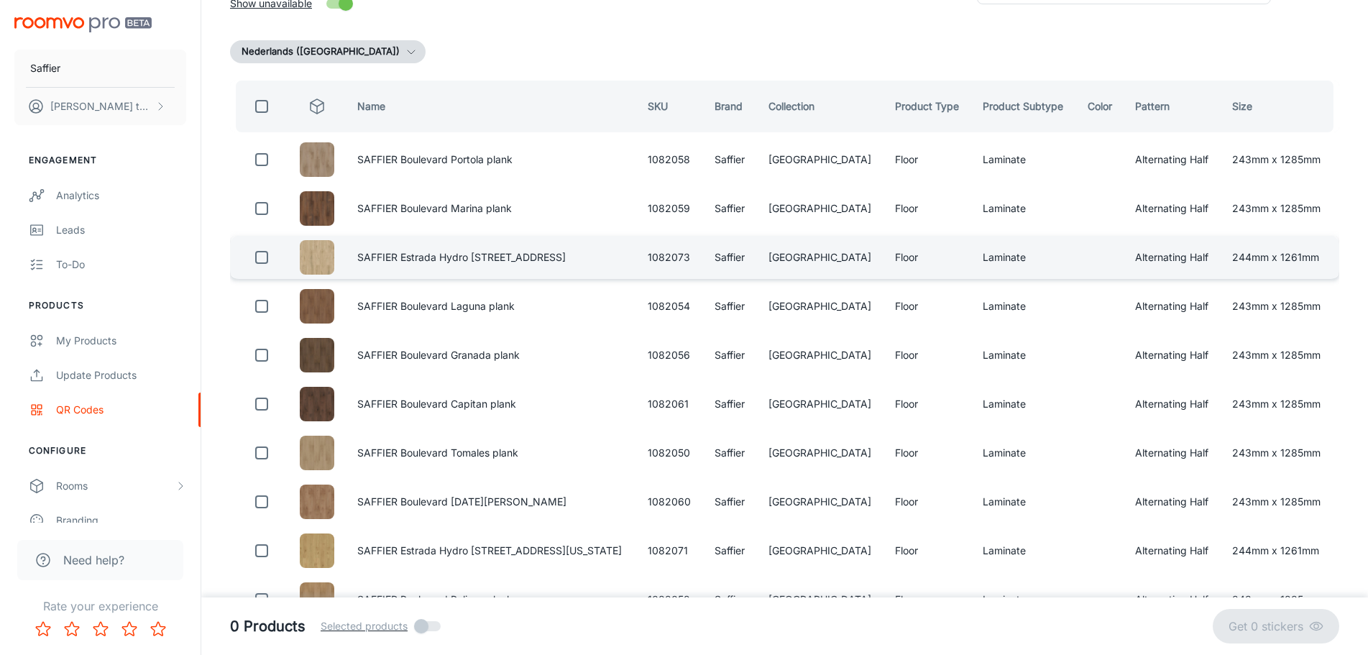
click at [428, 248] on td "SAFFIER Estrada Hydro [STREET_ADDRESS]" at bounding box center [491, 257] width 290 height 43
click at [421, 259] on td "SAFFIER Estrada Hydro [STREET_ADDRESS]" at bounding box center [491, 257] width 290 height 43
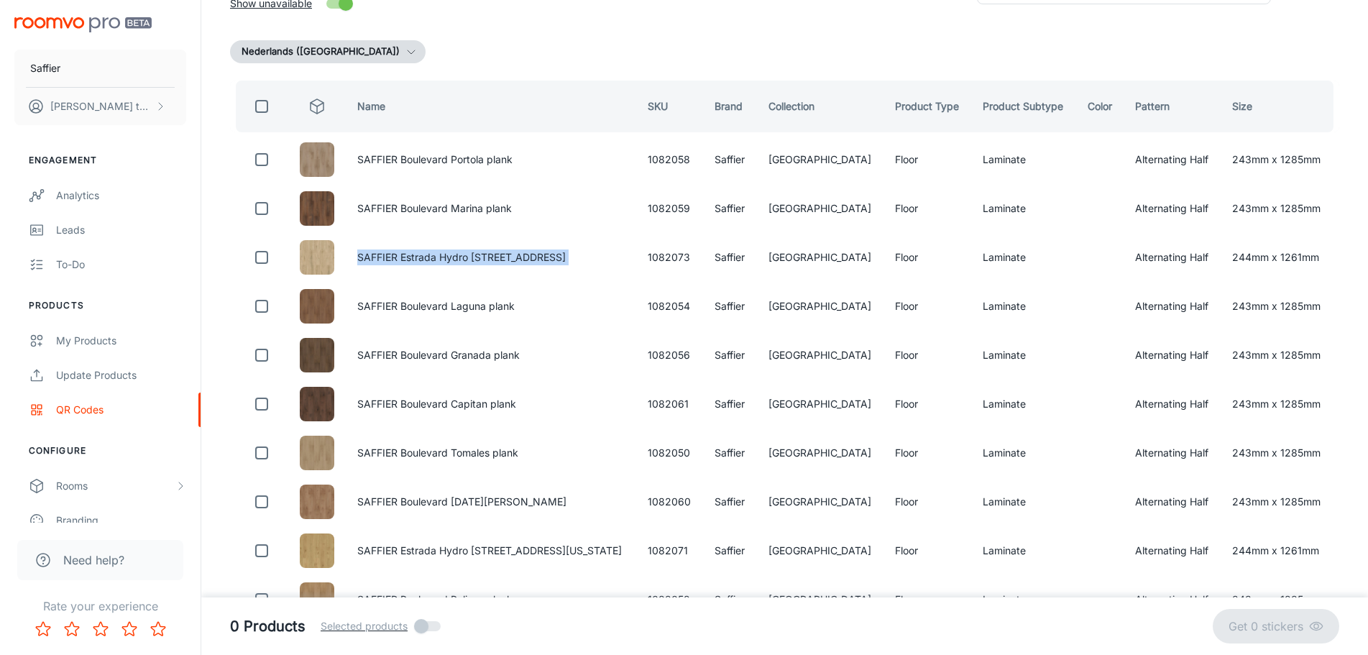
copy td "SAFFIER Estrada Hydro [STREET_ADDRESS]"
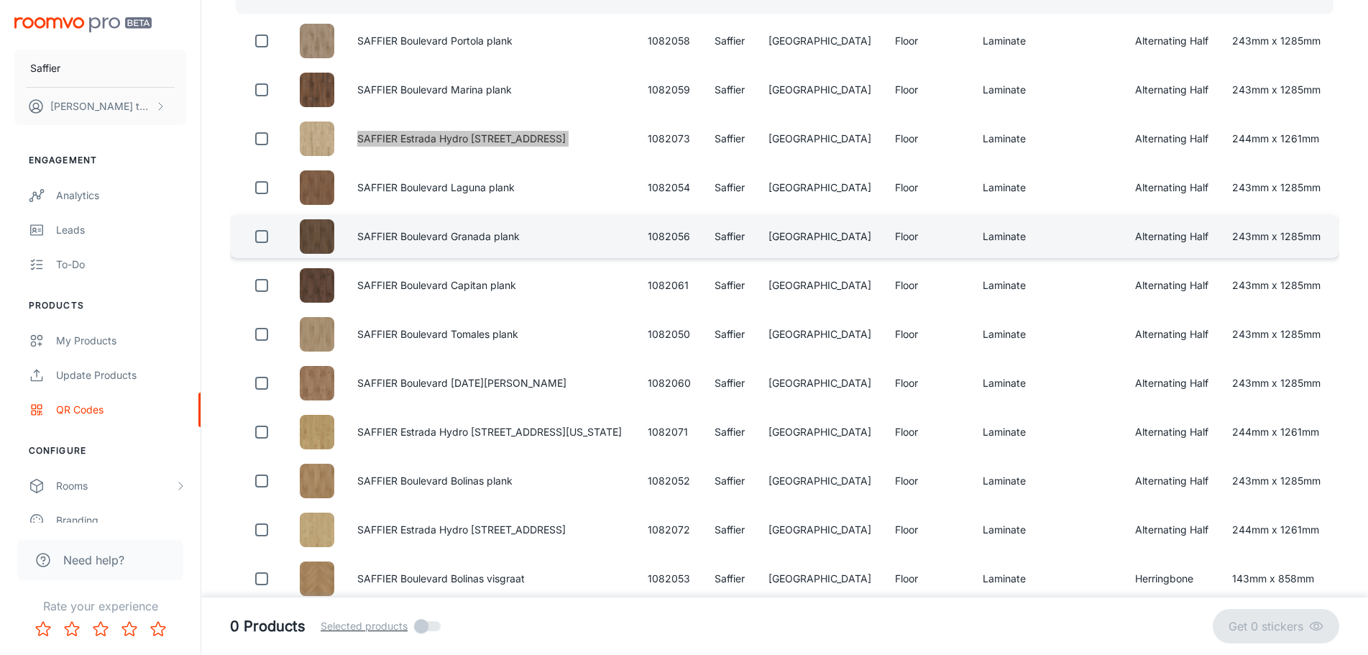
scroll to position [287, 0]
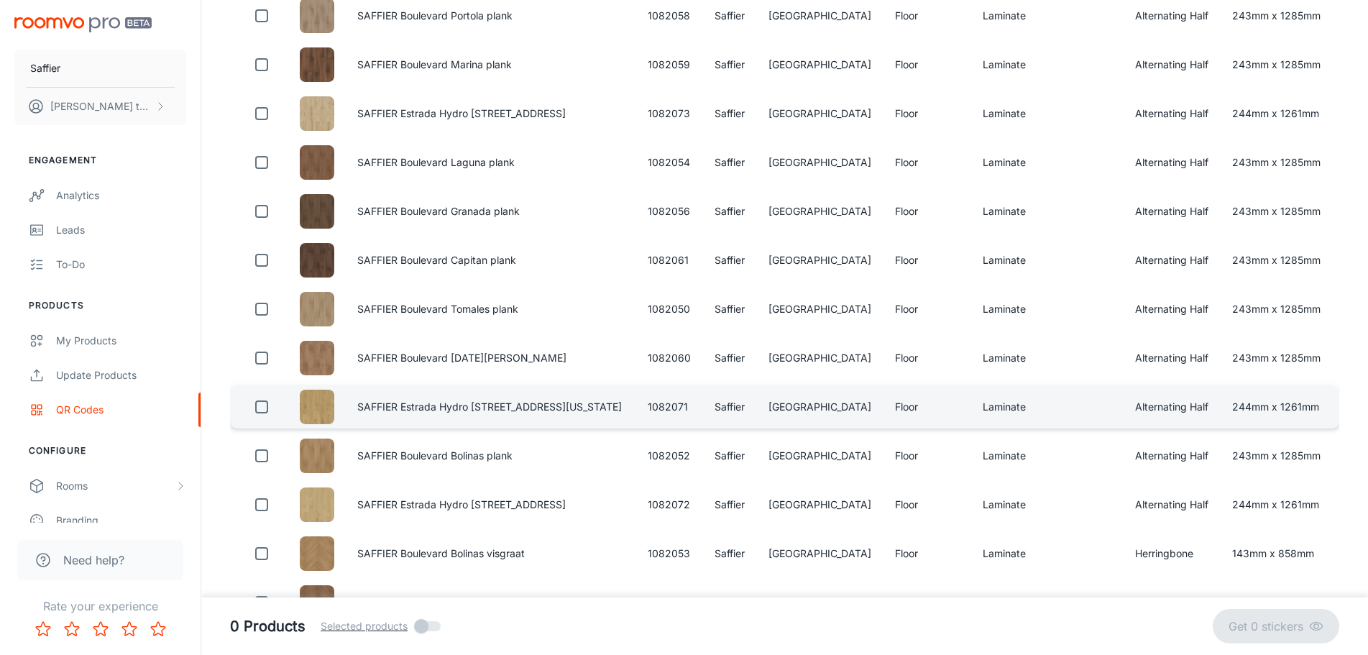
click at [400, 405] on td "SAFFIER Estrada Hydro [STREET_ADDRESS][US_STATE]" at bounding box center [491, 406] width 290 height 43
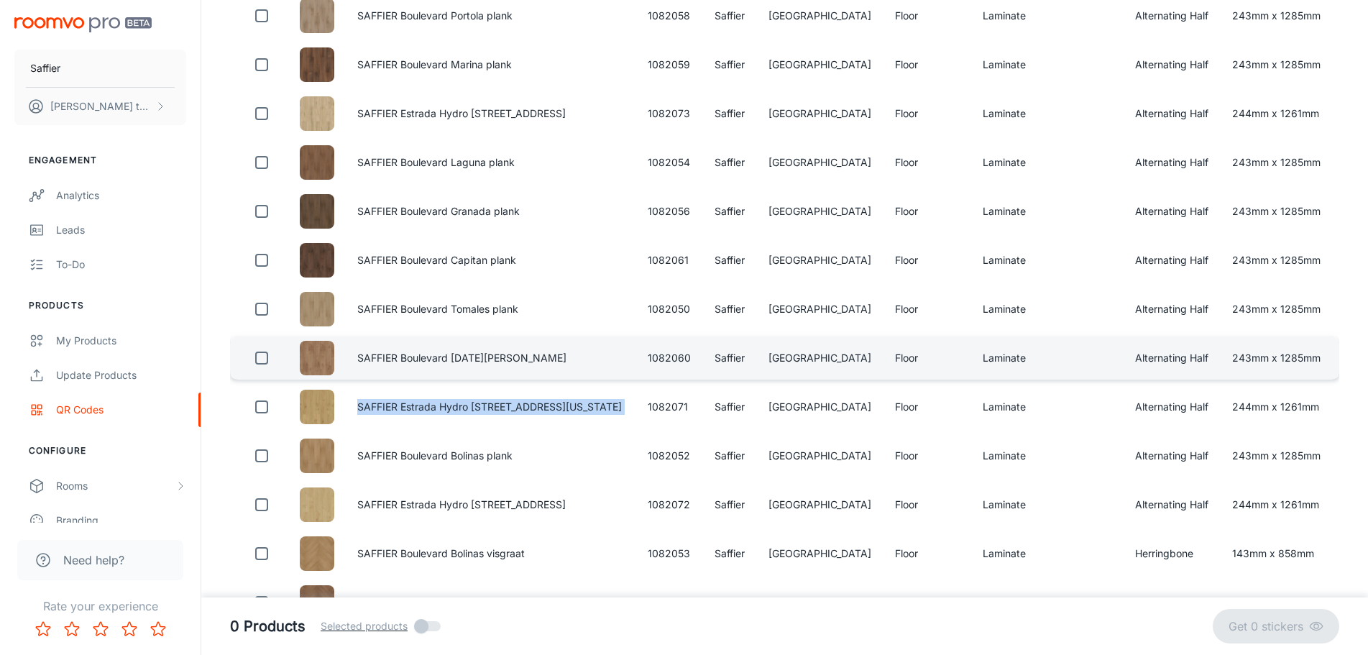
copy td "SAFFIER Estrada Hydro [STREET_ADDRESS][US_STATE]"
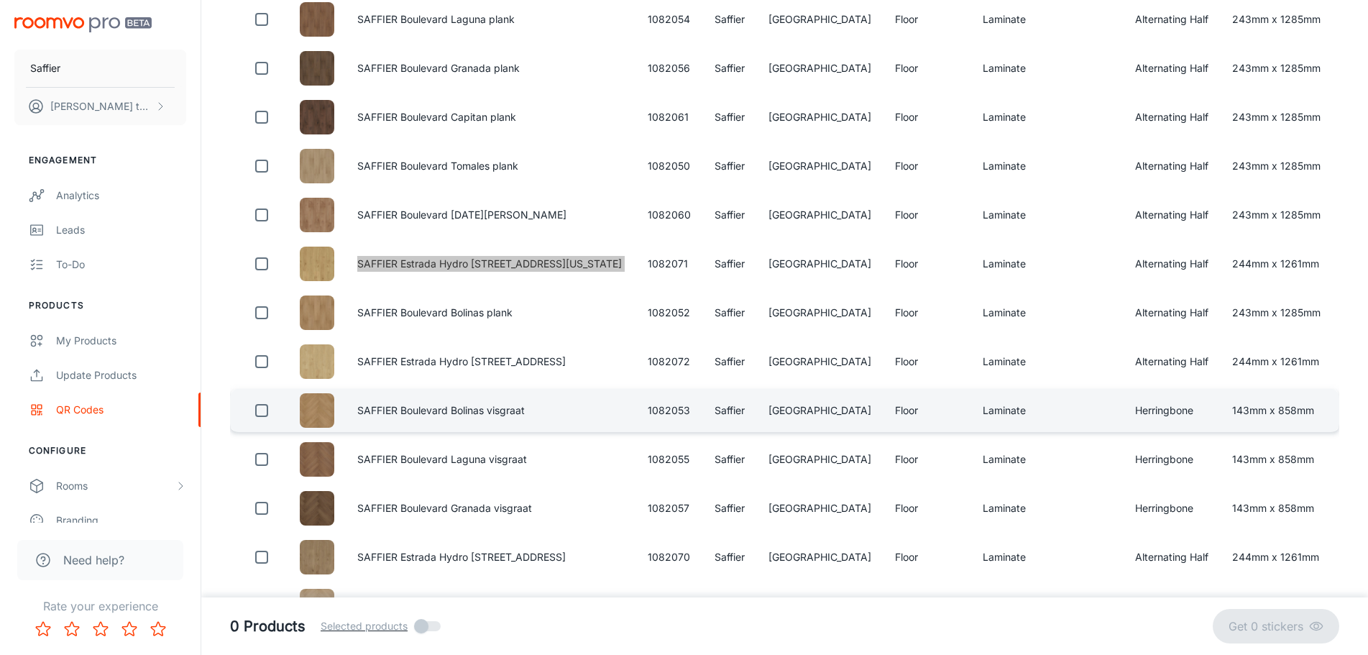
scroll to position [431, 0]
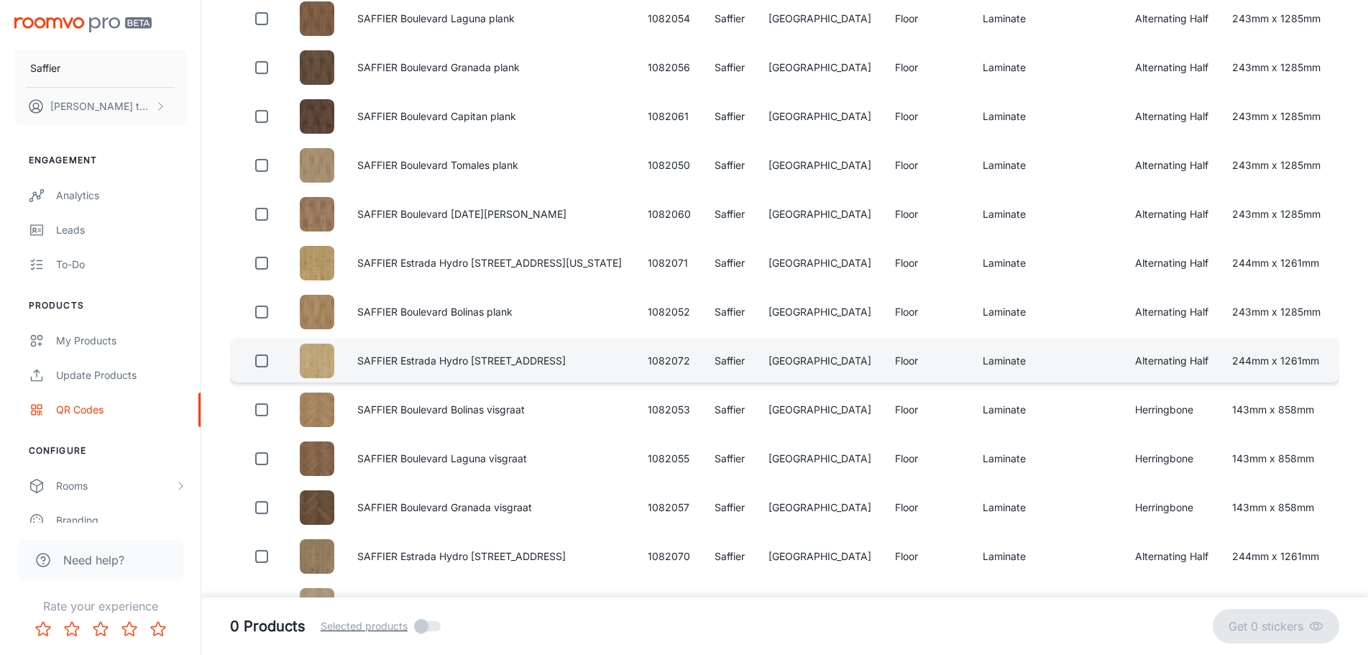
click at [444, 360] on td "SAFFIER Estrada Hydro [STREET_ADDRESS]" at bounding box center [491, 360] width 290 height 43
copy td "SAFFIER Estrada Hydro [STREET_ADDRESS]"
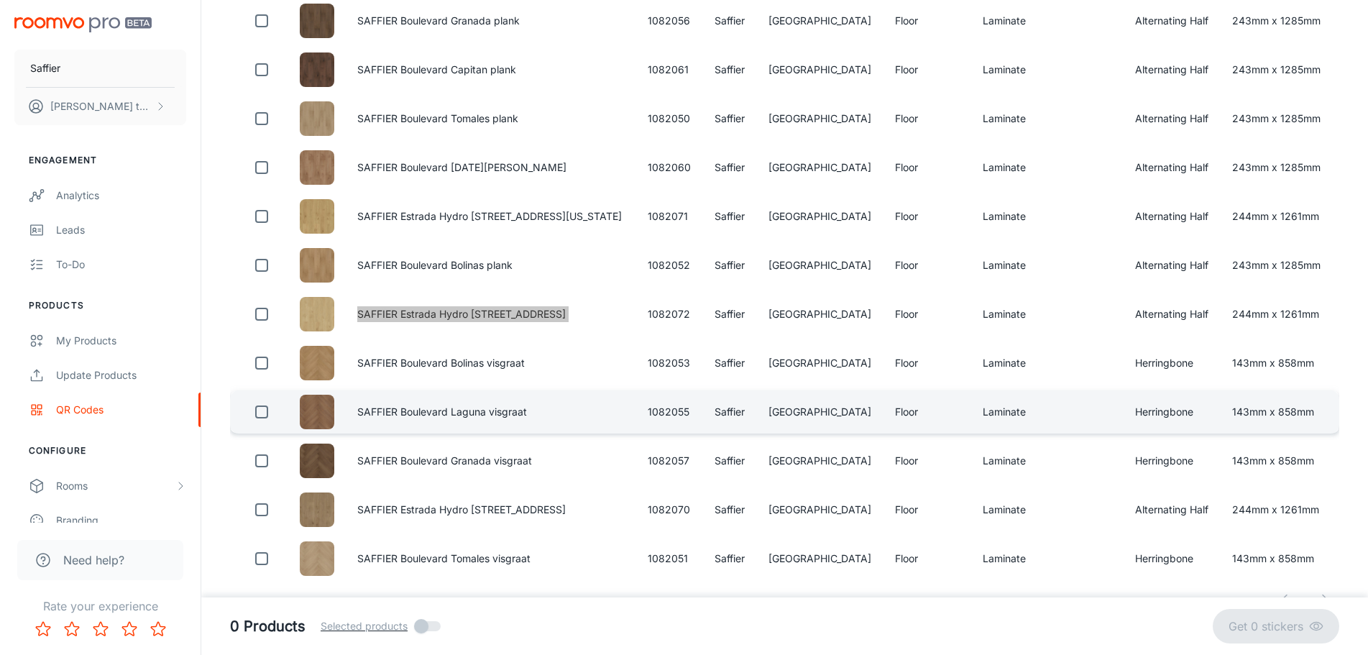
scroll to position [503, 0]
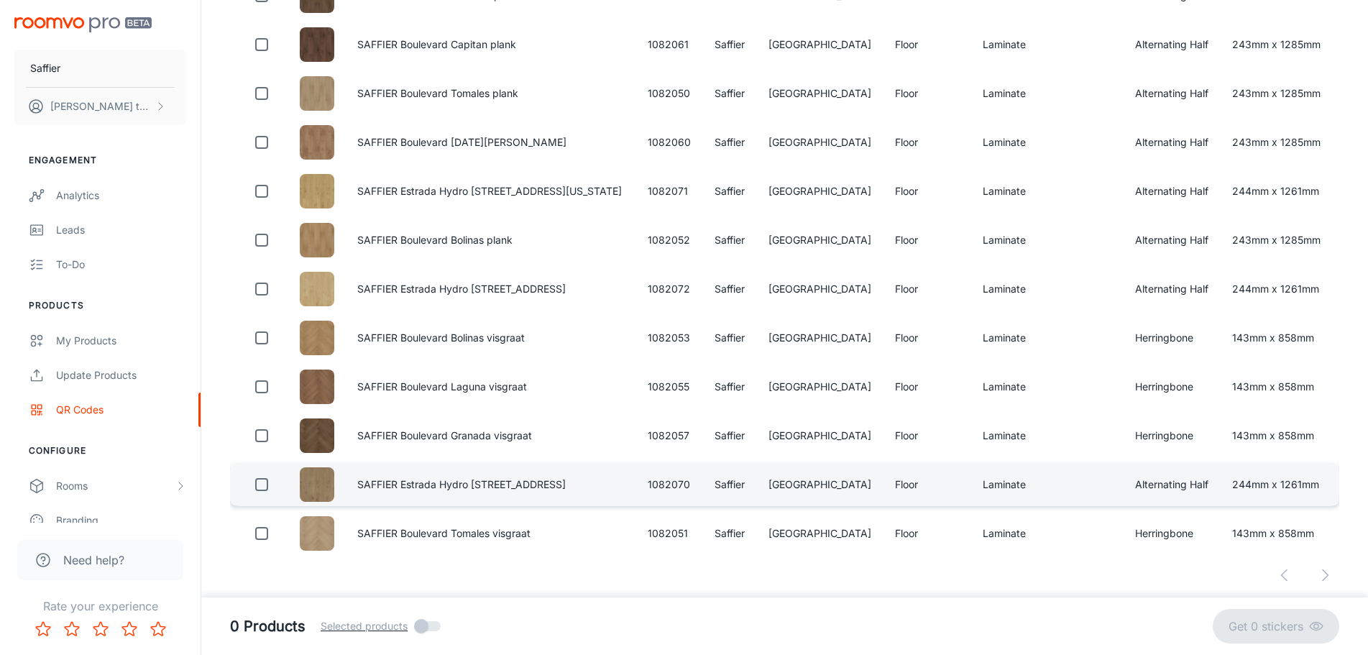
click at [427, 483] on td "SAFFIER Estrada Hydro [STREET_ADDRESS]" at bounding box center [491, 484] width 290 height 43
copy td "SAFFIER Estrada Hydro [STREET_ADDRESS]"
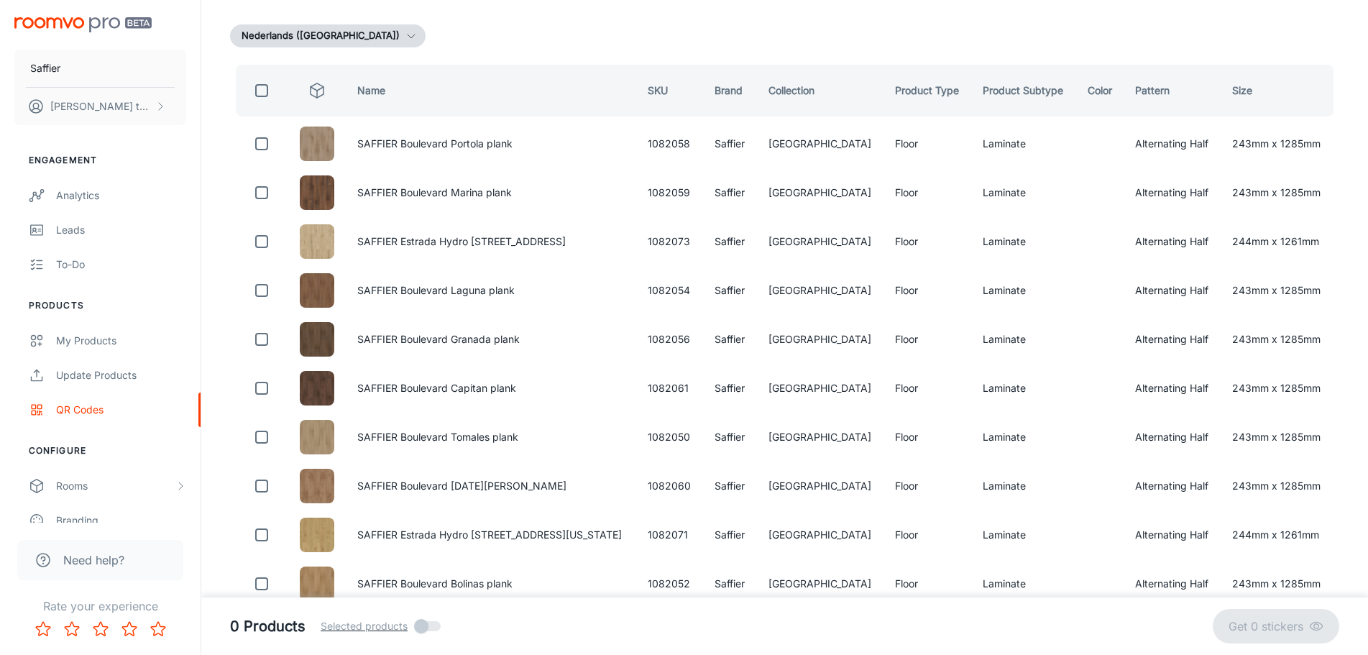
scroll to position [0, 0]
